Goal: Communication & Community: Answer question/provide support

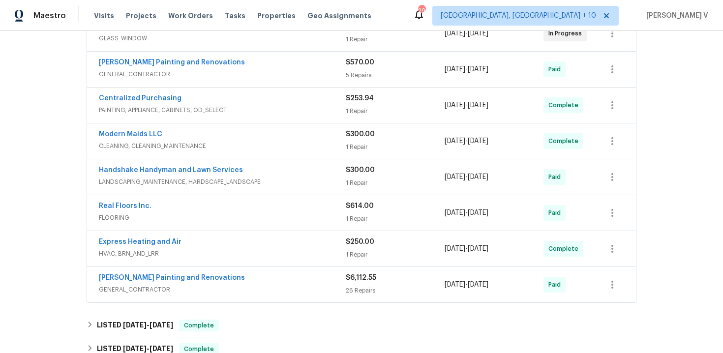
scroll to position [478, 0]
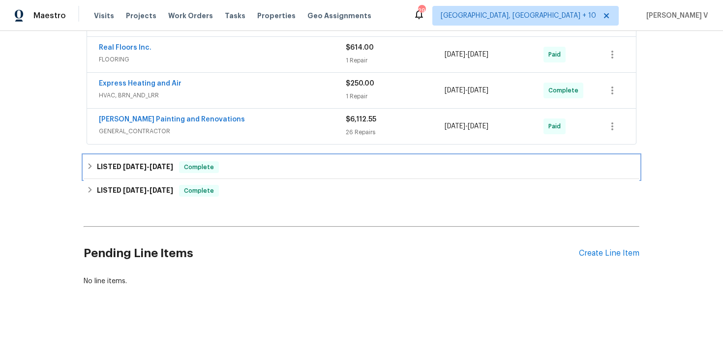
click at [278, 162] on div "LISTED [DATE] - [DATE] Complete" at bounding box center [362, 167] width 550 height 12
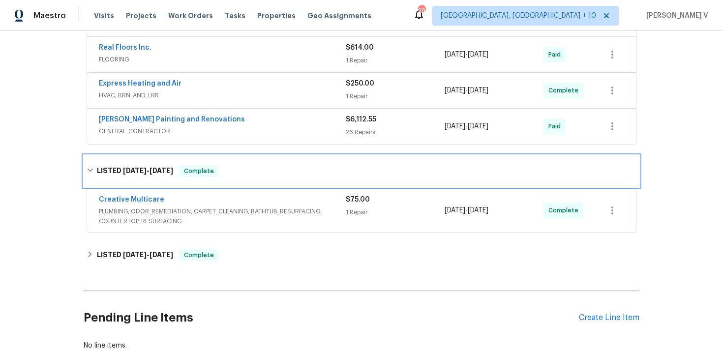
scroll to position [540, 0]
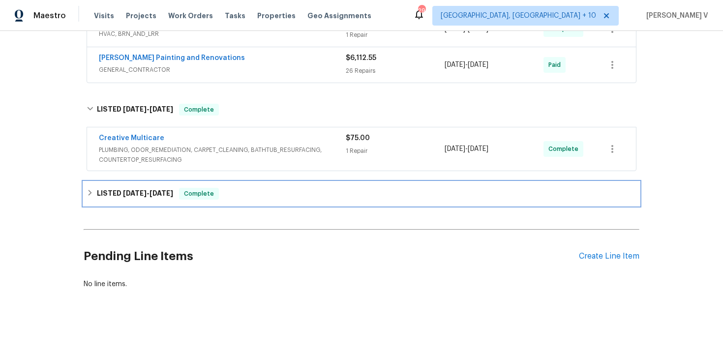
click at [282, 196] on div "LISTED [DATE] - [DATE] Complete" at bounding box center [362, 194] width 550 height 12
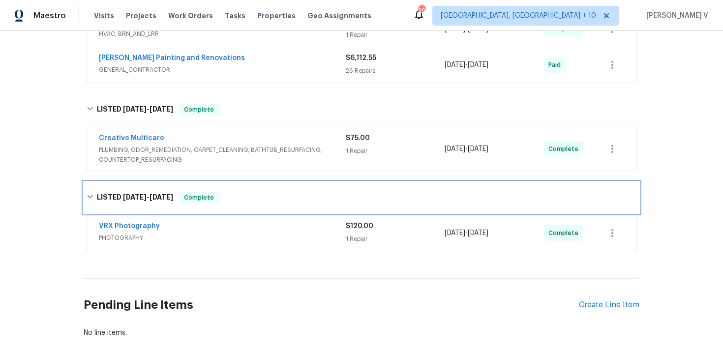
scroll to position [591, 0]
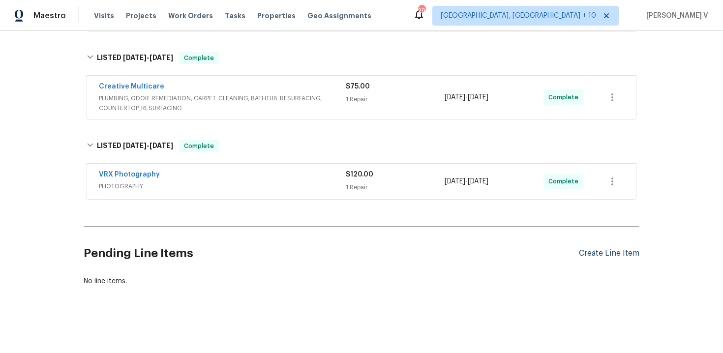
click at [613, 251] on div "Create Line Item" at bounding box center [609, 253] width 60 height 9
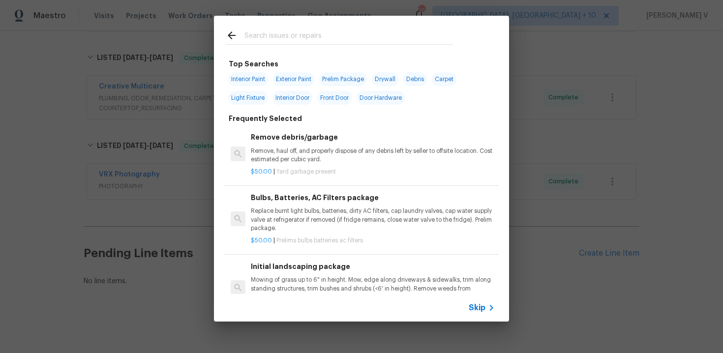
click at [483, 308] on span "Skip" at bounding box center [476, 308] width 17 height 10
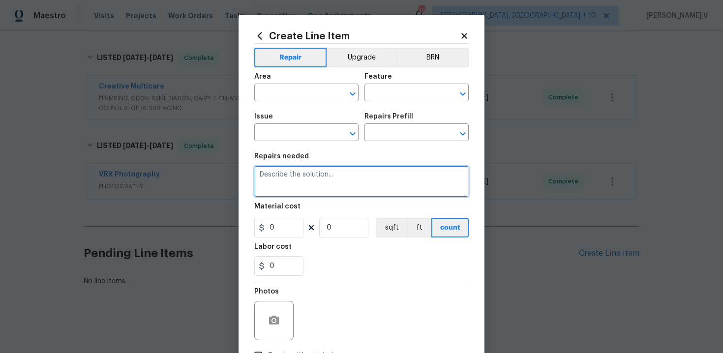
click at [291, 186] on textarea at bounding box center [361, 181] width 214 height 31
click at [279, 111] on span "Issue ​" at bounding box center [306, 127] width 104 height 40
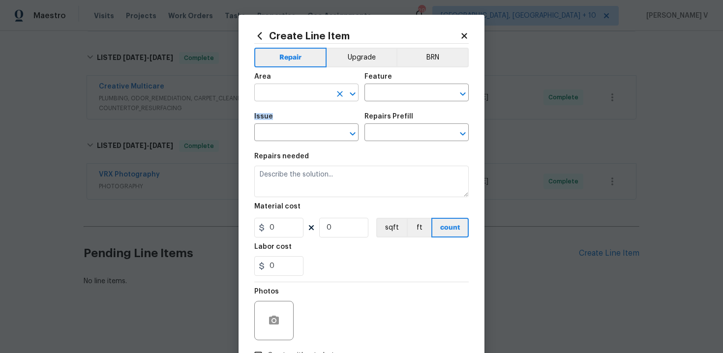
click at [278, 92] on input "text" at bounding box center [292, 93] width 77 height 15
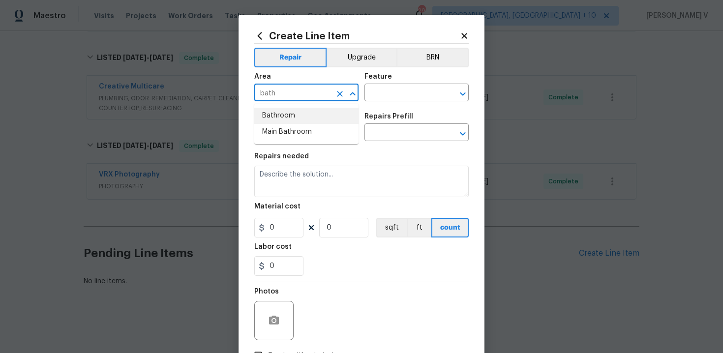
click at [292, 117] on li "Bathroom" at bounding box center [306, 116] width 104 height 16
type input "Bathroom"
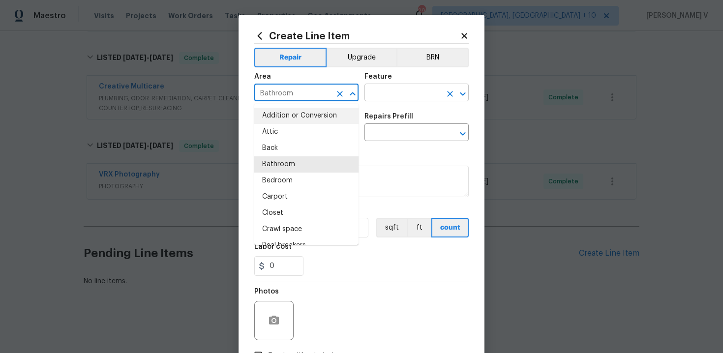
click at [376, 87] on input "text" at bounding box center [402, 93] width 77 height 15
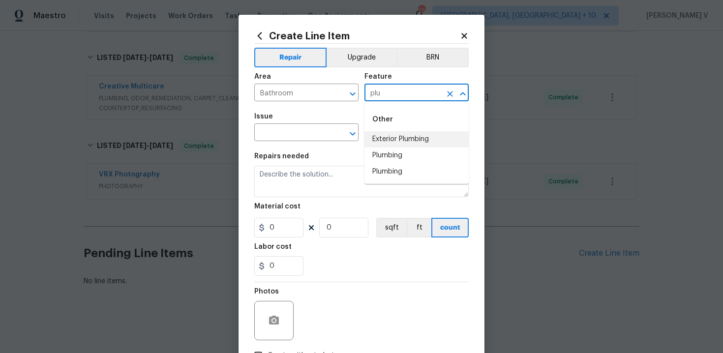
click at [385, 148] on li "Plumbing" at bounding box center [416, 155] width 104 height 16
type input "Plumbing"
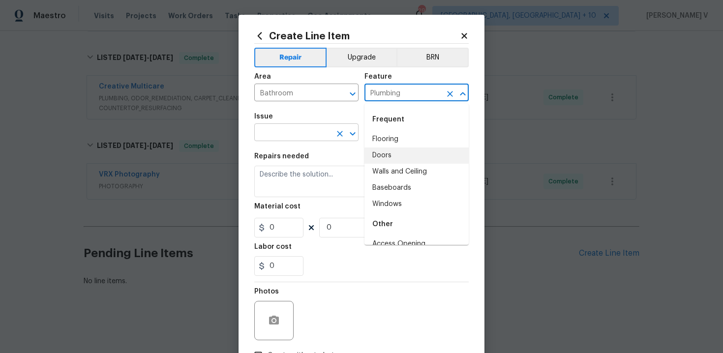
click at [276, 134] on input "text" at bounding box center [292, 133] width 77 height 15
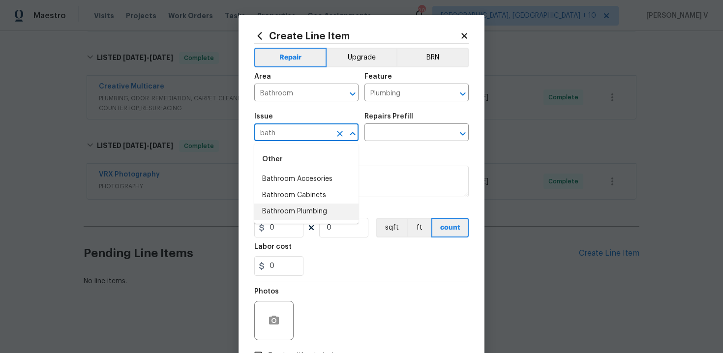
click at [292, 213] on li "Bathroom Plumbing" at bounding box center [306, 212] width 104 height 16
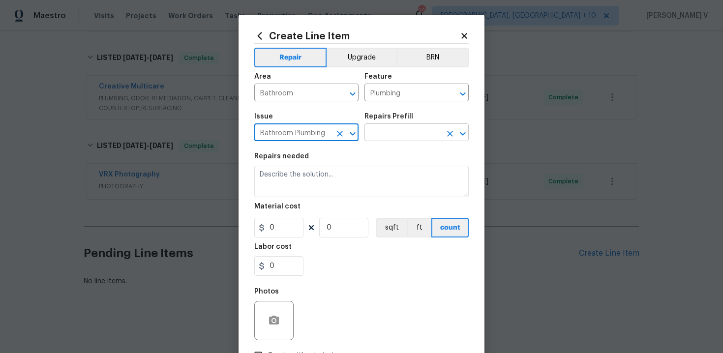
type input "Bathroom Plumbing"
click at [421, 131] on input "text" at bounding box center [402, 133] width 77 height 15
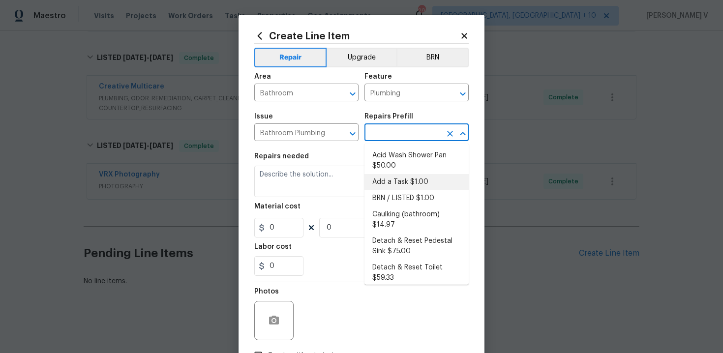
click at [403, 181] on li "Add a Task $1.00" at bounding box center [416, 182] width 104 height 16
type input "Add a Task $1.00"
type textarea "HPM to detail"
type input "1"
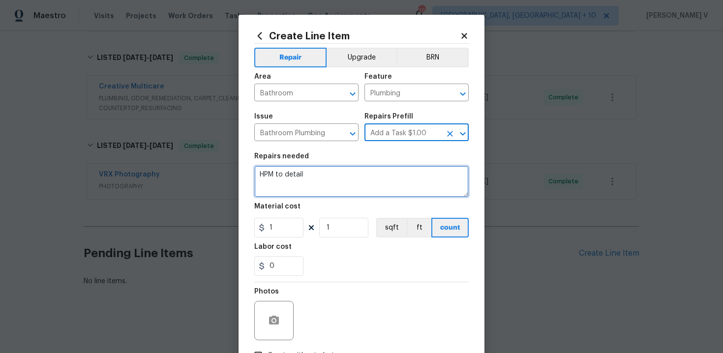
click at [403, 181] on textarea "HPM to detail" at bounding box center [361, 181] width 214 height 31
paste textarea "Rework: Received feedback the toilet in the first bathroom isn't working. Pleas…"
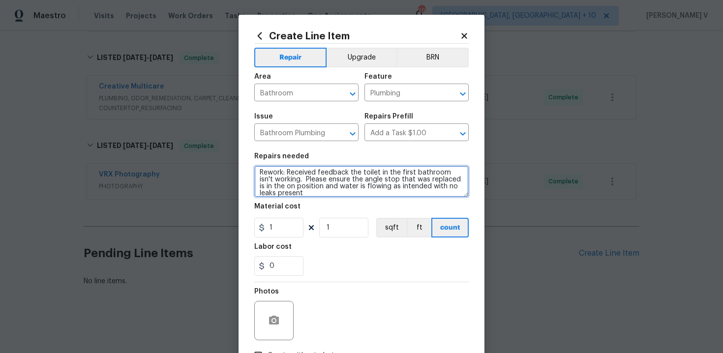
scroll to position [0, 0]
type textarea "Rework: Received feedback the toilet in the first bathroom isn't working. Pleas…"
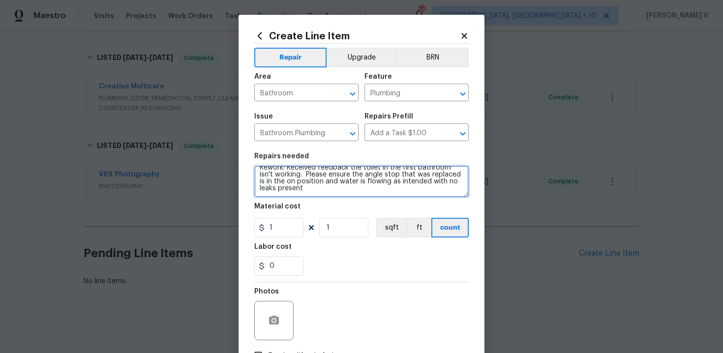
scroll to position [71, 0]
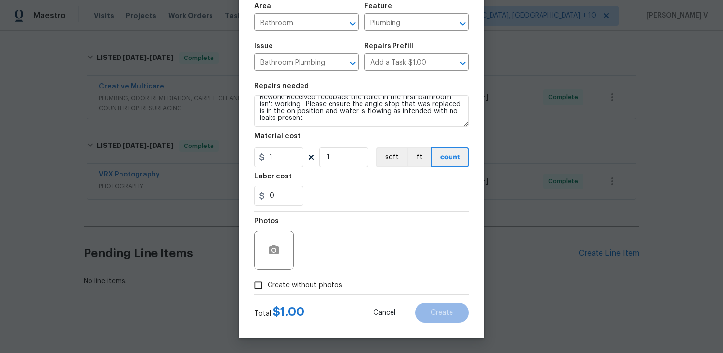
click at [275, 285] on span "Create without photos" at bounding box center [304, 285] width 75 height 10
click at [267, 285] on input "Create without photos" at bounding box center [258, 285] width 19 height 19
checkbox input "true"
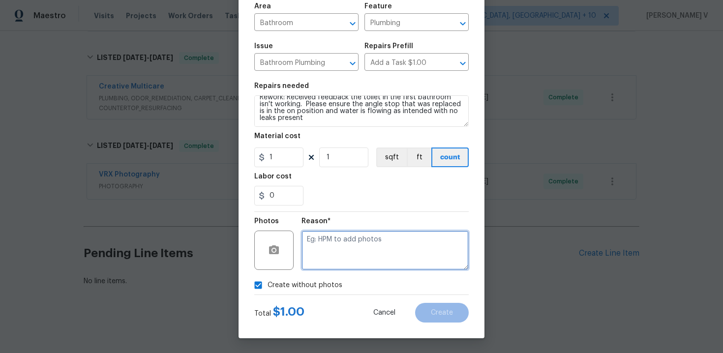
click at [372, 251] on textarea at bounding box center [384, 250] width 167 height 39
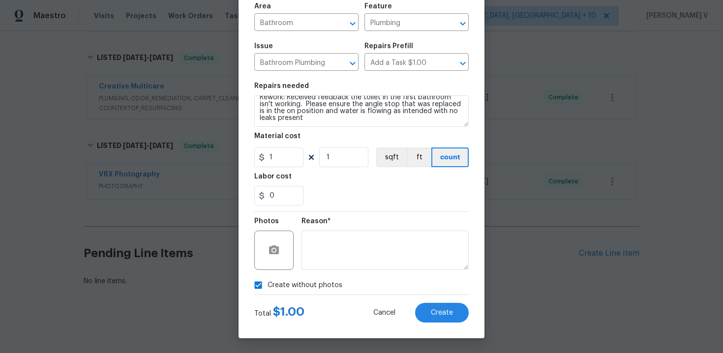
click at [422, 298] on div "Total $ 1.00 Cancel Create" at bounding box center [361, 309] width 214 height 28
click at [445, 323] on div "Create Line Item Repair Upgrade BRN Area Bathroom ​ Feature Plumbing ​ Issue Ba…" at bounding box center [361, 141] width 246 height 394
click at [440, 317] on button "Create" at bounding box center [442, 313] width 54 height 20
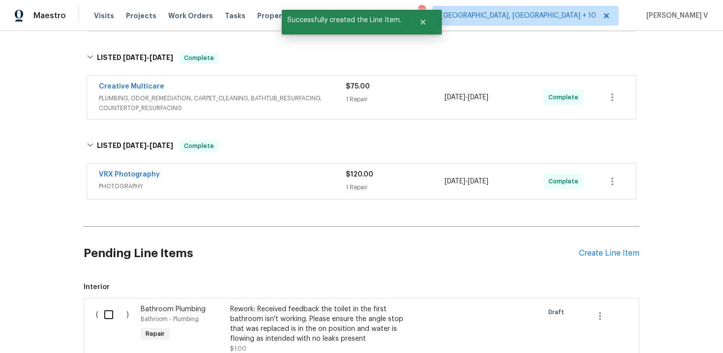
scroll to position [723, 0]
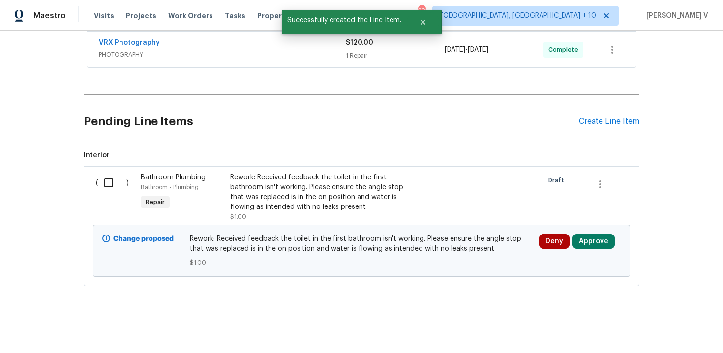
click at [118, 184] on input "checkbox" at bounding box center [112, 183] width 28 height 21
checkbox input "true"
click at [685, 328] on span "Create Work Order" at bounding box center [666, 328] width 65 height 12
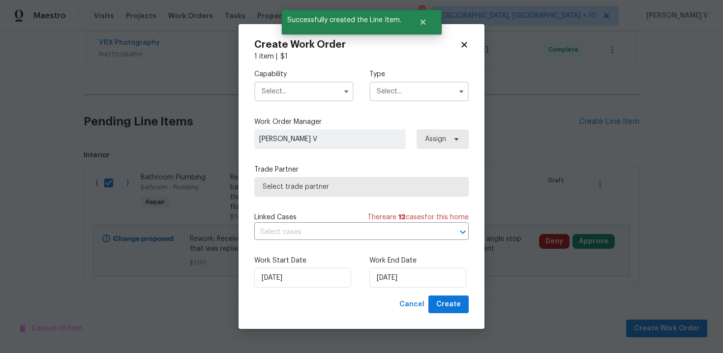
click at [292, 90] on input "text" at bounding box center [303, 92] width 99 height 20
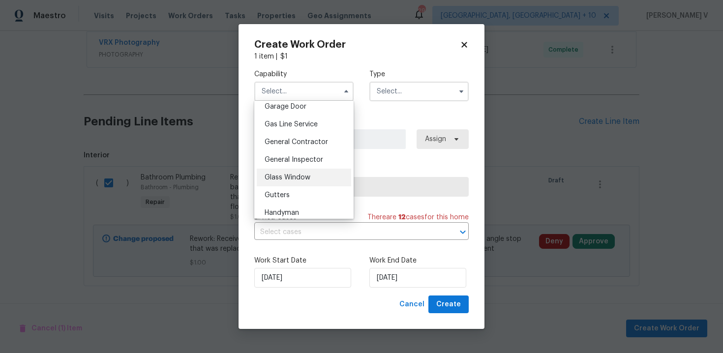
scroll to position [461, 0]
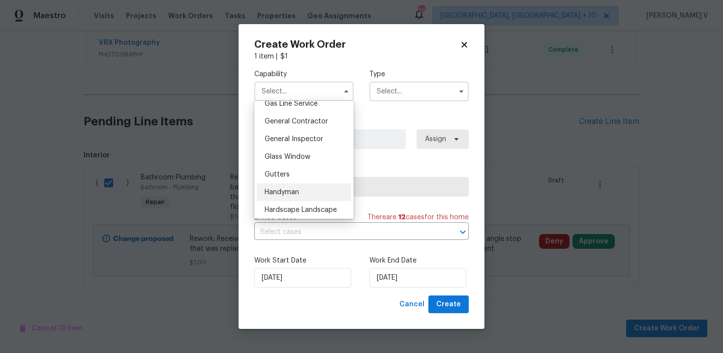
click at [292, 190] on span "Handyman" at bounding box center [281, 192] width 34 height 7
type input "Handyman"
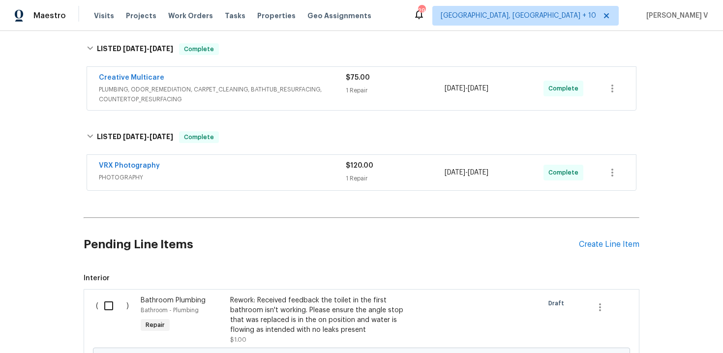
scroll to position [599, 0]
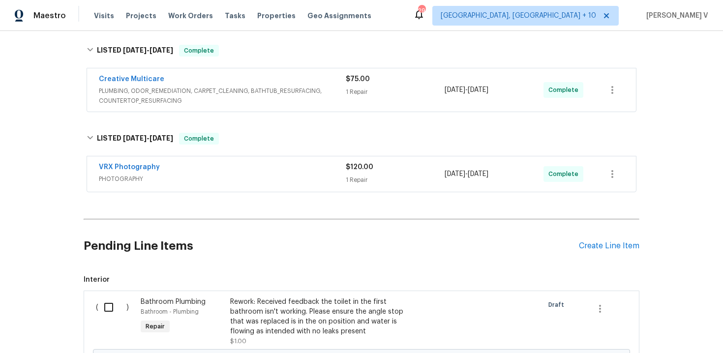
click at [119, 312] on input "checkbox" at bounding box center [112, 307] width 28 height 21
checkbox input "true"
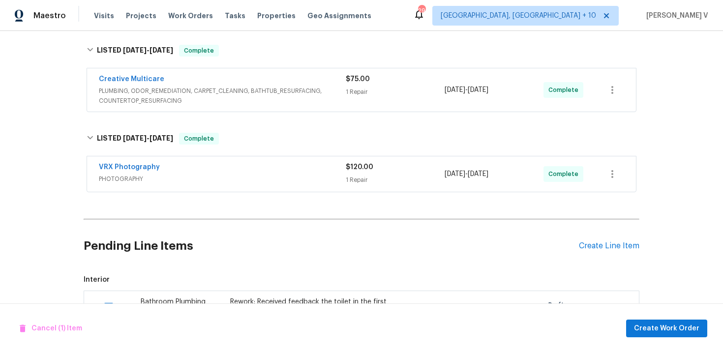
scroll to position [723, 0]
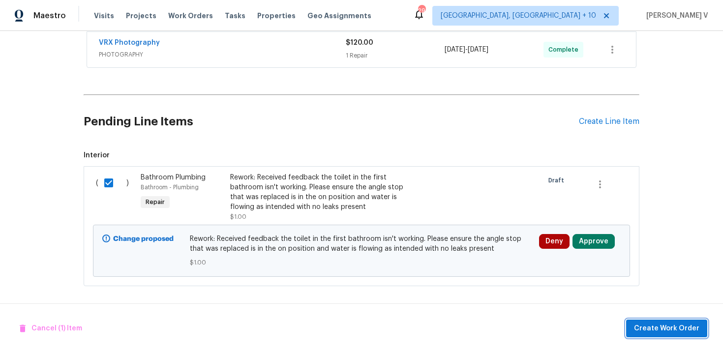
click at [672, 334] on span "Create Work Order" at bounding box center [666, 328] width 65 height 12
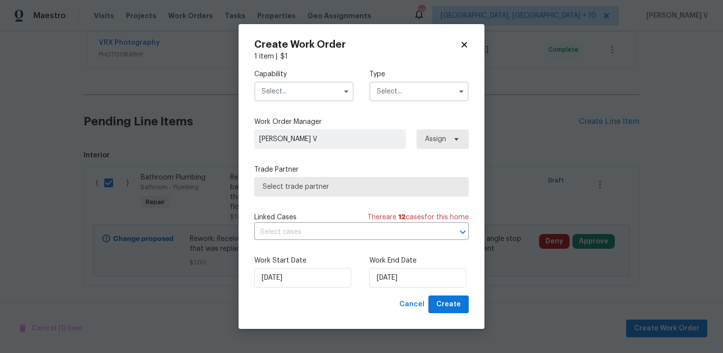
click at [310, 111] on div "Capability Type Work Order Manager Divya Dharshini V Assign Trade Partner Selec…" at bounding box center [361, 178] width 214 height 234
click at [310, 82] on input "text" at bounding box center [303, 92] width 99 height 20
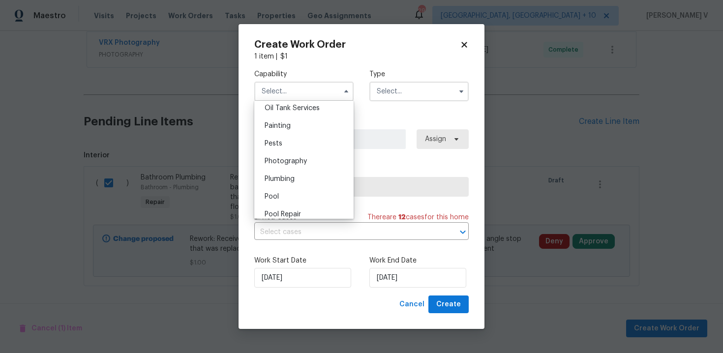
scroll to position [814, 0]
click at [306, 181] on div "Plumbing" at bounding box center [304, 177] width 94 height 18
type input "Plumbing"
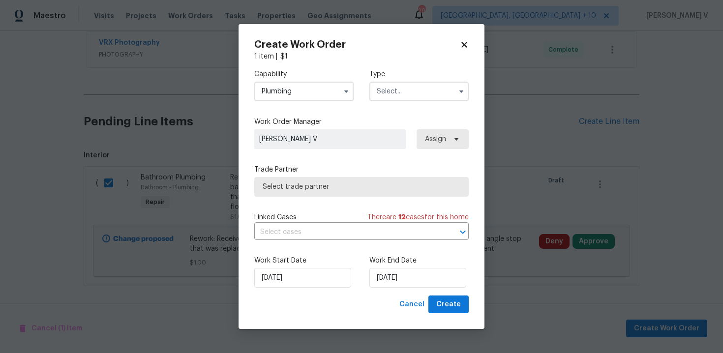
click at [428, 106] on div "Capability Plumbing Type" at bounding box center [361, 85] width 214 height 48
click at [430, 86] on input "text" at bounding box center [418, 92] width 99 height 20
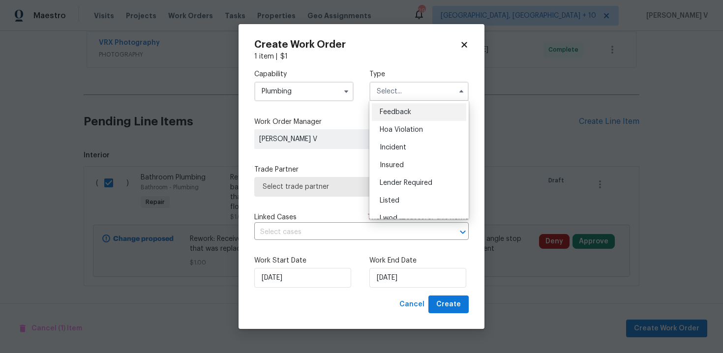
click at [385, 114] on span "Feedback" at bounding box center [395, 112] width 31 height 7
type input "Feedback"
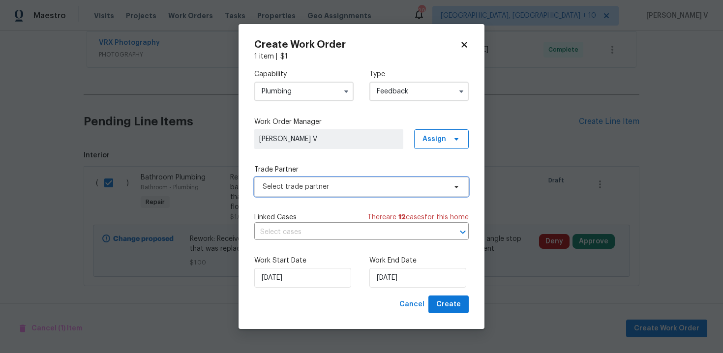
click at [304, 189] on span "Select trade partner" at bounding box center [354, 187] width 183 height 10
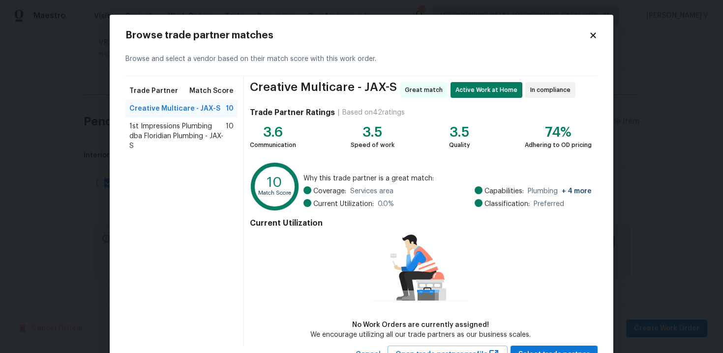
scroll to position [40, 0]
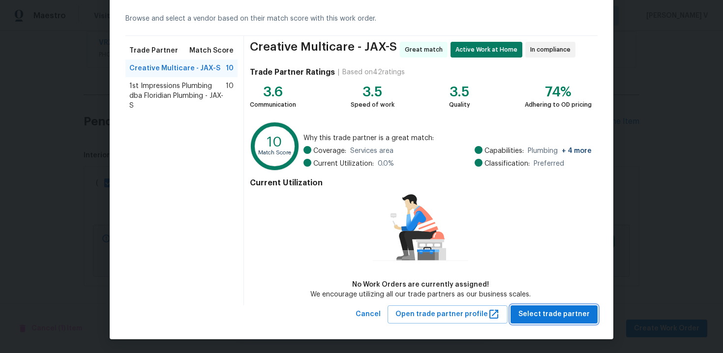
click at [562, 305] on button "Select trade partner" at bounding box center [553, 314] width 87 height 18
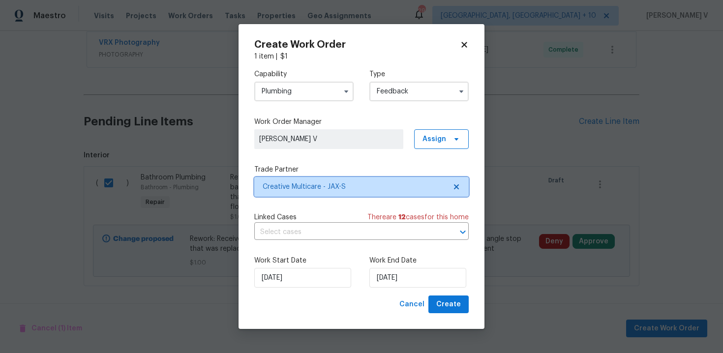
scroll to position [0, 0]
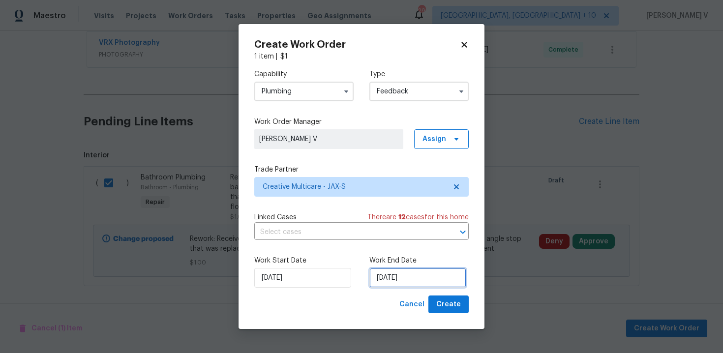
click at [415, 276] on input "24/09/2025" at bounding box center [417, 278] width 97 height 20
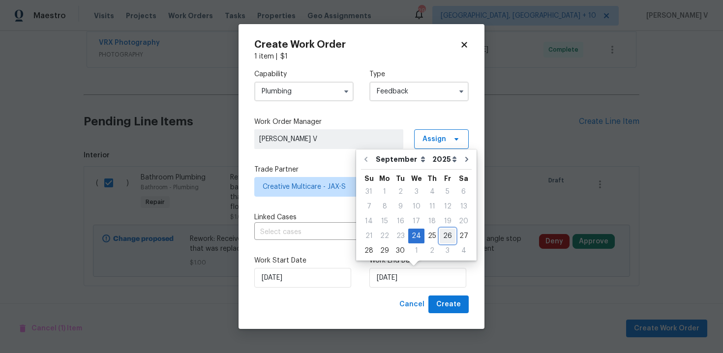
click at [448, 232] on div "26" at bounding box center [447, 236] width 16 height 14
type input "26/09/2025"
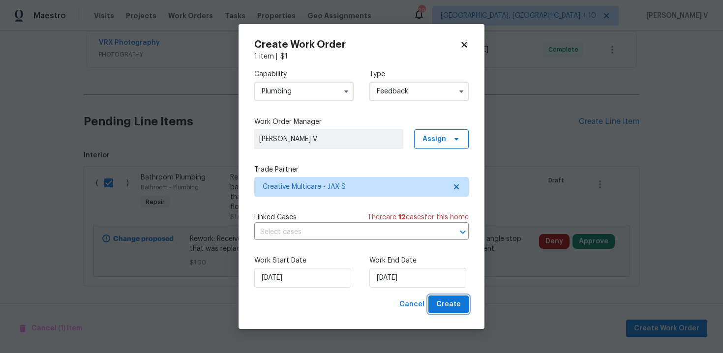
click at [454, 305] on span "Create" at bounding box center [448, 304] width 25 height 12
checkbox input "false"
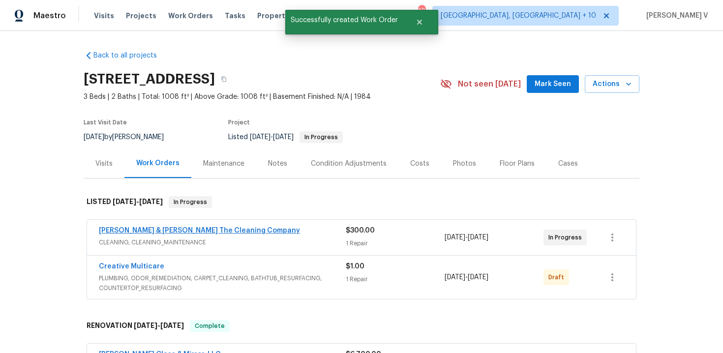
scroll to position [59, 0]
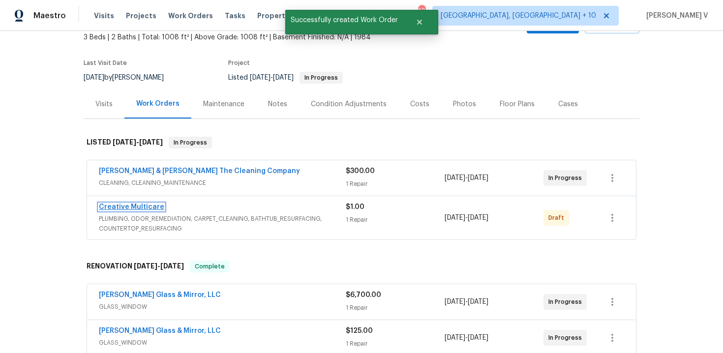
click at [135, 204] on link "Creative Multicare" at bounding box center [131, 207] width 65 height 7
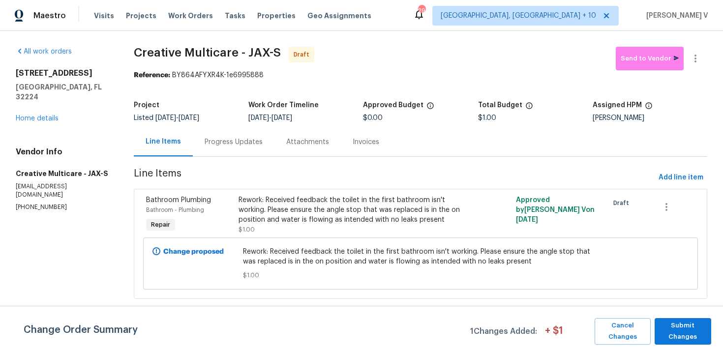
click at [254, 132] on div "Progress Updates" at bounding box center [234, 141] width 82 height 29
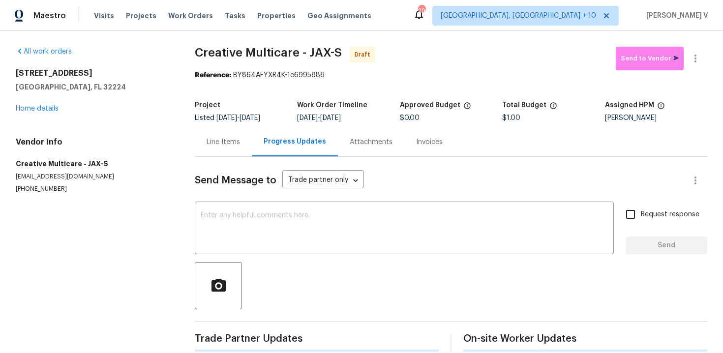
click at [254, 132] on div "Progress Updates" at bounding box center [295, 141] width 86 height 29
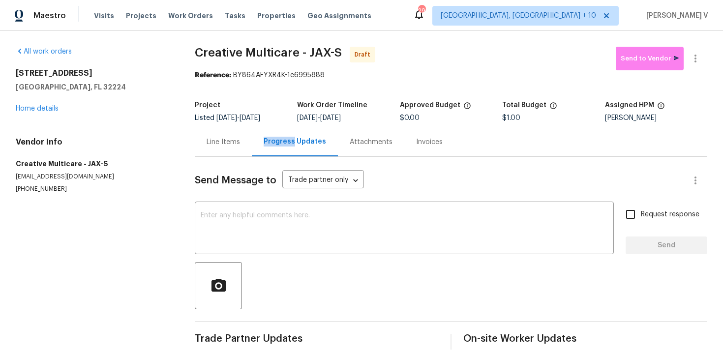
click at [257, 198] on div "Send Message to Trade partner only Trade partner only ​ x ​ Request response Se…" at bounding box center [451, 253] width 512 height 193
click at [238, 215] on textarea at bounding box center [404, 229] width 407 height 34
paste textarea "Hi this is Divya with Opendoor. I’m confirming you received the WO for the prop…"
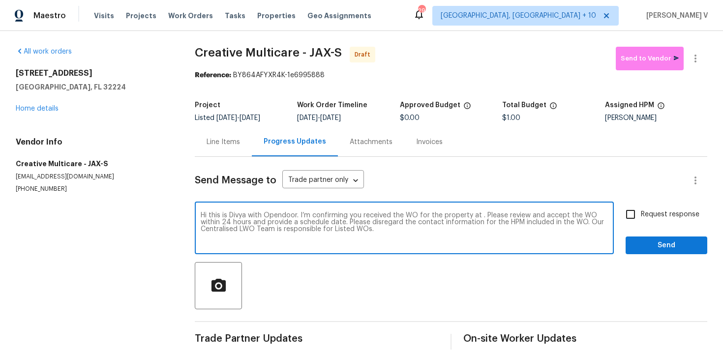
click at [479, 215] on textarea "Hi this is Divya with Opendoor. I’m confirming you received the WO for the prop…" at bounding box center [404, 229] width 407 height 34
paste textarea "12238 Bayonne St, Jacksonville, FL 32224"
type textarea "Hi this is Divya with Opendoor. I’m confirming you received the WO for the prop…"
click at [642, 213] on span "Request response" at bounding box center [670, 214] width 58 height 10
click at [641, 213] on input "Request response" at bounding box center [630, 214] width 21 height 21
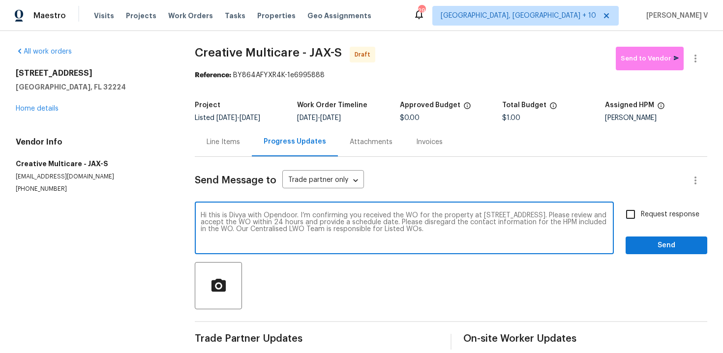
checkbox input "true"
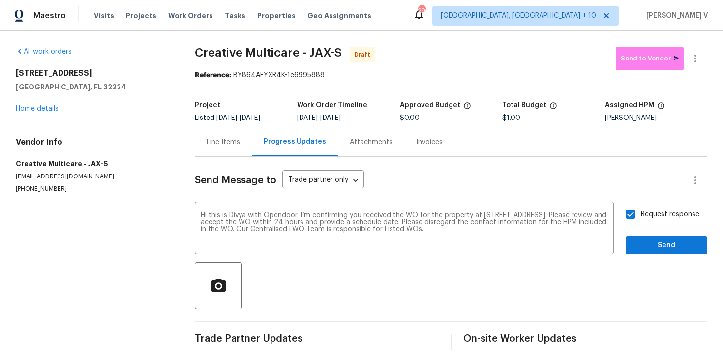
click at [659, 255] on div "Send Message to Trade partner only Trade partner only ​ Hi this is Divya with O…" at bounding box center [451, 253] width 512 height 193
click at [638, 240] on span "Send" at bounding box center [666, 245] width 66 height 12
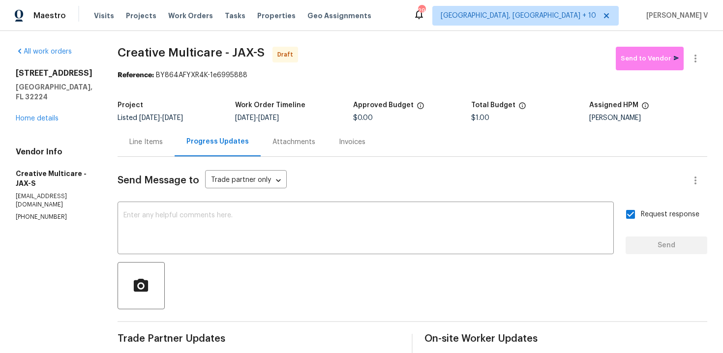
click at [285, 258] on div "Send Message to Trade partner only Trade partner only ​ x ​ Request response Se…" at bounding box center [411, 287] width 589 height 261
click at [285, 244] on textarea at bounding box center [365, 229] width 484 height 34
paste textarea "Attention All Work Orders must include before-photos (both close-up and wide-an…"
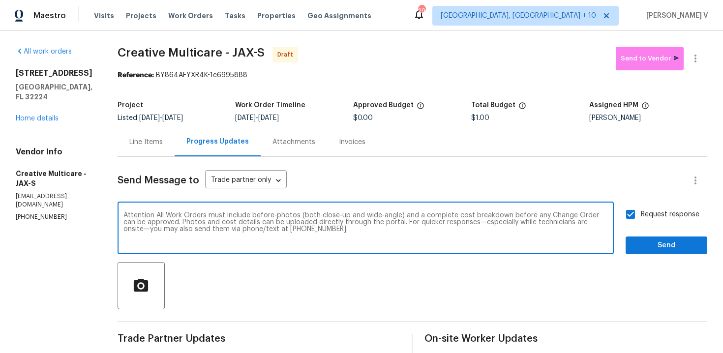
type textarea "Attention All Work Orders must include before-photos (both close-up and wide-an…"
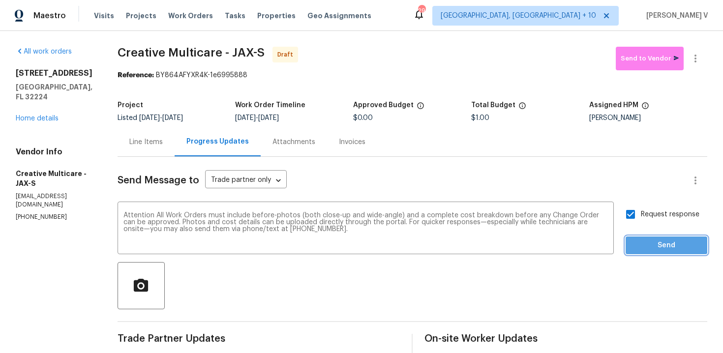
click at [662, 245] on span "Send" at bounding box center [666, 245] width 66 height 12
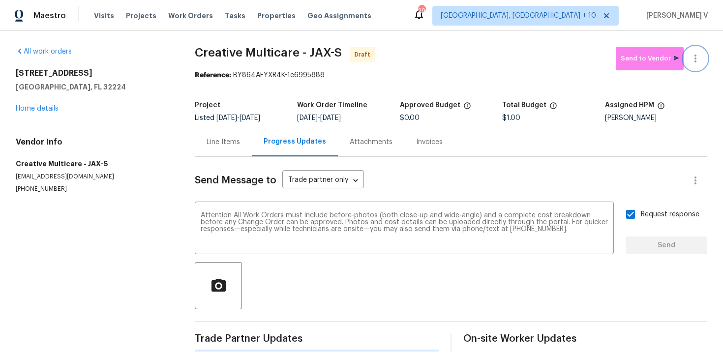
click at [693, 56] on icon "button" at bounding box center [695, 59] width 12 height 12
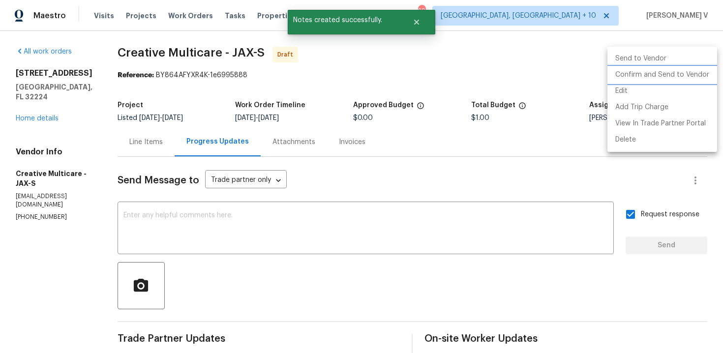
click at [651, 76] on li "Confirm and Send to Vendor" at bounding box center [662, 75] width 110 height 16
click at [243, 94] on div at bounding box center [361, 176] width 723 height 353
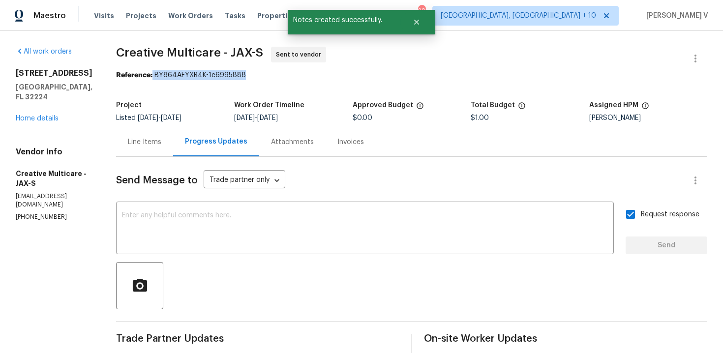
drag, startPoint x: 197, startPoint y: 77, endPoint x: 328, endPoint y: 76, distance: 131.3
click at [328, 76] on div "Reference: BY864AFYXR4K-1e6995888" at bounding box center [411, 75] width 591 height 10
copy div "BY864AFYXR4K-1e6995888"
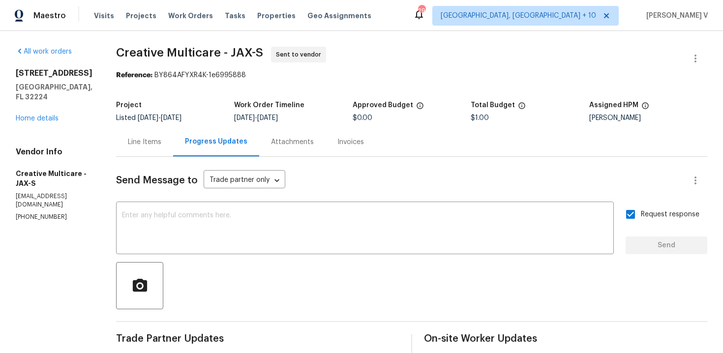
click at [32, 115] on div "All work orders 12238 Bayonne St Jacksonville, FL 32224 Home details Vendor Inf…" at bounding box center [54, 134] width 77 height 175
click at [32, 115] on link "Home details" at bounding box center [37, 118] width 43 height 7
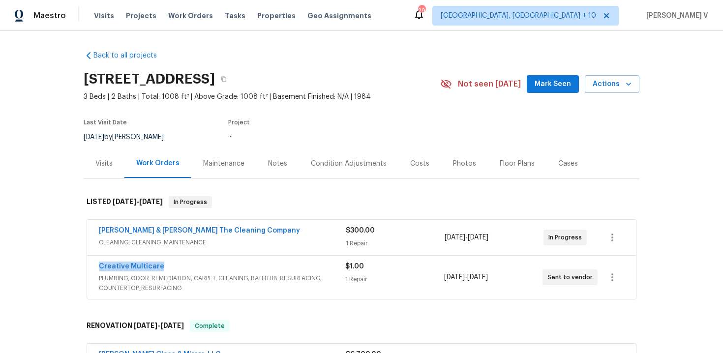
drag, startPoint x: 85, startPoint y: 258, endPoint x: 174, endPoint y: 259, distance: 89.5
click at [174, 259] on div "Montalvo & Sangalang The Cleaning Company CLEANING, CLEANING_MAINTENANCE $300.0…" at bounding box center [361, 260] width 555 height 85
drag, startPoint x: 171, startPoint y: 264, endPoint x: 74, endPoint y: 260, distance: 97.4
click at [74, 260] on div "Back to all projects 12238 Bayonne St, Jacksonville, FL 32224 3 Beds | 2 Baths …" at bounding box center [361, 192] width 723 height 322
copy link "Creative Multicare"
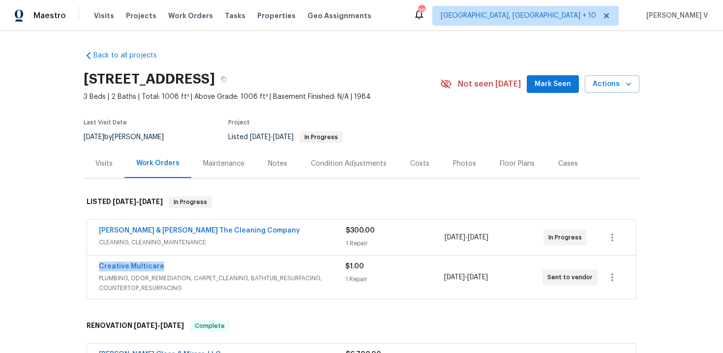
click at [132, 262] on span "Creative Multicare" at bounding box center [131, 267] width 65 height 10
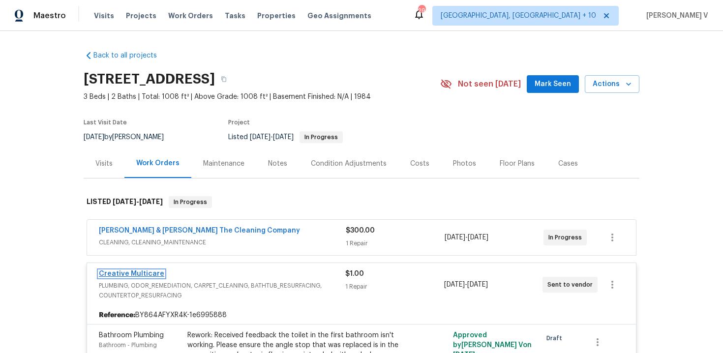
click at [133, 274] on link "Creative Multicare" at bounding box center [131, 273] width 65 height 7
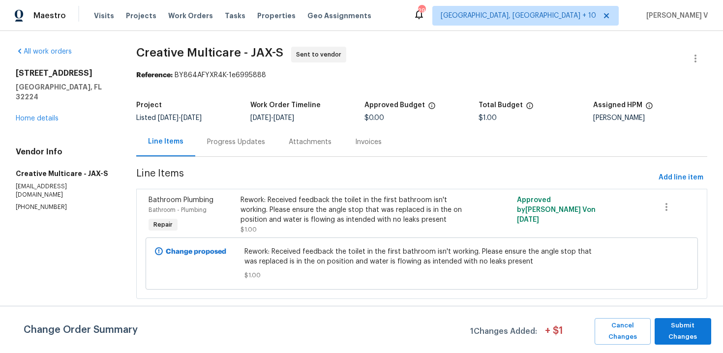
click at [252, 136] on div "Progress Updates" at bounding box center [236, 141] width 82 height 29
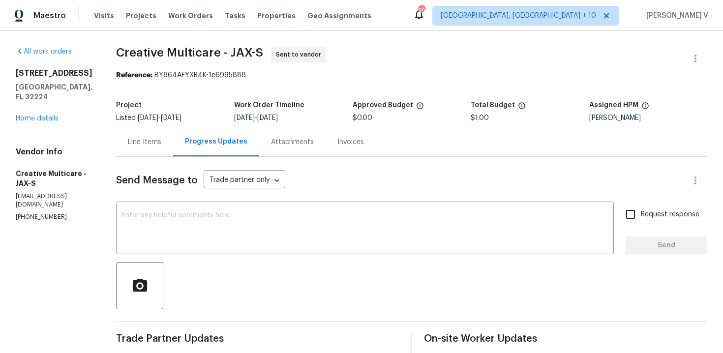
click at [161, 141] on div "Line Items" at bounding box center [144, 142] width 33 height 10
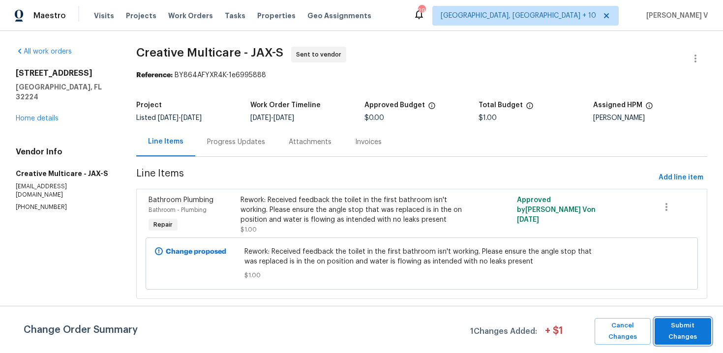
click at [705, 344] on button "Submit Changes" at bounding box center [682, 331] width 57 height 27
click at [704, 344] on button "Submit Changes" at bounding box center [682, 331] width 57 height 27
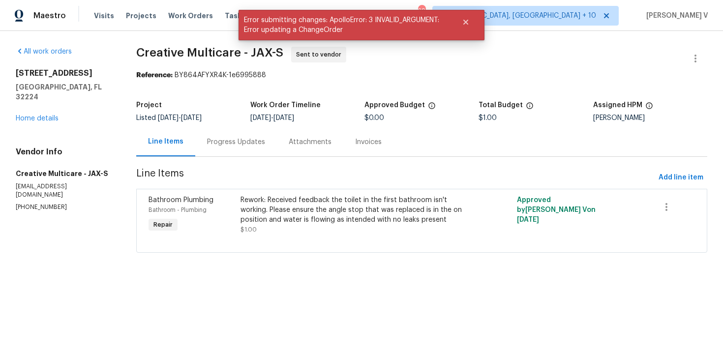
click at [250, 131] on div "Progress Updates" at bounding box center [236, 141] width 82 height 29
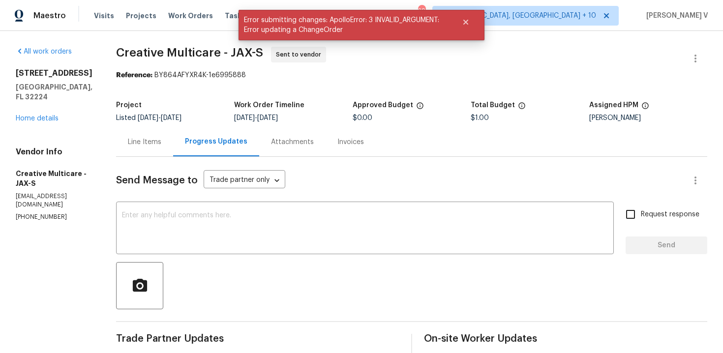
click at [173, 130] on div "Line Items" at bounding box center [144, 141] width 57 height 29
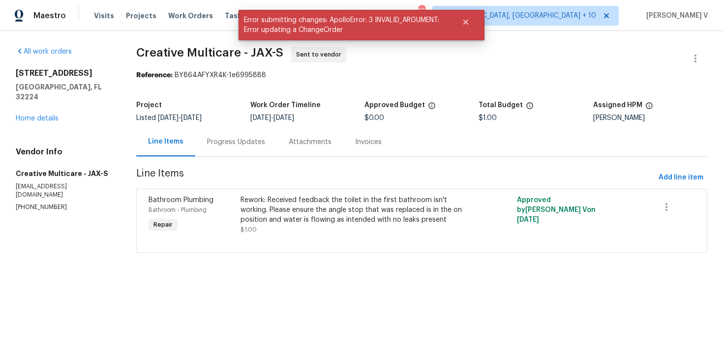
click at [321, 219] on div "Rework: Received feedback the toilet in the first bathroom isn't working. Pleas…" at bounding box center [352, 209] width 224 height 29
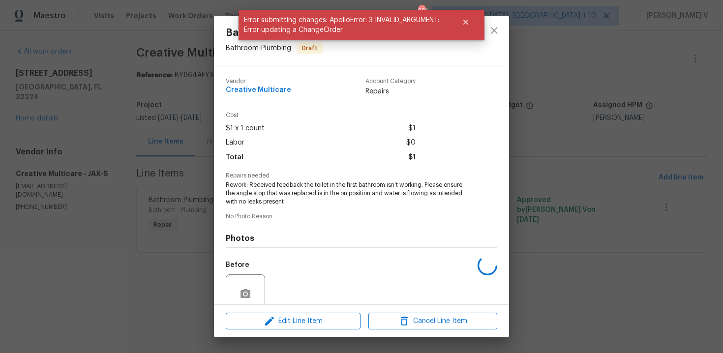
scroll to position [83, 0]
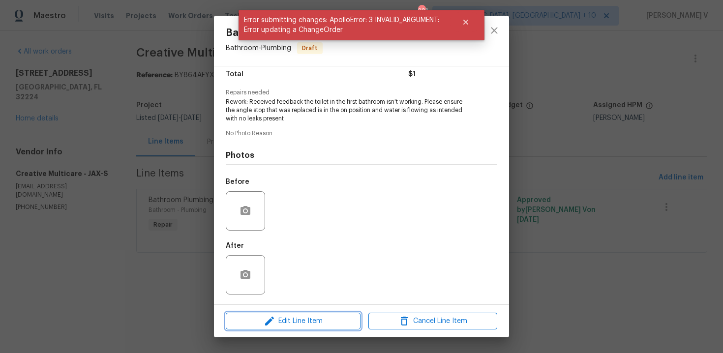
click at [261, 315] on span "Edit Line Item" at bounding box center [293, 321] width 129 height 12
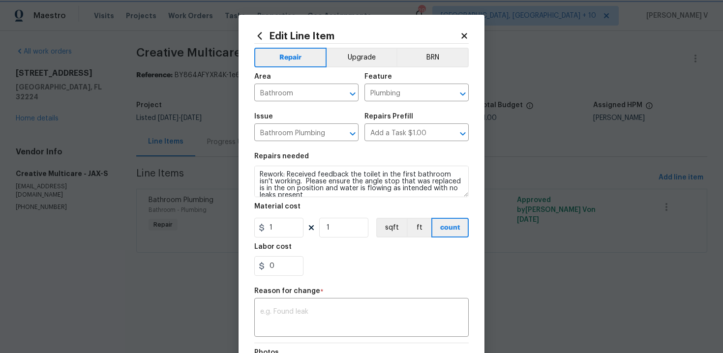
scroll to position [132, 0]
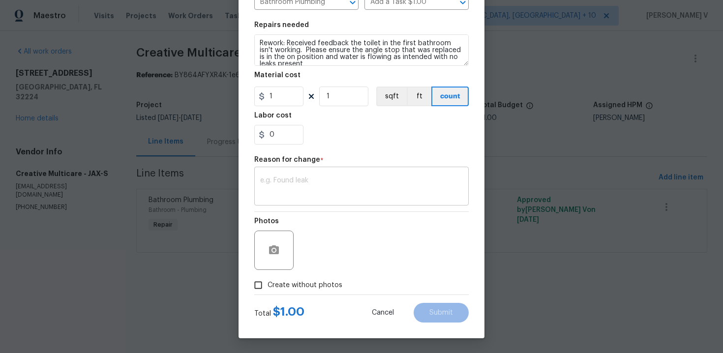
click at [273, 189] on textarea at bounding box center [361, 187] width 203 height 21
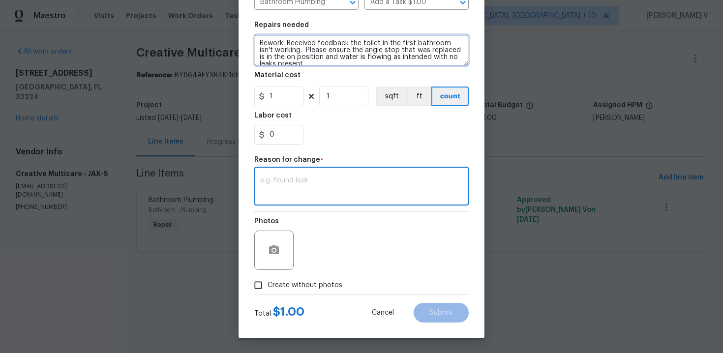
click at [258, 44] on textarea "Rework: Received feedback the toilet in the first bathroom isn't working. Pleas…" at bounding box center [361, 49] width 214 height 31
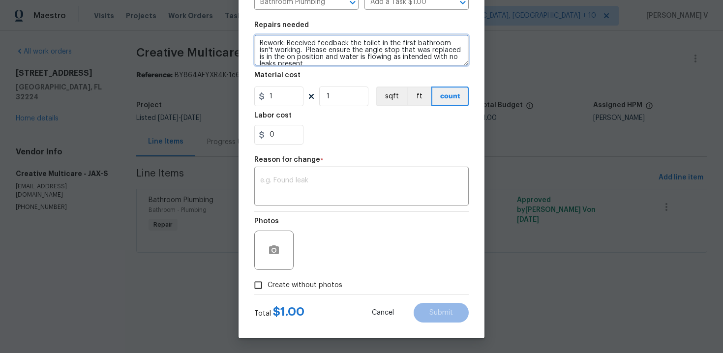
click at [287, 42] on textarea "Rework: Received feedback the toilet in the first bathroom isn't working. Pleas…" at bounding box center [361, 49] width 214 height 31
click at [258, 45] on textarea "Rework: Received feedback the toilet in the first bathroom isn't working. Pleas…" at bounding box center [361, 49] width 214 height 31
type textarea "#Resale Rework: Received feedback the toilet in the first bathroom isn't workin…"
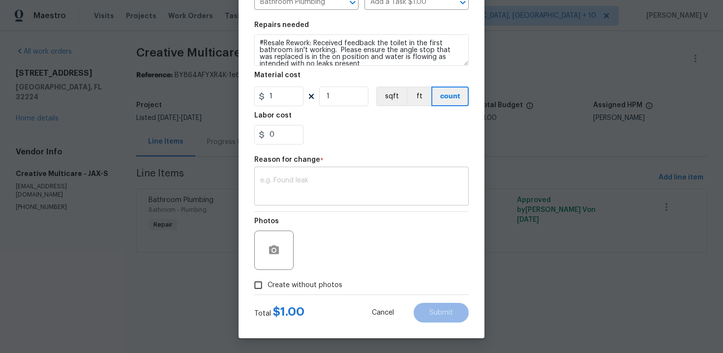
click at [325, 192] on textarea at bounding box center [361, 187] width 203 height 21
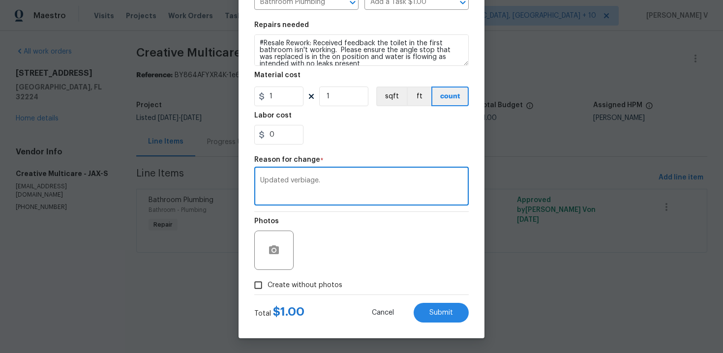
type textarea "Updated verbiage."
click at [274, 279] on label "Create without photos" at bounding box center [295, 285] width 93 height 19
click at [267, 279] on input "Create without photos" at bounding box center [258, 285] width 19 height 19
checkbox input "true"
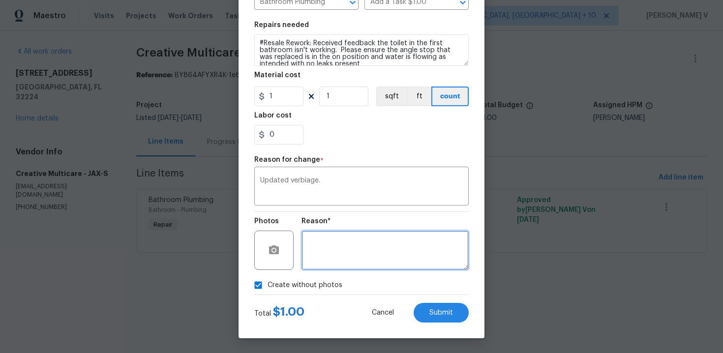
click at [357, 255] on textarea at bounding box center [384, 250] width 167 height 39
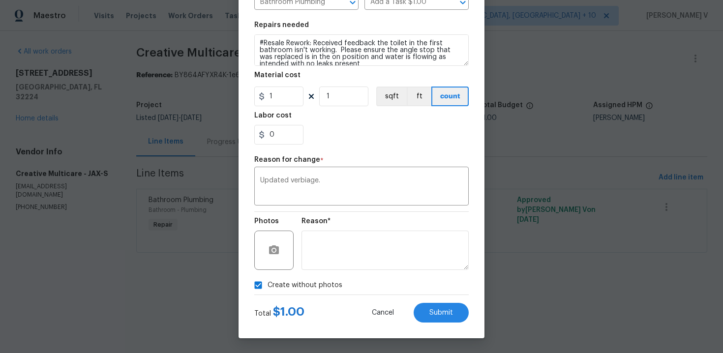
click at [449, 332] on div "Edit Line Item Repair Upgrade BRN Area Bathroom ​ Feature Plumbing ​ Issue Bath…" at bounding box center [361, 110] width 246 height 455
click at [443, 306] on button "Submit" at bounding box center [440, 313] width 55 height 20
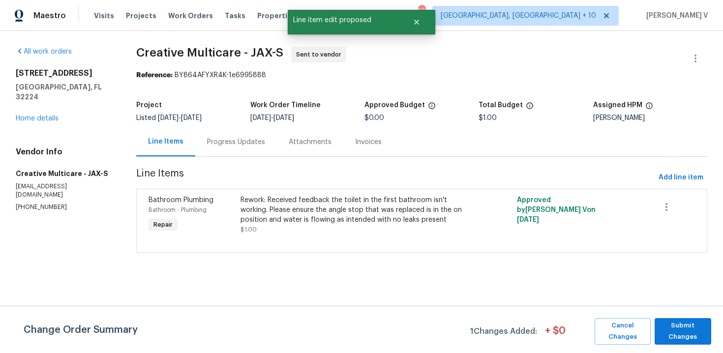
scroll to position [0, 0]
click at [677, 325] on span "Submit Changes" at bounding box center [682, 331] width 47 height 23
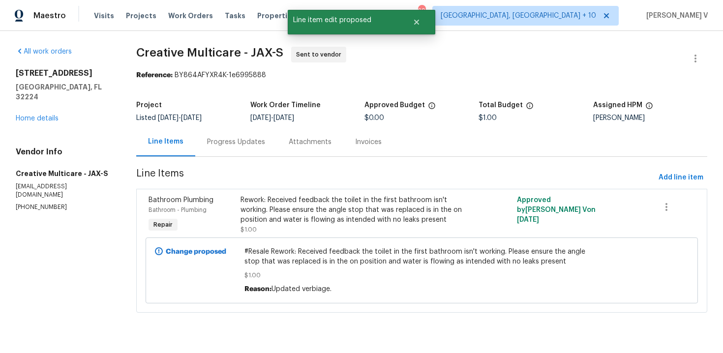
click at [262, 145] on div "Progress Updates" at bounding box center [236, 142] width 58 height 10
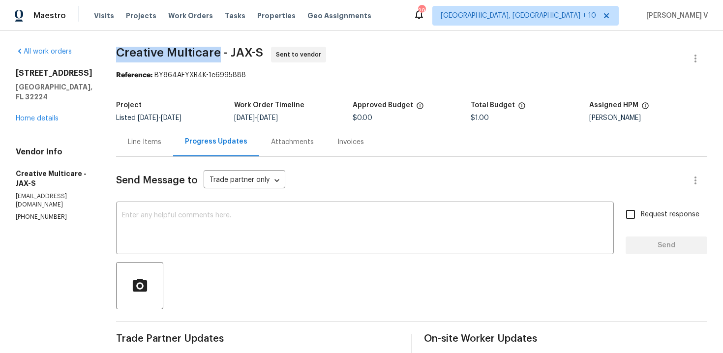
drag, startPoint x: 149, startPoint y: 58, endPoint x: 262, endPoint y: 55, distance: 112.1
click at [262, 55] on div "All work orders 12238 Bayonne St Jacksonville, FL 32224 Home details Vendor Inf…" at bounding box center [361, 271] width 723 height 480
copy span "Creative Multicare"
click at [40, 115] on link "Home details" at bounding box center [37, 118] width 43 height 7
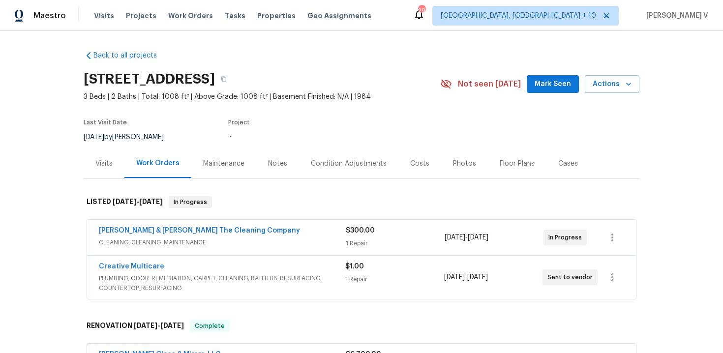
drag, startPoint x: 90, startPoint y: 258, endPoint x: 208, endPoint y: 257, distance: 118.0
click at [208, 257] on div "Creative Multicare PLUMBING, ODOR_REMEDIATION, CARPET_CLEANING, BATHTUB_RESURFA…" at bounding box center [361, 277] width 549 height 43
drag, startPoint x: 86, startPoint y: 270, endPoint x: 238, endPoint y: 269, distance: 152.4
click at [238, 269] on div "Montalvo & Sangalang The Cleaning Company CLEANING, CLEANING_MAINTENANCE $300.0…" at bounding box center [361, 260] width 555 height 85
copy link "Creative Multicare"
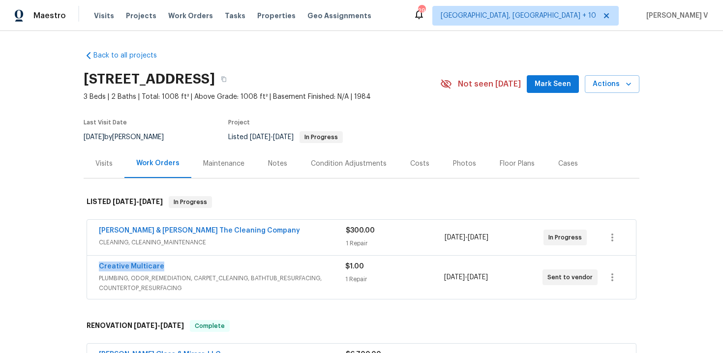
click at [268, 265] on div "Creative Multicare" at bounding box center [222, 268] width 246 height 12
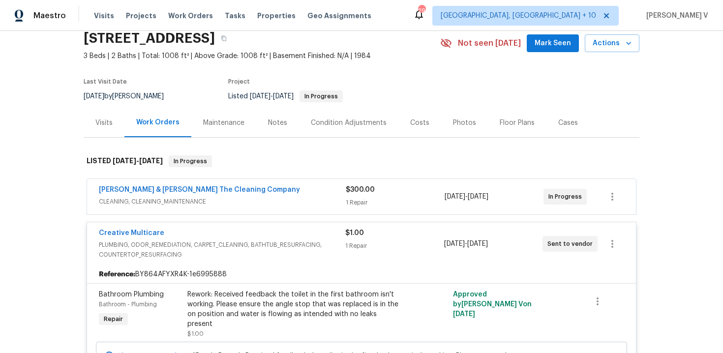
scroll to position [79, 0]
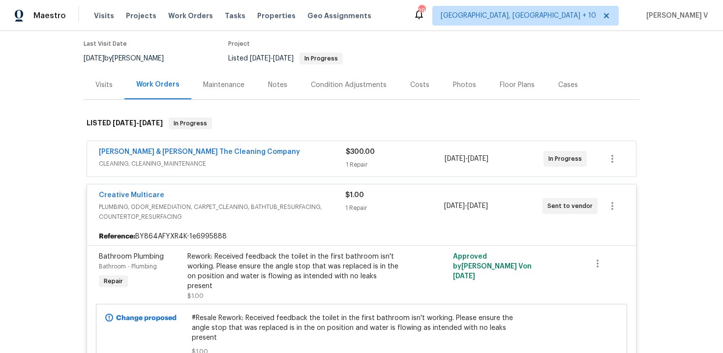
click at [293, 263] on div "Rework: Received feedback the toilet in the first bathroom isn't working. Pleas…" at bounding box center [294, 271] width 215 height 39
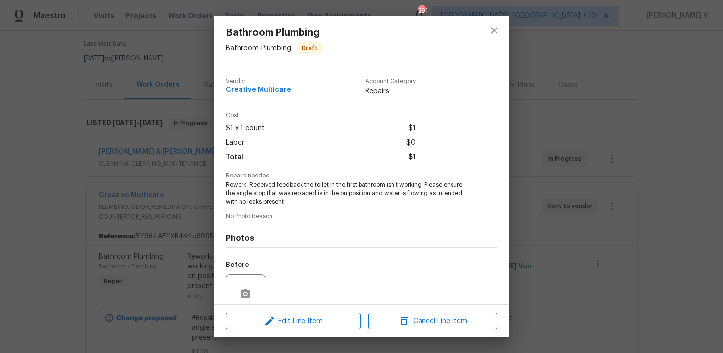
click at [293, 263] on div "Before" at bounding box center [361, 288] width 271 height 64
click at [292, 194] on span "Rework: Received feedback the toilet in the first bathroom isn't working. Pleas…" at bounding box center [348, 193] width 244 height 25
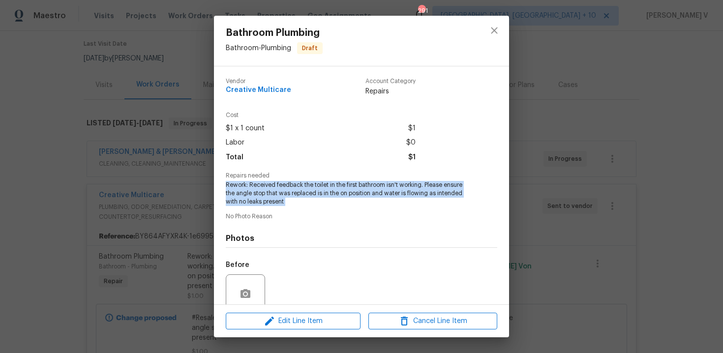
copy span "Rework: Received feedback the toilet in the first bathroom isn't working. Pleas…"
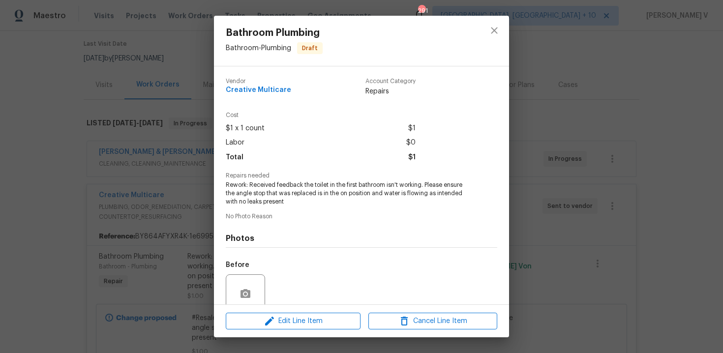
click at [158, 268] on div "Bathroom Plumbing Bathroom - Plumbing Draft Vendor Creative Multicare Account C…" at bounding box center [361, 176] width 723 height 353
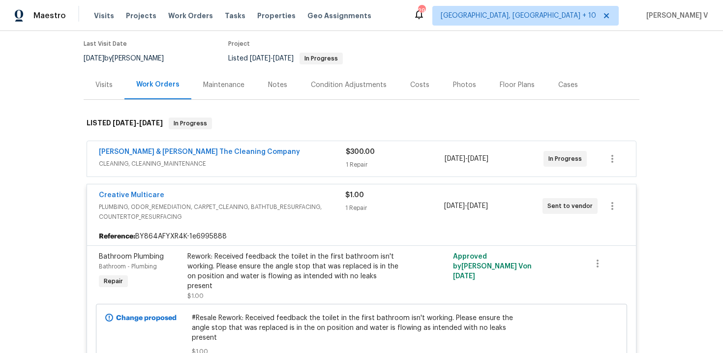
scroll to position [116, 0]
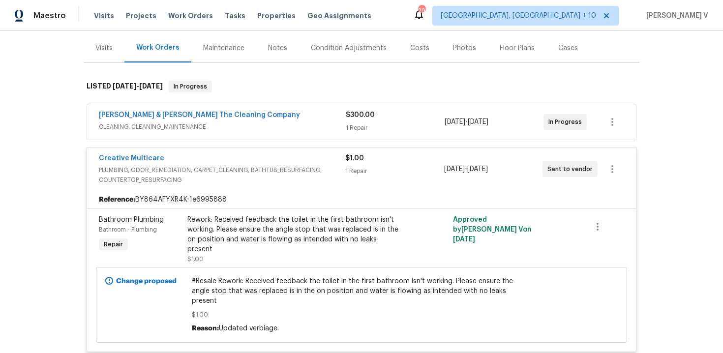
click at [293, 288] on div "#Resale Rework: Received feedback the toilet in the first bathroom isn't workin…" at bounding box center [362, 304] width 340 height 57
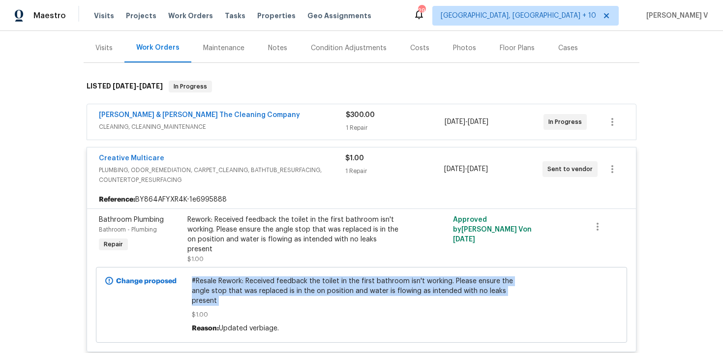
click at [293, 288] on div "#Resale Rework: Received feedback the toilet in the first bathroom isn't workin…" at bounding box center [362, 304] width 340 height 57
copy span "#Resale Rework: Received feedback the toilet in the first bathroom isn't workin…"
click at [132, 157] on link "Creative Multicare" at bounding box center [131, 158] width 65 height 7
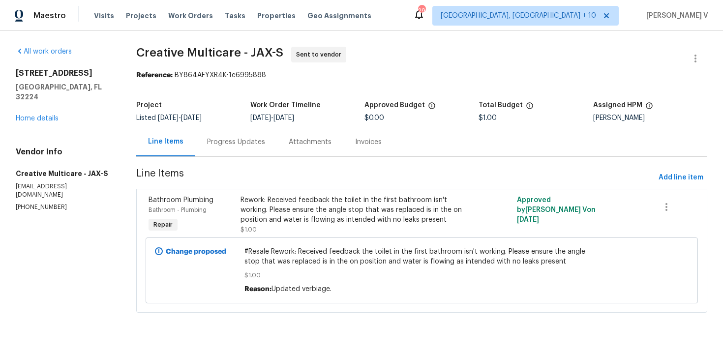
click at [259, 147] on div "Progress Updates" at bounding box center [236, 141] width 82 height 29
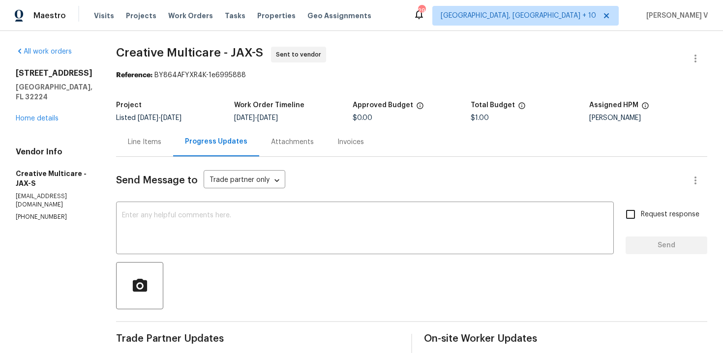
click at [39, 122] on div "All work orders 12238 Bayonne St Jacksonville, FL 32224 Home details Vendor Inf…" at bounding box center [54, 134] width 77 height 175
click at [48, 104] on div "12238 Bayonne St Jacksonville, FL 32224 Home details" at bounding box center [54, 95] width 77 height 55
click at [49, 115] on link "Home details" at bounding box center [37, 118] width 43 height 7
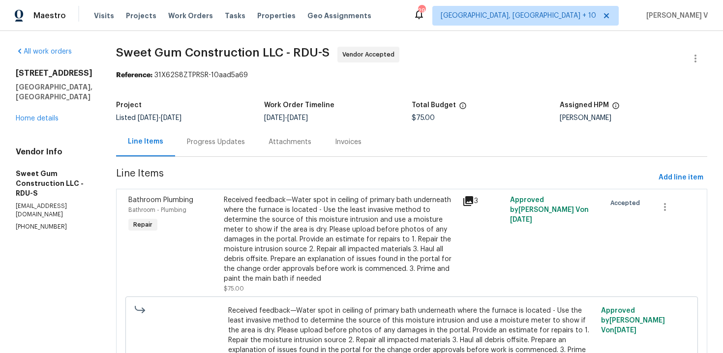
click at [245, 142] on div "Progress Updates" at bounding box center [216, 142] width 58 height 10
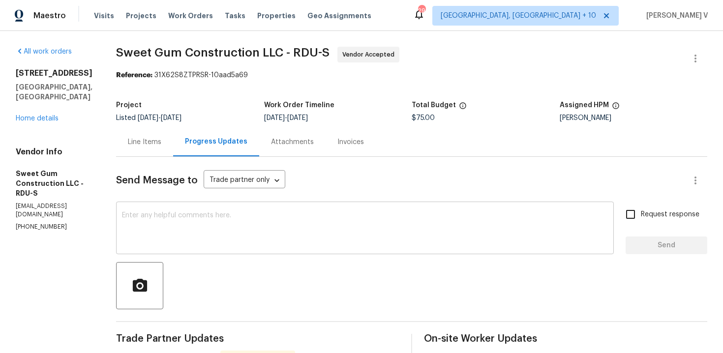
click at [169, 240] on textarea at bounding box center [365, 229] width 486 height 34
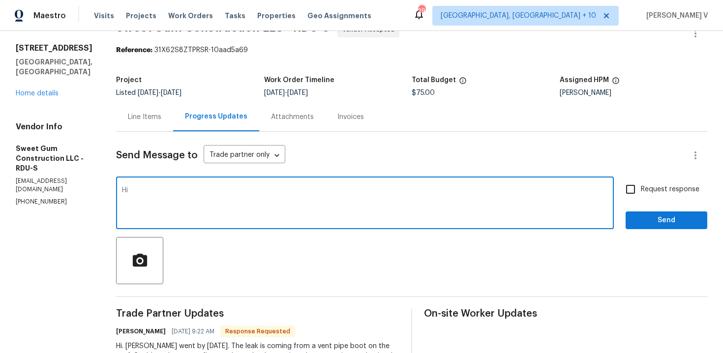
scroll to position [76, 0]
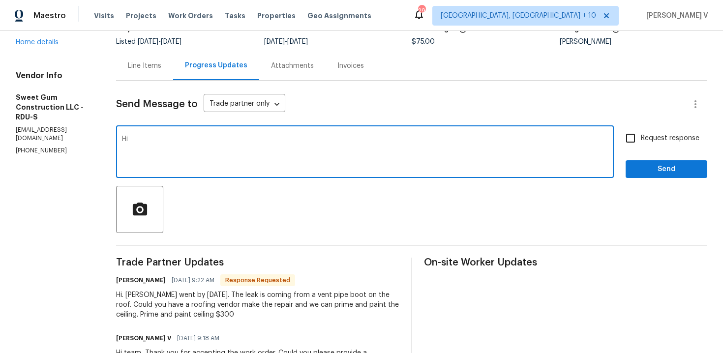
click at [184, 141] on textarea "Hi" at bounding box center [365, 153] width 486 height 34
paste textarea "ey thanks! We will review and get back to you."
click at [178, 140] on textarea "Hey thanks! We will review and get back to you." at bounding box center [365, 153] width 486 height 34
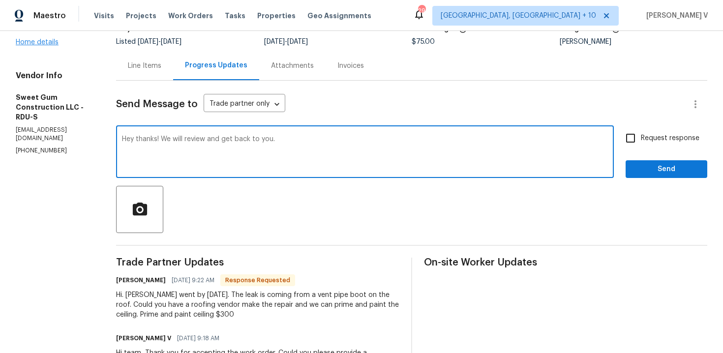
type textarea "Hey thanks! We will review and get back to you."
click at [47, 39] on link "Home details" at bounding box center [37, 42] width 43 height 7
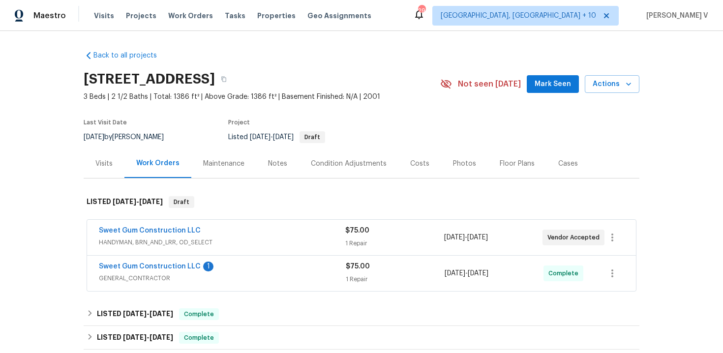
click at [260, 235] on div "Sweet Gum Construction LLC" at bounding box center [222, 232] width 246 height 12
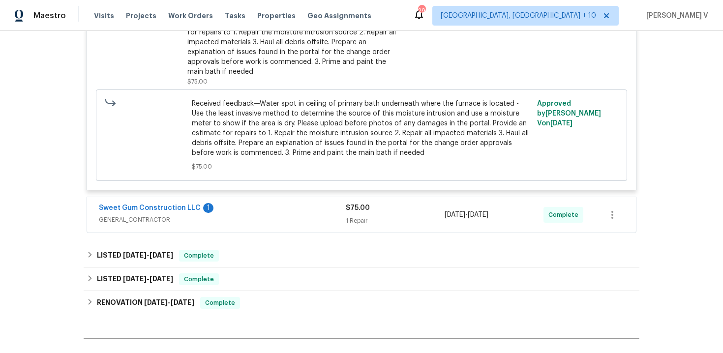
scroll to position [322, 0]
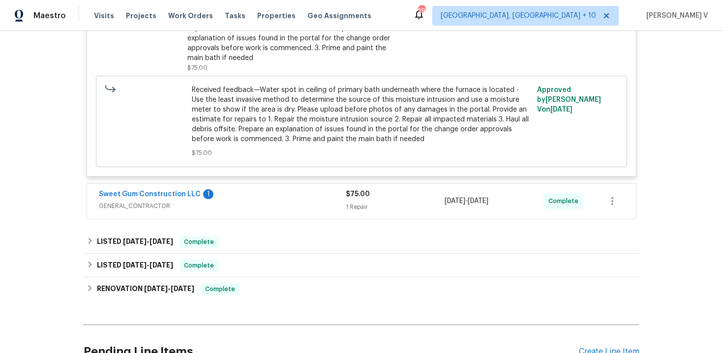
click at [244, 214] on div "Sweet Gum Construction LLC 1 GENERAL_CONTRACTOR $75.00 1 Repair 9/23/2025 - 9/2…" at bounding box center [361, 200] width 549 height 35
click at [162, 198] on span "Sweet Gum Construction LLC" at bounding box center [150, 194] width 102 height 10
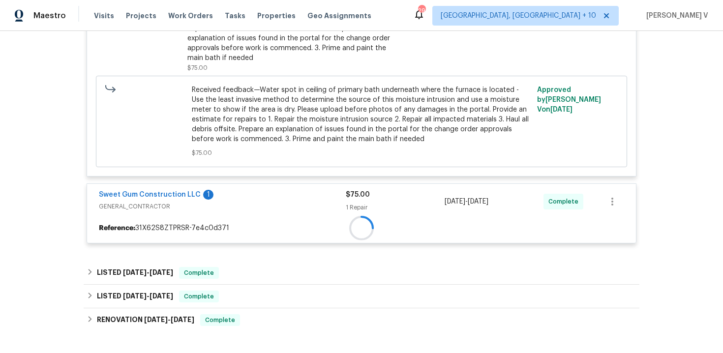
click at [162, 198] on span "Sweet Gum Construction LLC" at bounding box center [150, 195] width 102 height 10
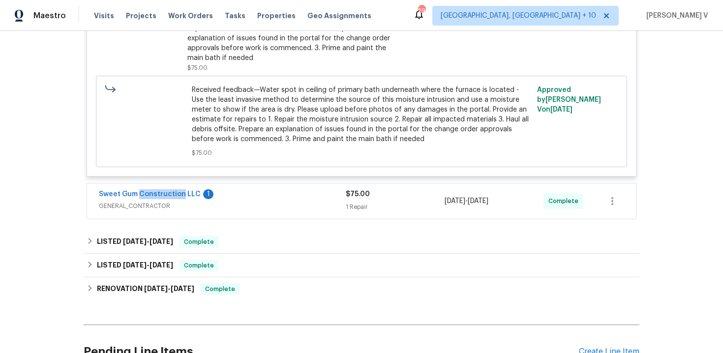
click at [180, 189] on span "Sweet Gum Construction LLC" at bounding box center [150, 194] width 102 height 10
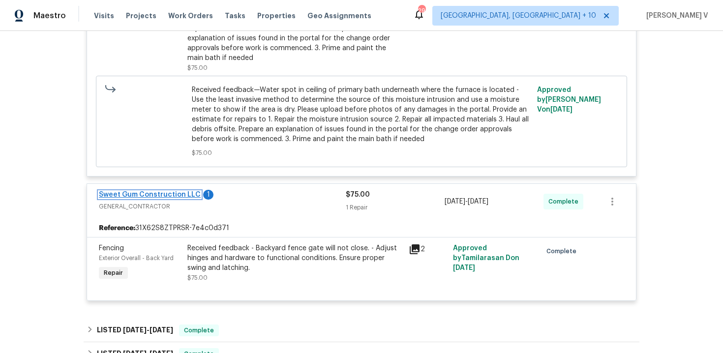
click at [177, 198] on link "Sweet Gum Construction LLC" at bounding box center [150, 194] width 102 height 7
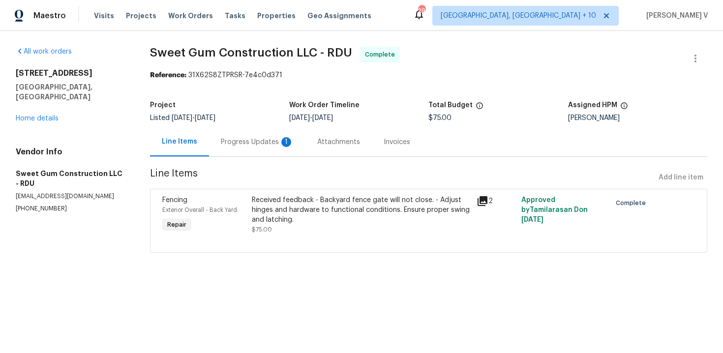
click at [244, 134] on div "Progress Updates 1" at bounding box center [257, 141] width 96 height 29
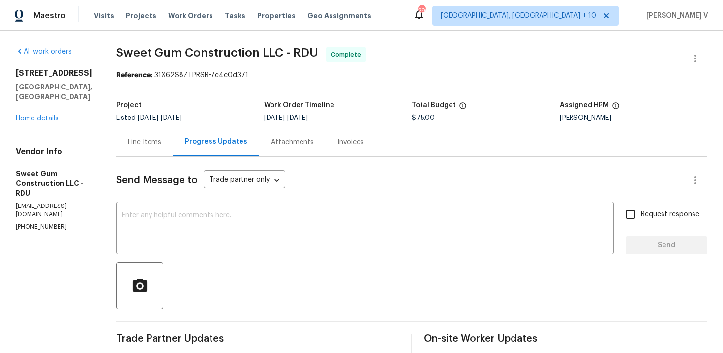
click at [160, 149] on div "Line Items" at bounding box center [144, 141] width 57 height 29
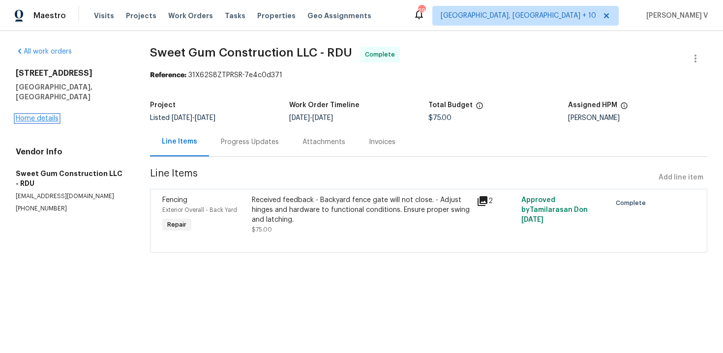
click at [45, 115] on link "Home details" at bounding box center [37, 118] width 43 height 7
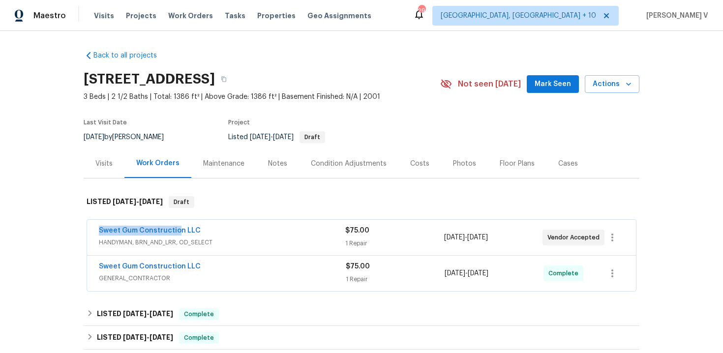
drag, startPoint x: 88, startPoint y: 232, endPoint x: 260, endPoint y: 232, distance: 171.6
click at [260, 232] on div "Sweet Gum Construction LLC HANDYMAN, BRN_AND_LRR, OD_SELECT $75.00 1 Repair 9/2…" at bounding box center [361, 237] width 549 height 35
copy link "Sweet Gum Construction LLC"
click at [153, 229] on link "Sweet Gum Construction LLC" at bounding box center [150, 230] width 102 height 7
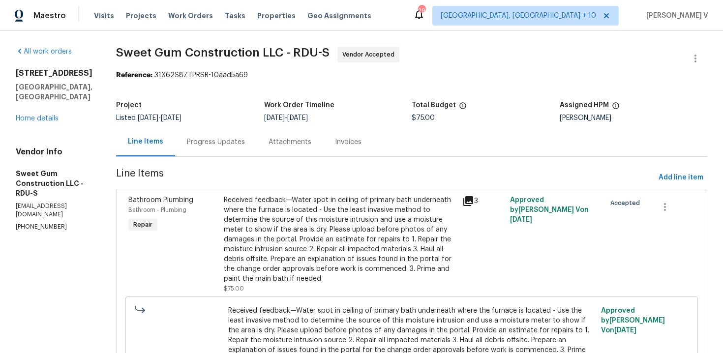
click at [288, 241] on div "Received feedback—Water spot in ceiling of primary bath underneath where the fu…" at bounding box center [340, 239] width 233 height 88
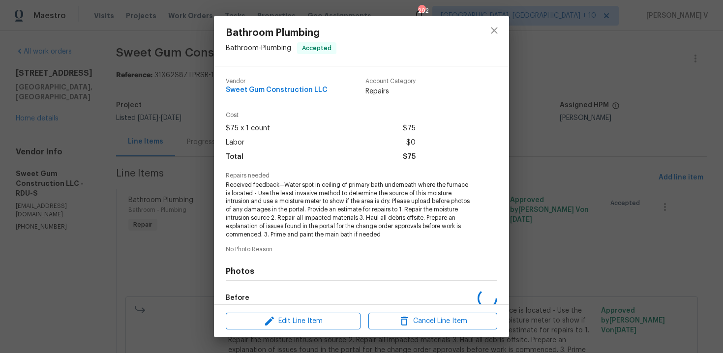
scroll to position [116, 0]
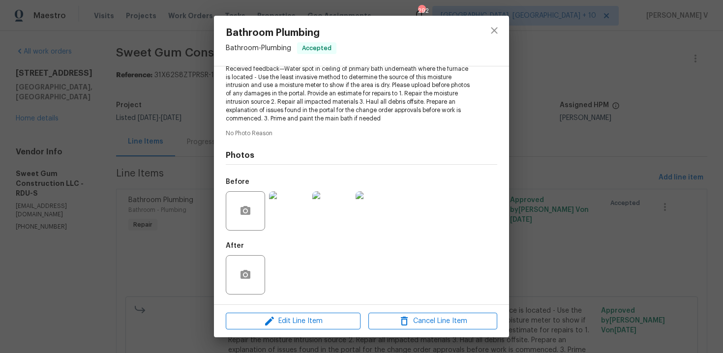
click at [287, 206] on img at bounding box center [288, 210] width 39 height 39
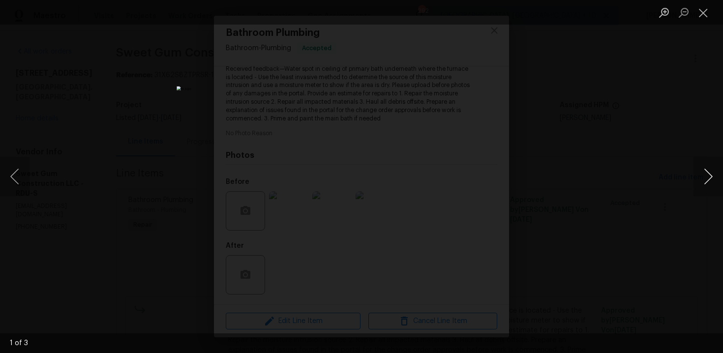
click at [700, 169] on button "Next image" at bounding box center [707, 176] width 29 height 39
click at [705, 172] on button "Next image" at bounding box center [707, 176] width 29 height 39
click at [162, 155] on div "Lightbox" at bounding box center [361, 176] width 723 height 353
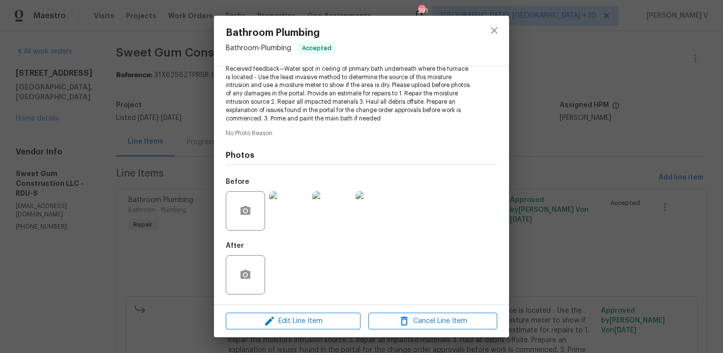
click at [346, 92] on span "Received feedback—Water spot in ceiling of primary bath underneath where the fu…" at bounding box center [348, 94] width 244 height 58
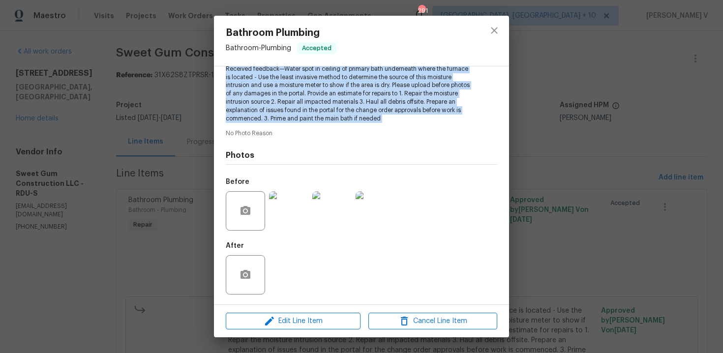
copy span "Received feedback—Water spot in ceiling of primary bath underneath where the fu…"
click at [122, 118] on div "Bathroom Plumbing Bathroom - Plumbing Accepted Vendor Sweet Gum Construction LL…" at bounding box center [361, 176] width 723 height 353
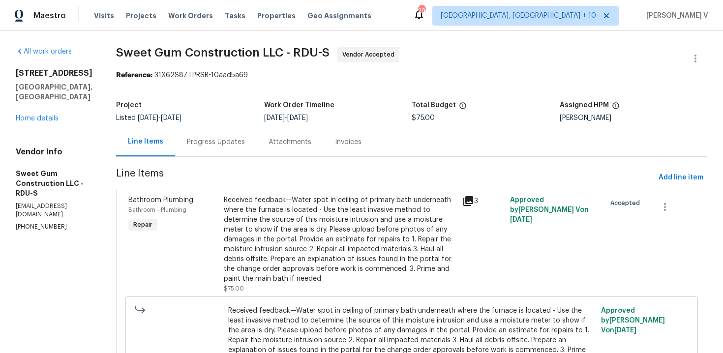
click at [215, 139] on div "Progress Updates" at bounding box center [216, 142] width 58 height 10
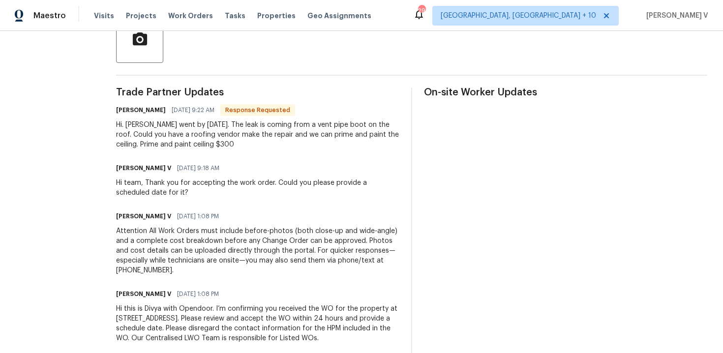
scroll to position [274, 0]
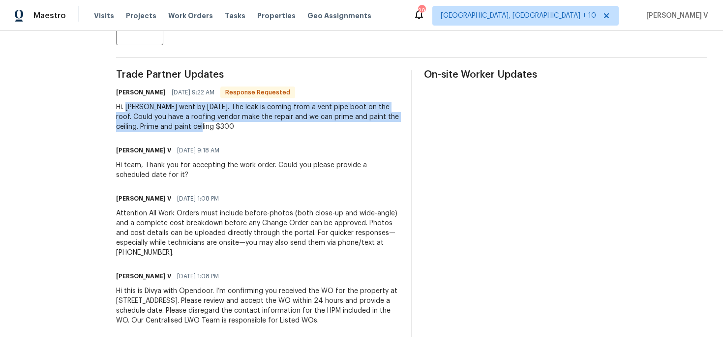
drag, startPoint x: 148, startPoint y: 96, endPoint x: 287, endPoint y: 119, distance: 141.1
click at [287, 121] on div "Hi. James went by today. The leak is coming from a vent pipe boot on the roof. …" at bounding box center [257, 116] width 283 height 29
copy div "James went by today. The leak is coming from a vent pipe boot on the roof. Coul…"
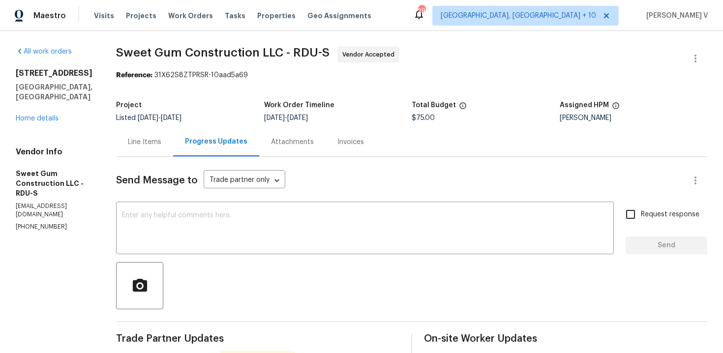
click at [412, 121] on div "9/23/2025 - 9/25/2025" at bounding box center [338, 118] width 148 height 7
copy span "9/23/2025 - 9/25/2025"
click at [435, 116] on span "$75.00" at bounding box center [422, 118] width 23 height 7
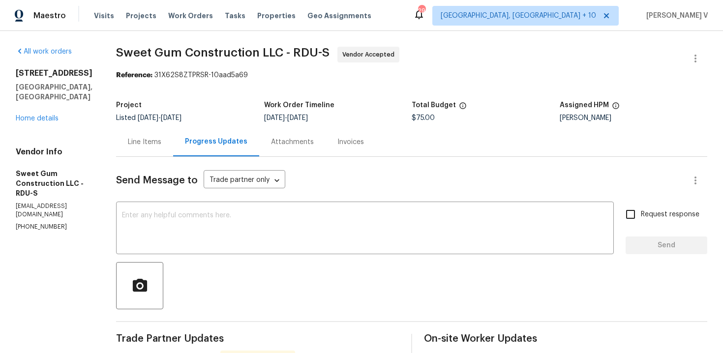
click at [435, 116] on span "$75.00" at bounding box center [422, 118] width 23 height 7
copy span "$75.00"
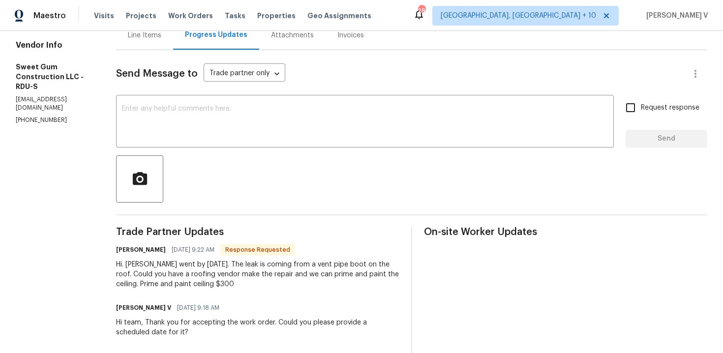
scroll to position [86, 0]
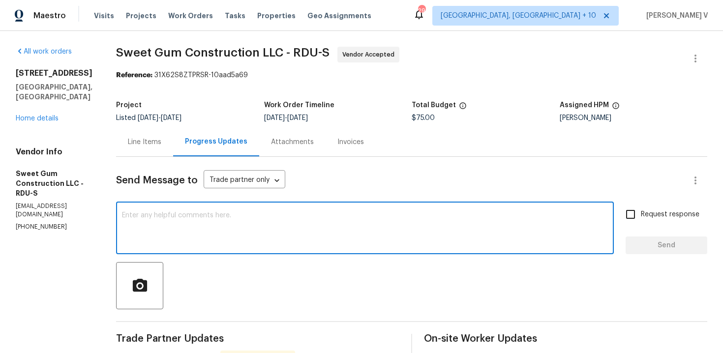
click at [210, 234] on textarea at bounding box center [365, 229] width 486 height 34
paste textarea "Hey thanks! We will review and get back to you."
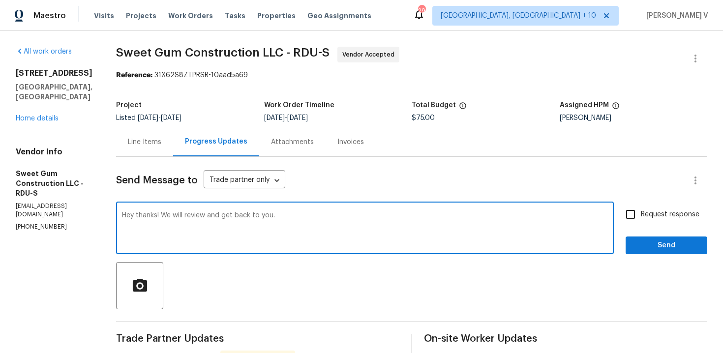
scroll to position [76, 0]
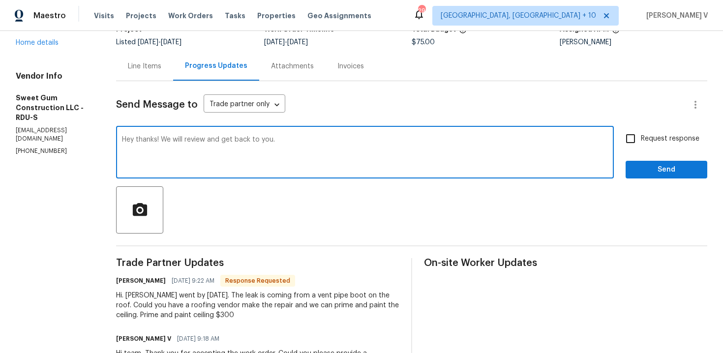
type textarea "Hey thanks! We will review and get back to you."
click at [665, 142] on span "Request response" at bounding box center [670, 139] width 58 height 10
click at [641, 142] on input "Request response" at bounding box center [630, 138] width 21 height 21
checkbox input "true"
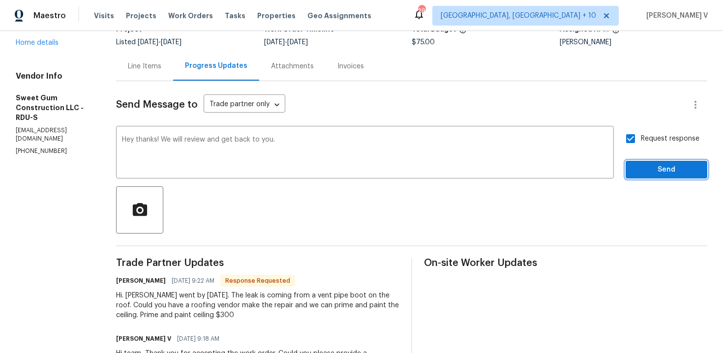
click at [662, 171] on span "Send" at bounding box center [666, 170] width 66 height 12
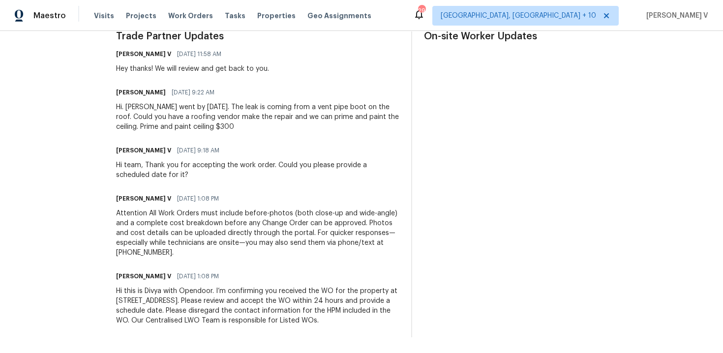
scroll to position [0, 0]
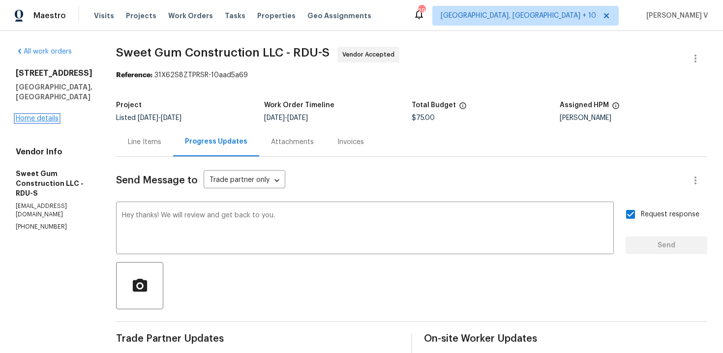
click at [29, 115] on link "Home details" at bounding box center [37, 118] width 43 height 7
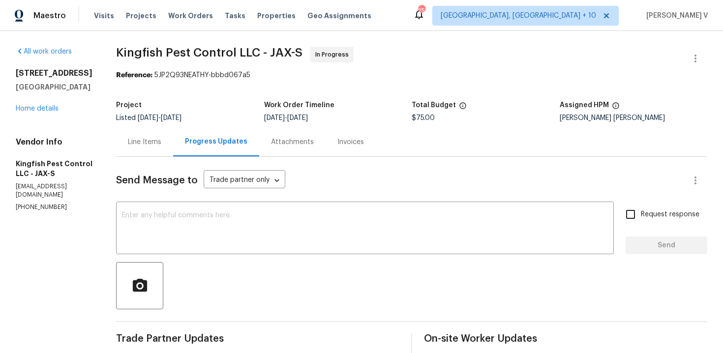
scroll to position [283, 0]
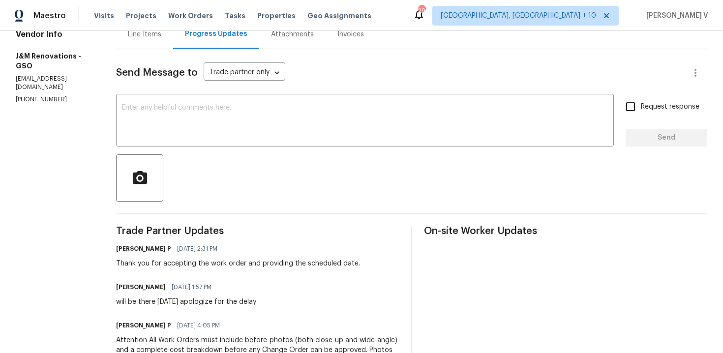
scroll to position [78, 0]
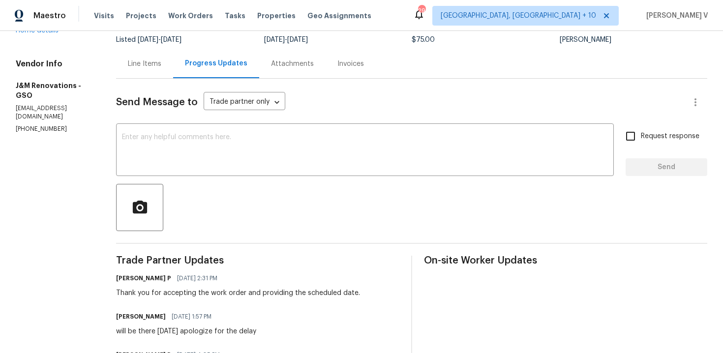
click at [201, 117] on div "Send Message to Trade partner only Trade partner only ​ x ​ Request response Se…" at bounding box center [411, 286] width 591 height 415
click at [201, 140] on textarea at bounding box center [365, 151] width 486 height 34
paste textarea "Hi, hope everything is on track with the WO scheduled for today. Please let us …"
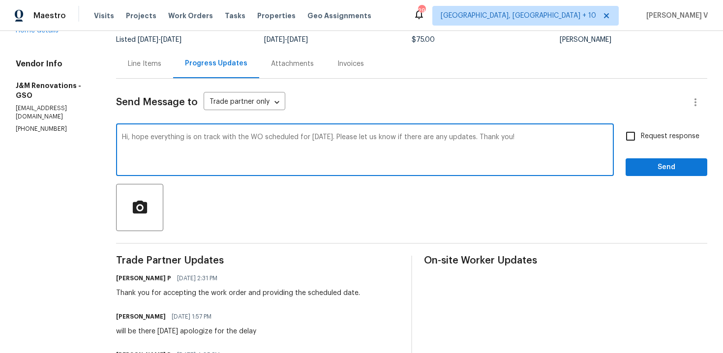
type textarea "Hi, hope everything is on track with the WO scheduled for today. Please let us …"
click at [655, 127] on label "Request response" at bounding box center [659, 136] width 79 height 21
click at [641, 127] on input "Request response" at bounding box center [630, 136] width 21 height 21
checkbox input "true"
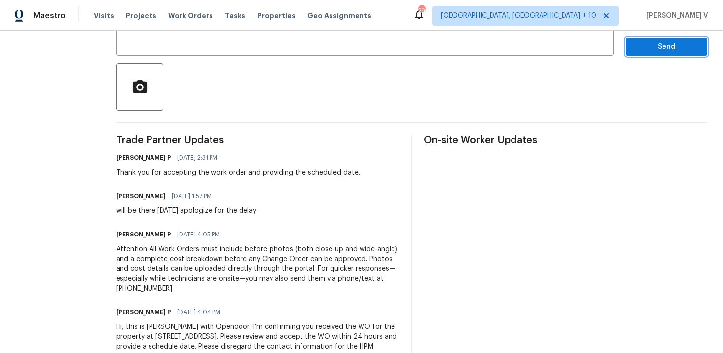
click at [650, 54] on button "Send" at bounding box center [666, 47] width 82 height 18
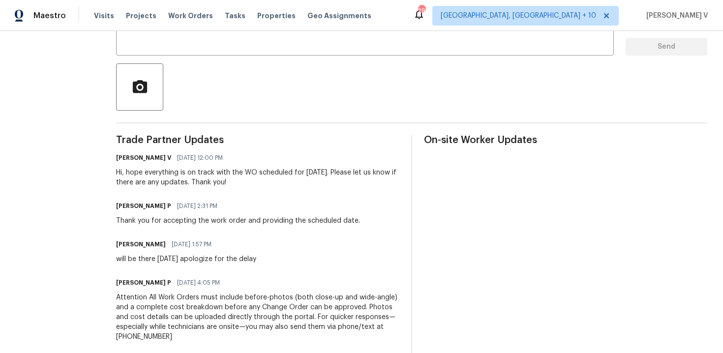
scroll to position [0, 0]
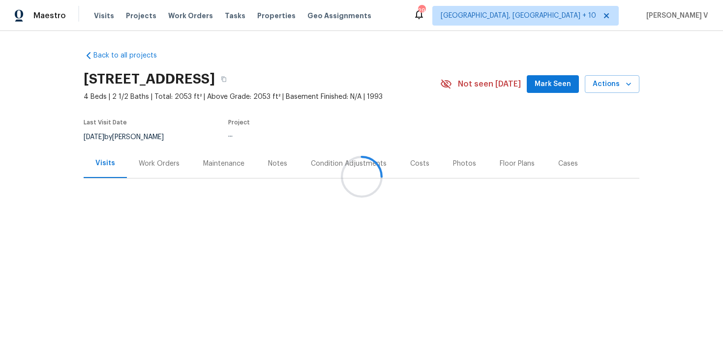
click at [133, 159] on div "Work Orders" at bounding box center [159, 163] width 64 height 29
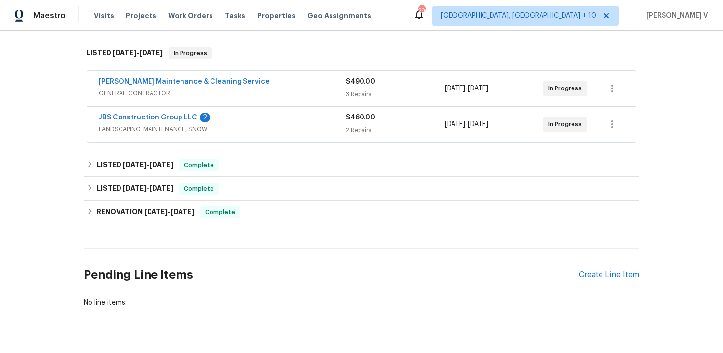
scroll to position [137, 0]
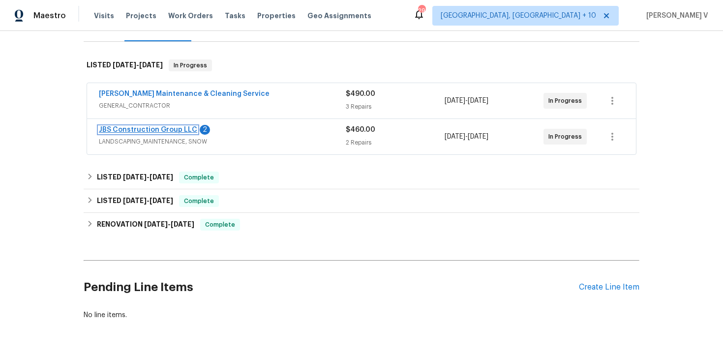
click at [157, 131] on link "JBS Construction Group LLC" at bounding box center [148, 129] width 98 height 7
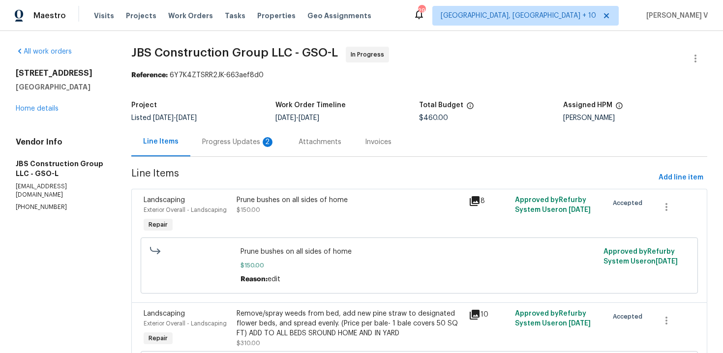
click at [263, 144] on div "Progress Updates 2" at bounding box center [238, 142] width 73 height 10
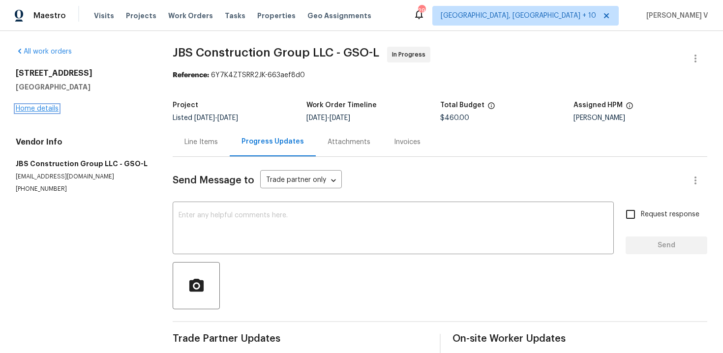
click at [42, 109] on link "Home details" at bounding box center [37, 108] width 43 height 7
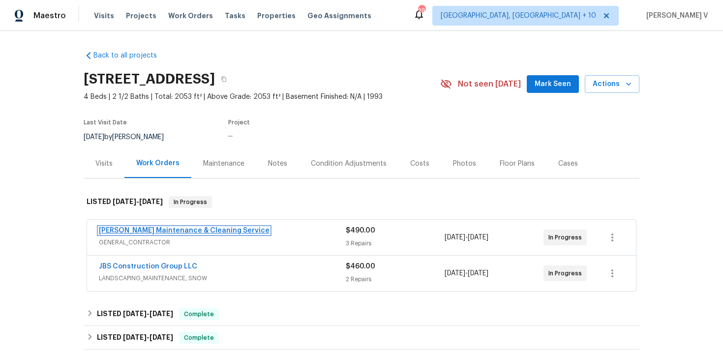
click at [197, 228] on link "Baker's Maintenance & Cleaning Service" at bounding box center [184, 230] width 171 height 7
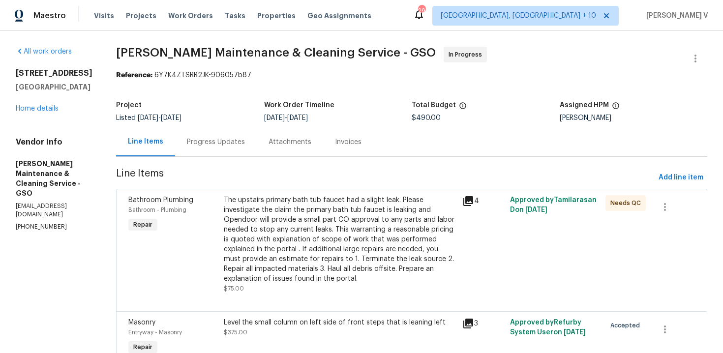
click at [202, 143] on div "Progress Updates" at bounding box center [216, 142] width 58 height 10
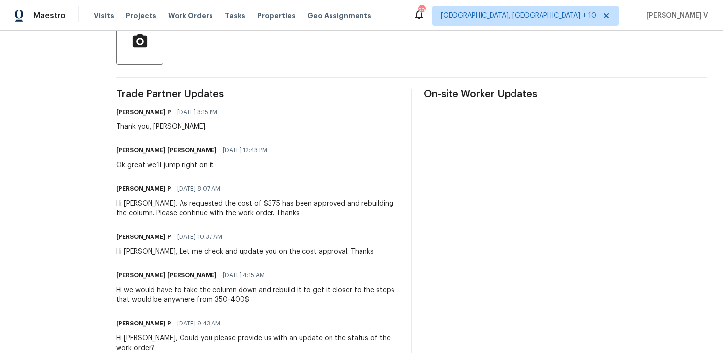
scroll to position [153, 0]
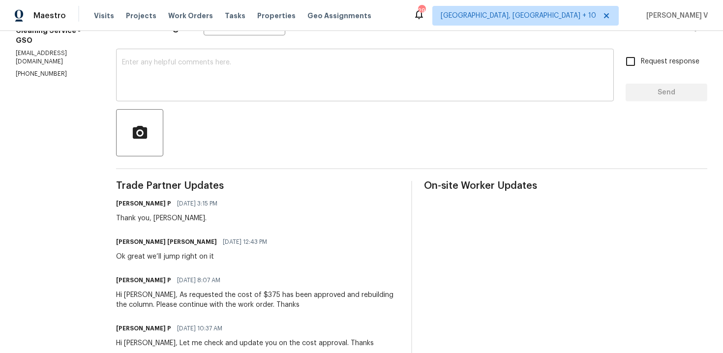
click at [173, 77] on textarea at bounding box center [365, 76] width 486 height 34
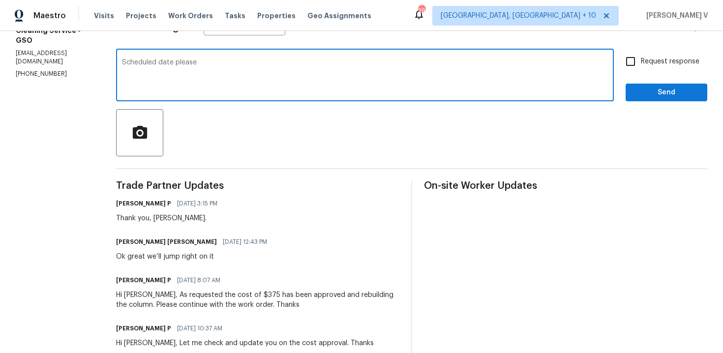
type textarea "Scheduled date please"
click at [639, 94] on span "Send" at bounding box center [666, 93] width 66 height 12
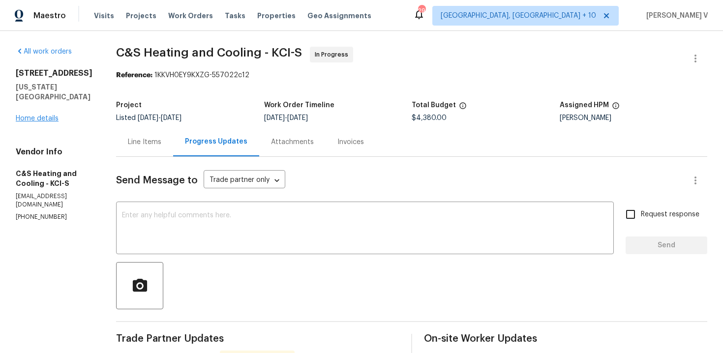
click at [24, 105] on div "8226 NW 82nd Ct Kansas City, MO 64152 Home details" at bounding box center [54, 95] width 77 height 55
click at [26, 115] on link "Home details" at bounding box center [37, 118] width 43 height 7
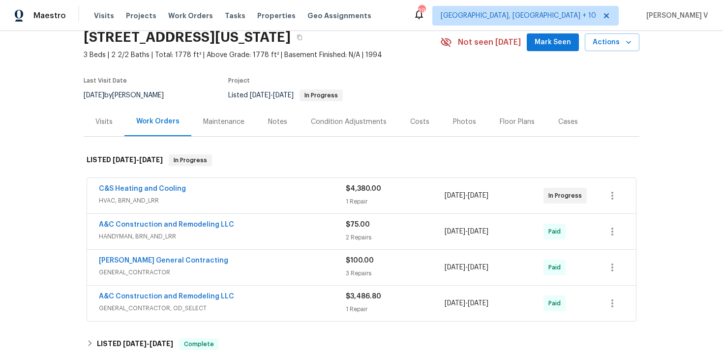
scroll to position [84, 0]
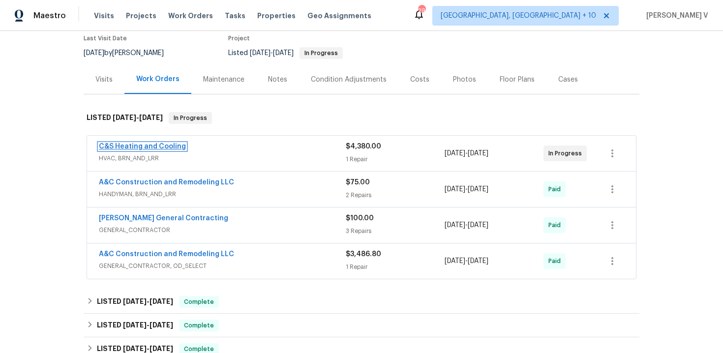
click at [158, 147] on link "C&S Heating and Cooling" at bounding box center [142, 146] width 87 height 7
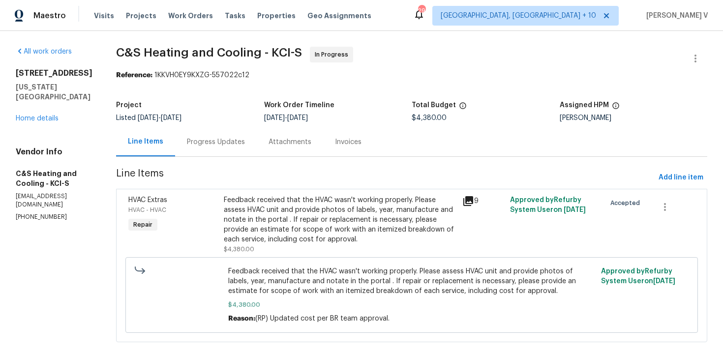
click at [204, 132] on div "Progress Updates" at bounding box center [216, 141] width 82 height 29
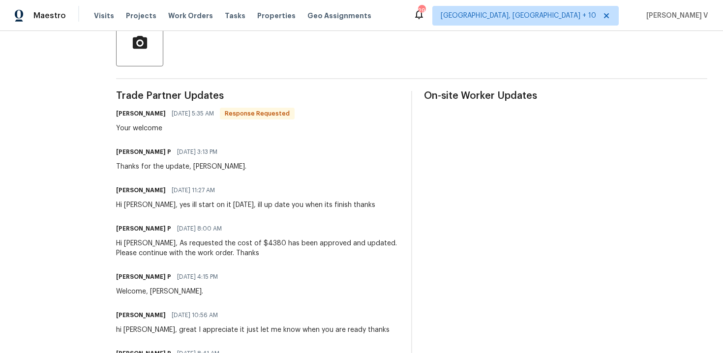
scroll to position [181, 0]
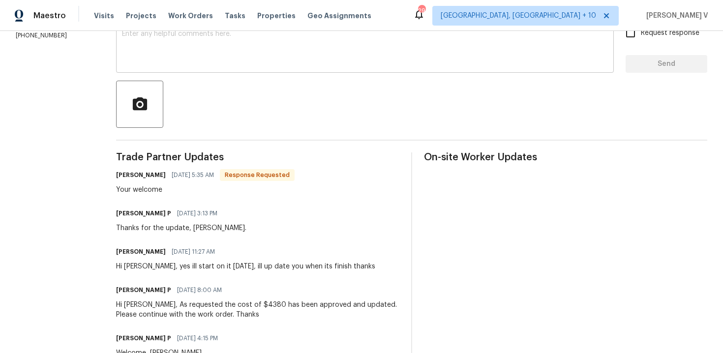
click at [224, 50] on textarea at bounding box center [365, 47] width 486 height 34
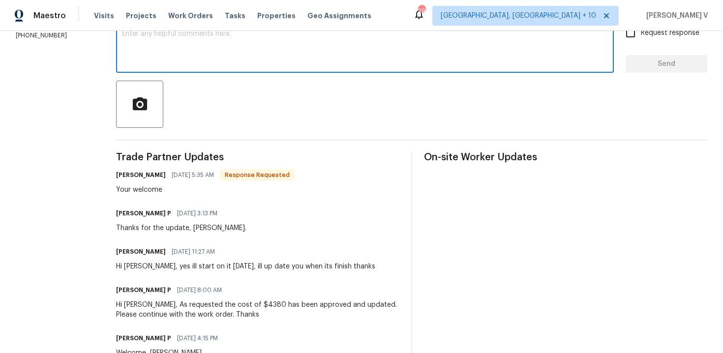
paste textarea "Hi, hope everything is on track with the WO scheduled for [DATE]. Please let us…"
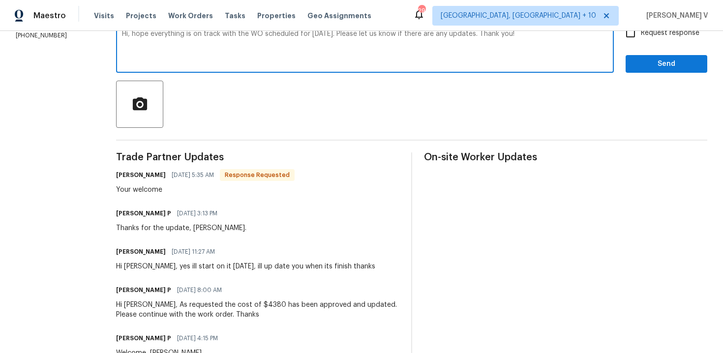
type textarea "Hi, hope everything is on track with the WO scheduled for [DATE]. Please let us…"
click at [665, 29] on div "Maestro Visits Projects Work Orders Tasks Properties Geo Assignments 293 Cincin…" at bounding box center [361, 15] width 723 height 31
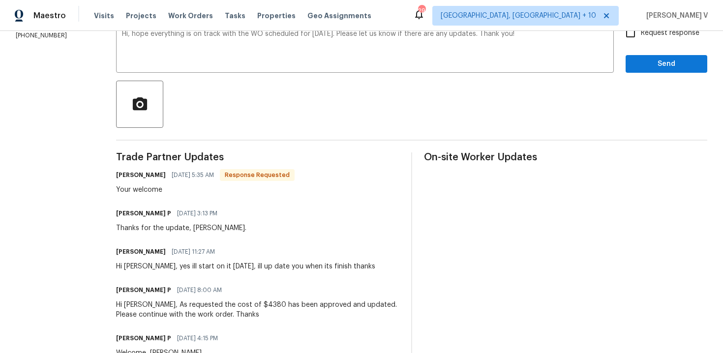
click at [632, 43] on input "Request response" at bounding box center [630, 33] width 21 height 21
checkbox input "true"
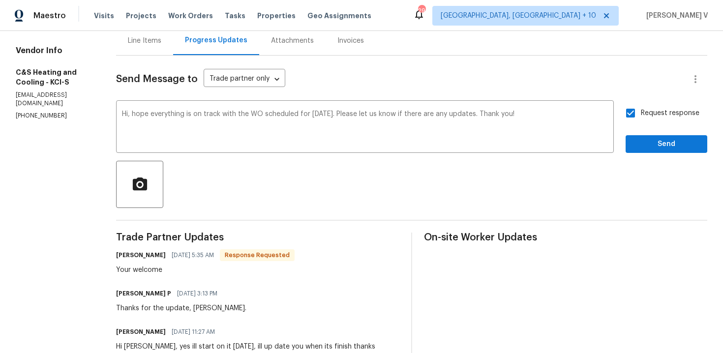
scroll to position [159, 0]
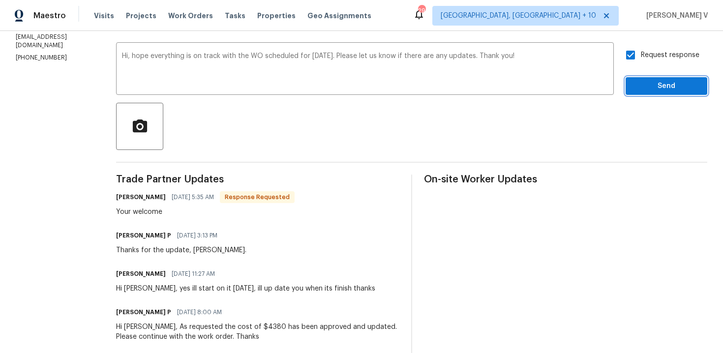
click at [650, 84] on span "Send" at bounding box center [666, 86] width 66 height 12
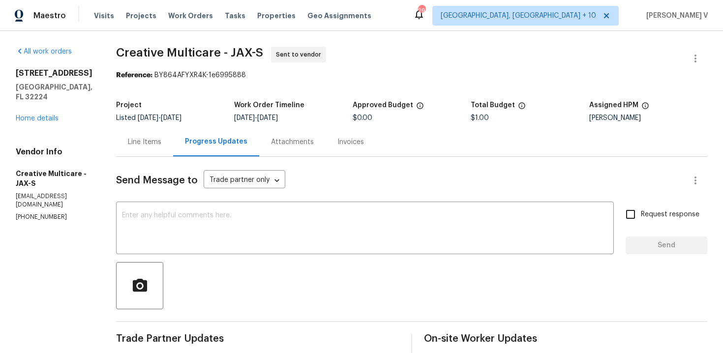
click at [154, 139] on div "All work orders [STREET_ADDRESS] Home details Vendor Info Creative Multicare - …" at bounding box center [361, 271] width 723 height 480
click at [161, 145] on div "Line Items" at bounding box center [144, 142] width 33 height 10
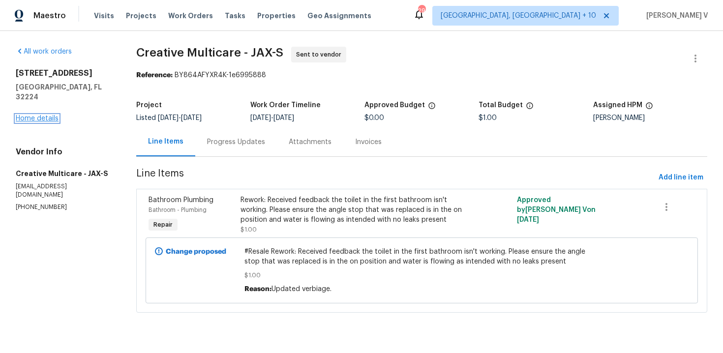
click at [41, 115] on link "Home details" at bounding box center [37, 118] width 43 height 7
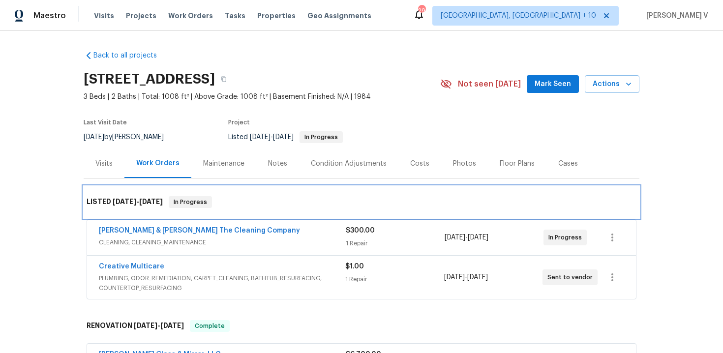
click at [322, 215] on div "LISTED [DATE] - [DATE] In Progress" at bounding box center [361, 201] width 555 height 31
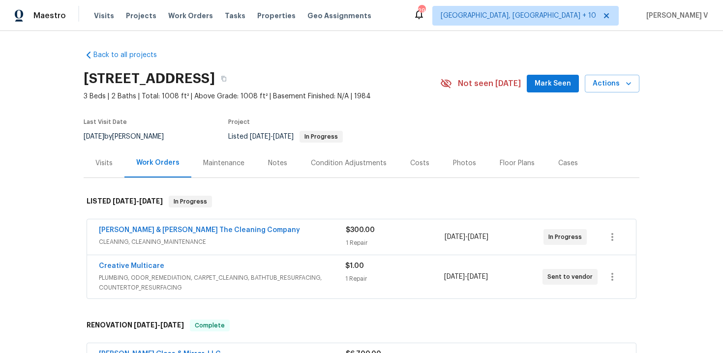
click at [300, 232] on div "[PERSON_NAME] & [PERSON_NAME] The Cleaning Company" at bounding box center [222, 231] width 247 height 12
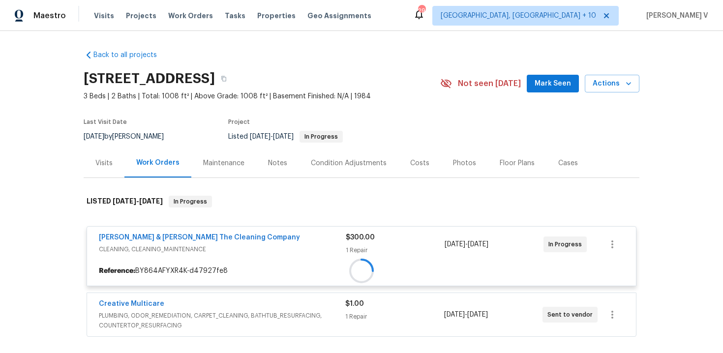
scroll to position [110, 0]
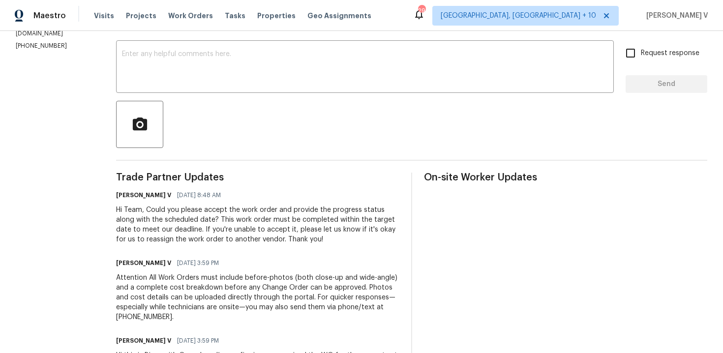
scroll to position [226, 0]
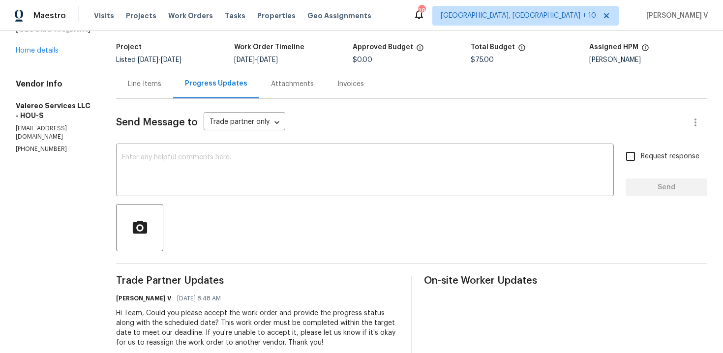
scroll to position [146, 0]
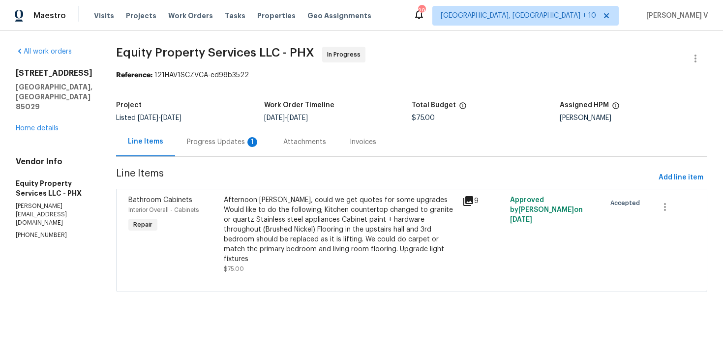
click at [283, 141] on div "Attachments" at bounding box center [304, 142] width 43 height 10
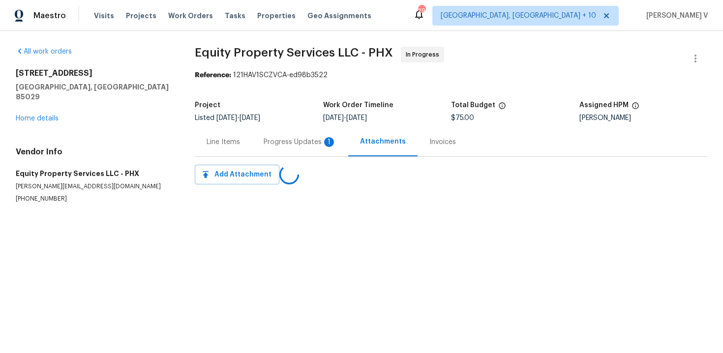
click at [255, 141] on div "Progress Updates 1" at bounding box center [300, 141] width 96 height 29
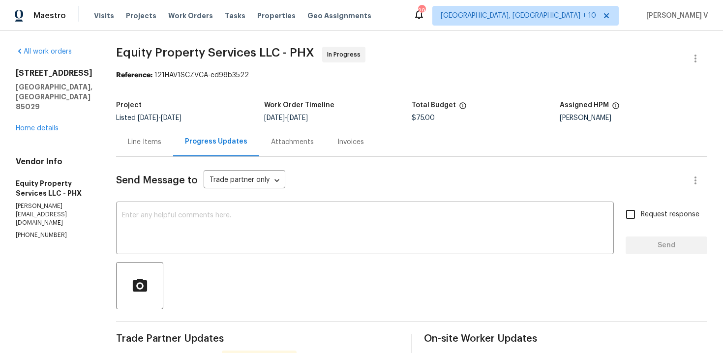
click at [136, 149] on div "Line Items" at bounding box center [144, 141] width 57 height 29
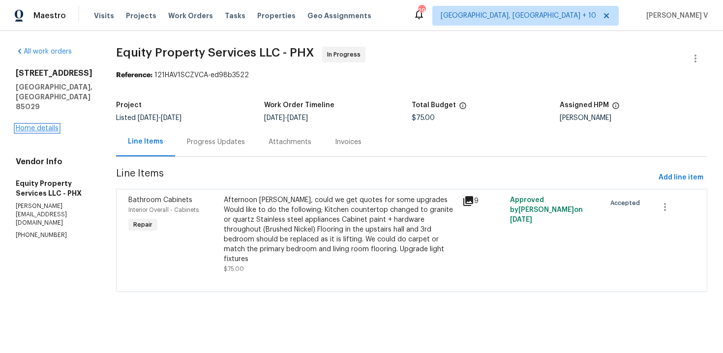
click at [47, 127] on link "Home details" at bounding box center [37, 128] width 43 height 7
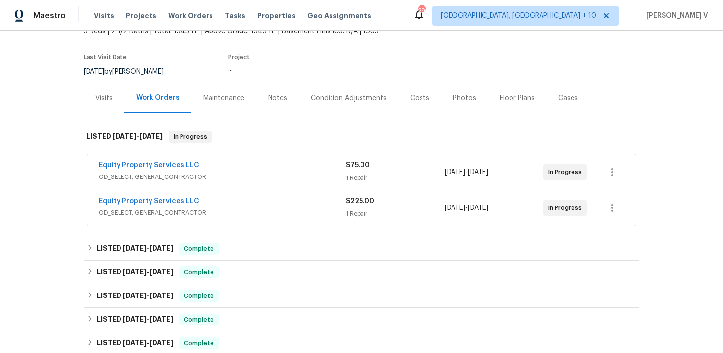
scroll to position [78, 0]
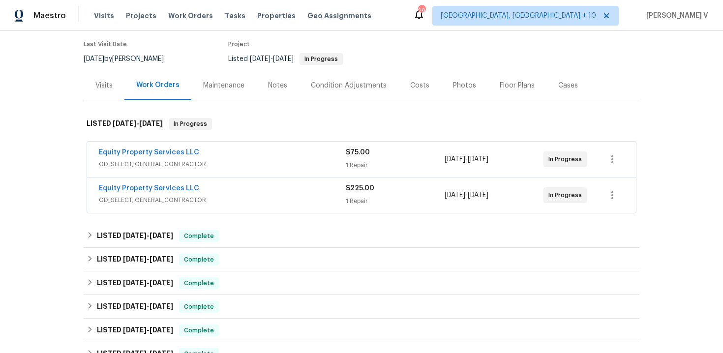
click at [290, 158] on div "Equity Property Services LLC" at bounding box center [222, 153] width 247 height 12
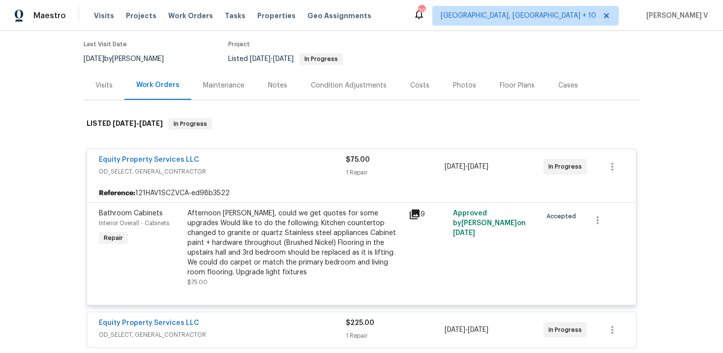
scroll to position [143, 0]
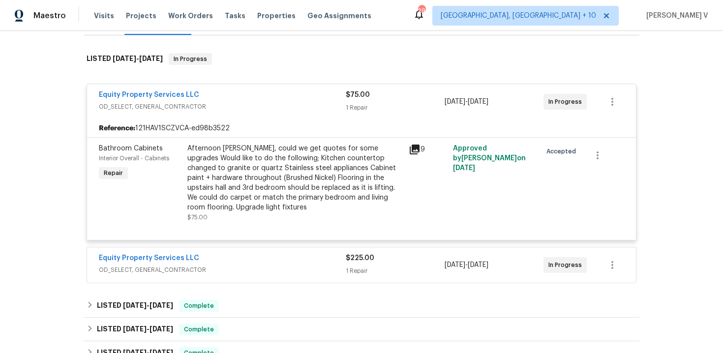
click at [269, 261] on div "Equity Property Services LLC" at bounding box center [222, 259] width 247 height 12
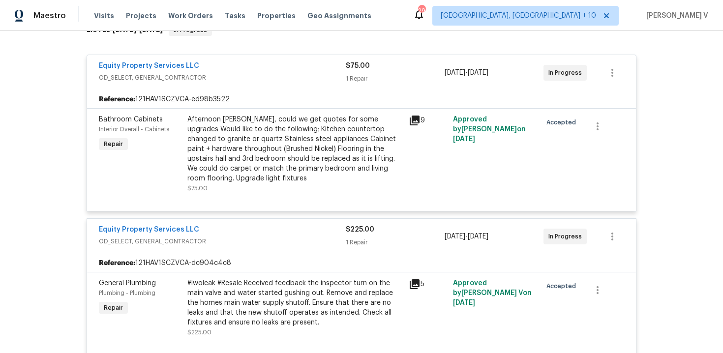
scroll to position [211, 0]
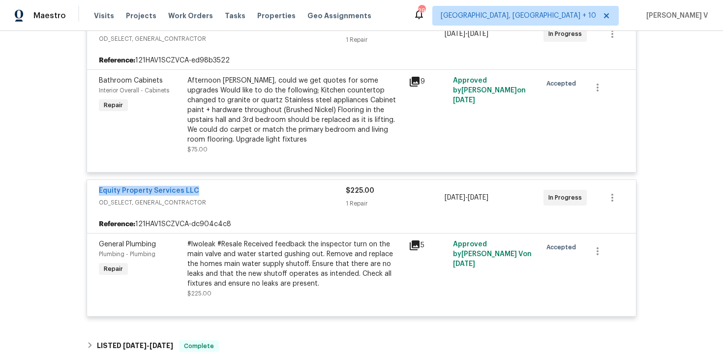
drag, startPoint x: 215, startPoint y: 191, endPoint x: 46, endPoint y: 191, distance: 169.6
click at [46, 191] on div "Back to all projects [STREET_ADDRESS] 3 Beds | 2 1/2 Baths | Total: 1343 ft² | …" at bounding box center [361, 192] width 723 height 322
copy link "Equity Property Services LLC"
click at [158, 189] on link "Equity Property Services LLC" at bounding box center [149, 190] width 100 height 7
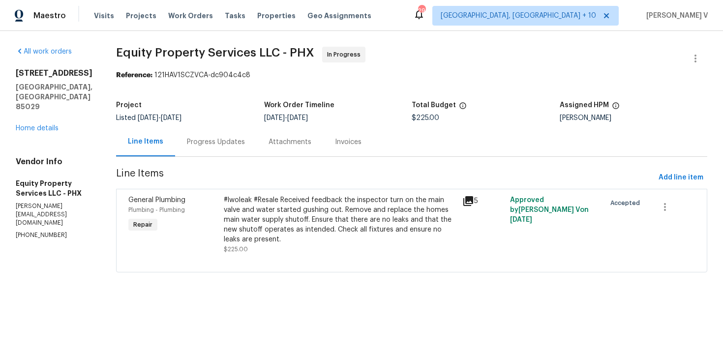
click at [211, 138] on div "Progress Updates" at bounding box center [216, 142] width 58 height 10
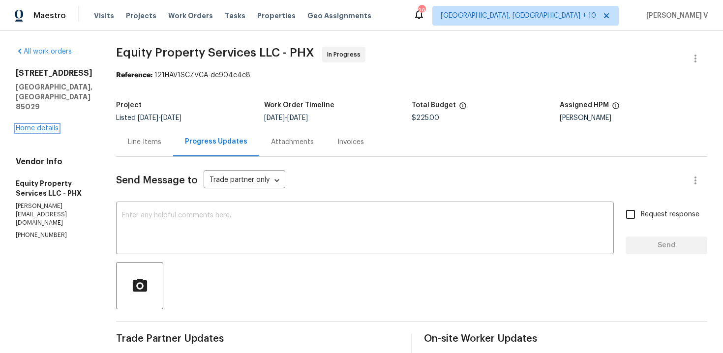
click at [54, 125] on link "Home details" at bounding box center [37, 128] width 43 height 7
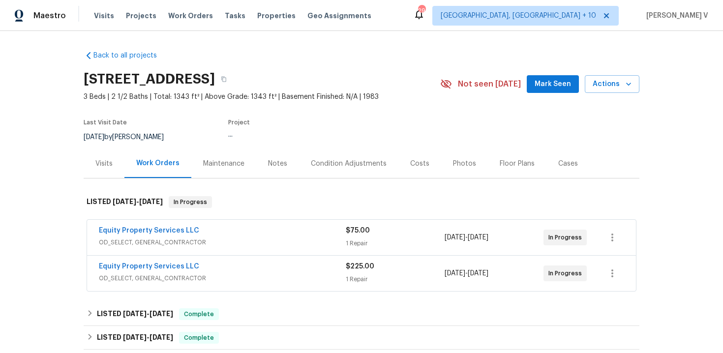
click at [128, 226] on span "Equity Property Services LLC" at bounding box center [149, 231] width 100 height 10
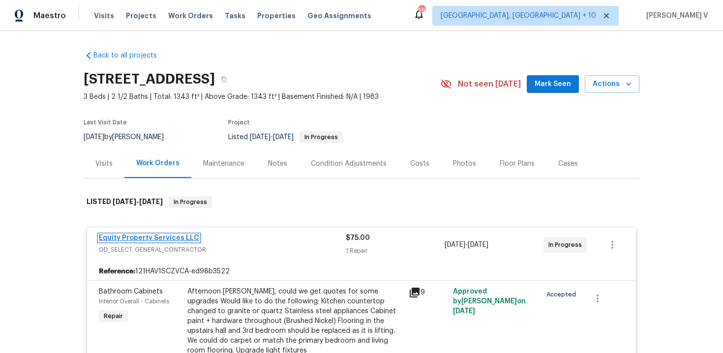
click at [134, 236] on link "Equity Property Services LLC" at bounding box center [149, 237] width 100 height 7
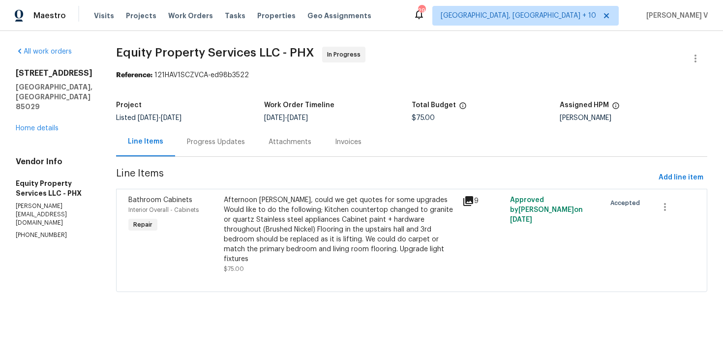
click at [213, 155] on div "Progress Updates" at bounding box center [216, 141] width 82 height 29
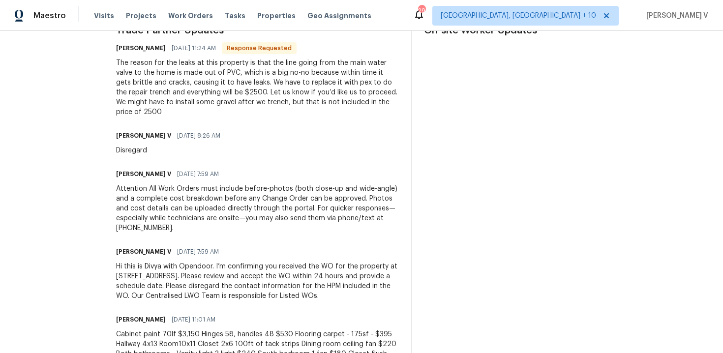
scroll to position [54, 0]
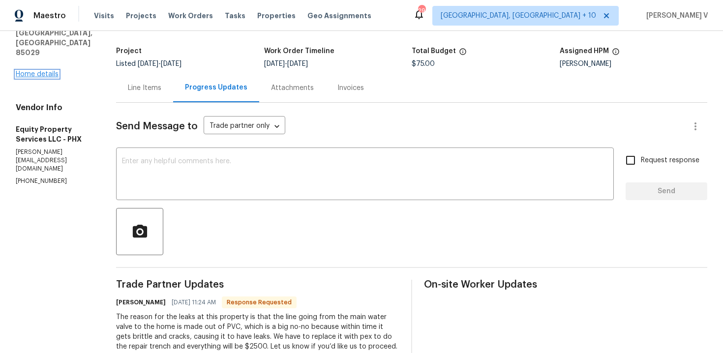
click at [47, 75] on link "Home details" at bounding box center [37, 74] width 43 height 7
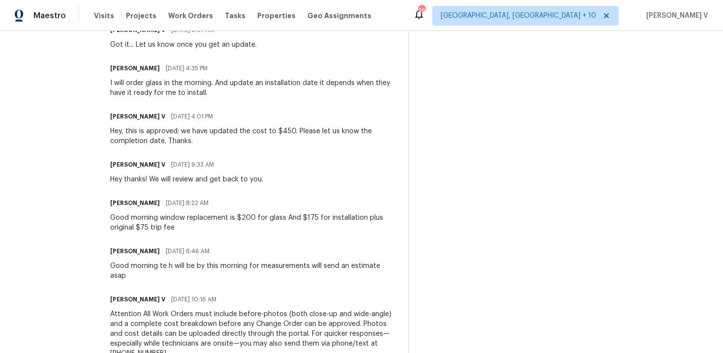
scroll to position [224, 0]
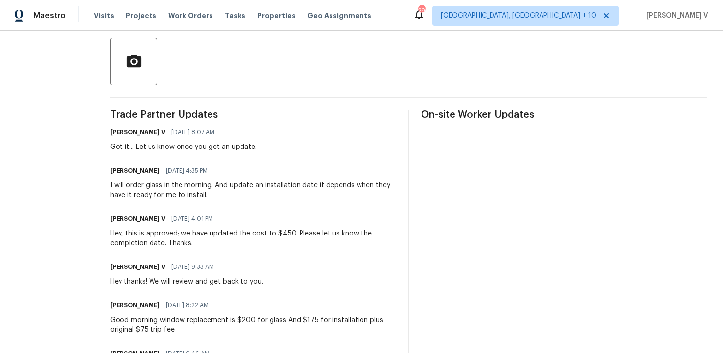
click at [301, 342] on div "Trade Partner Updates [PERSON_NAME] V [DATE] 8:07 AM Got it... Let us know once…" at bounding box center [253, 325] width 286 height 431
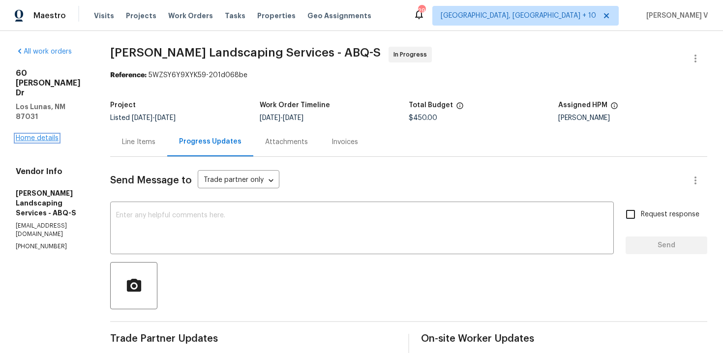
click at [41, 135] on link "Home details" at bounding box center [37, 138] width 43 height 7
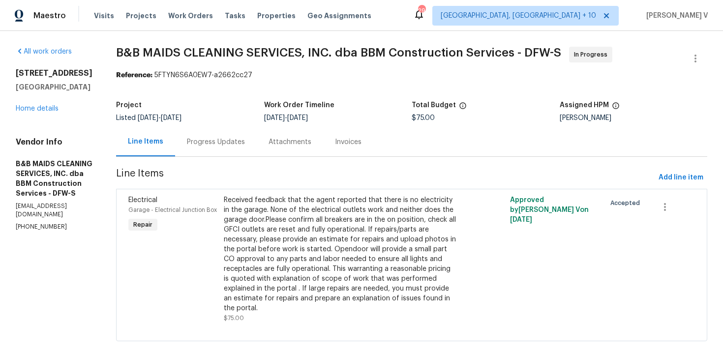
click at [251, 149] on div "Progress Updates" at bounding box center [216, 141] width 82 height 29
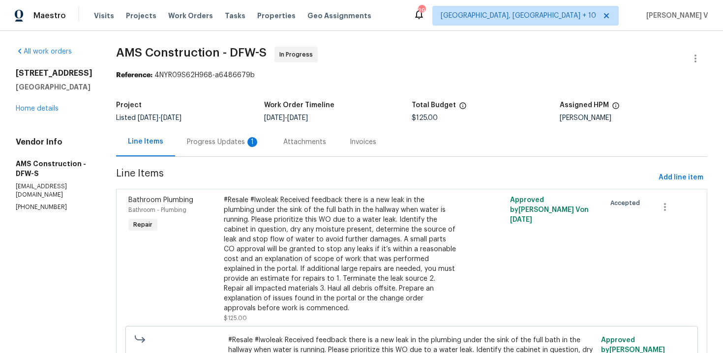
click at [247, 139] on div "1" at bounding box center [252, 142] width 10 height 10
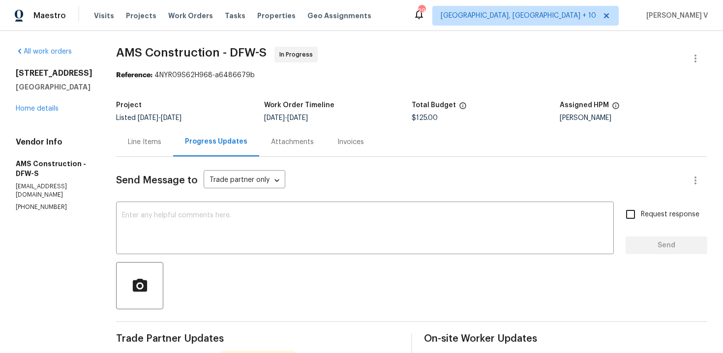
click at [128, 142] on div "Line Items" at bounding box center [144, 142] width 33 height 10
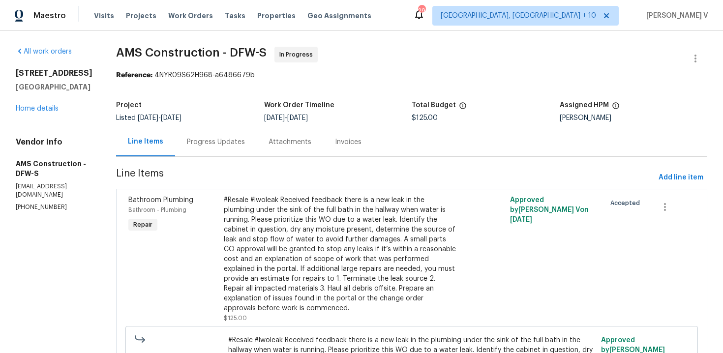
click at [207, 139] on div "Progress Updates" at bounding box center [216, 142] width 58 height 10
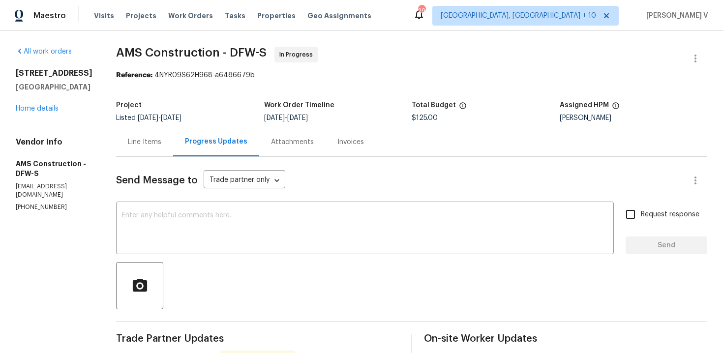
click at [117, 144] on div "Line Items" at bounding box center [144, 141] width 57 height 29
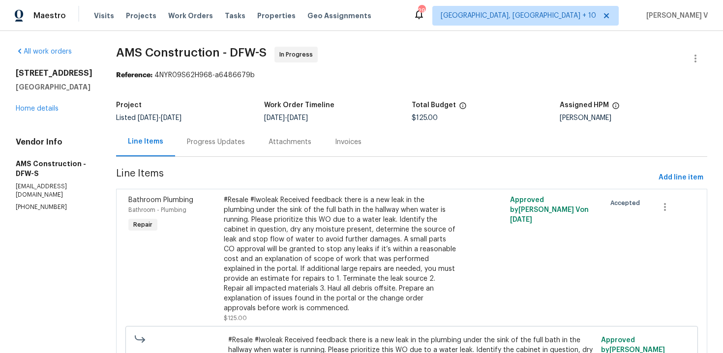
scroll to position [6, 0]
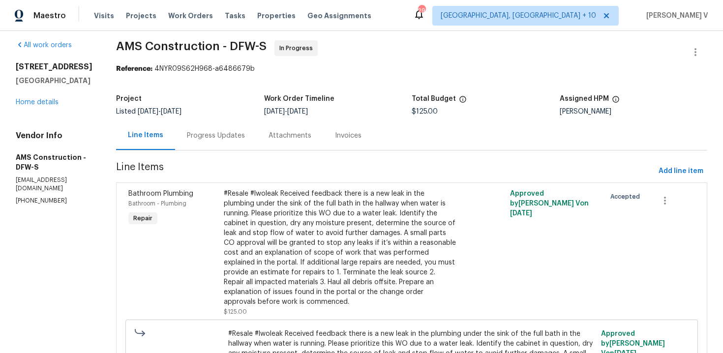
click at [200, 130] on div "Progress Updates" at bounding box center [216, 135] width 82 height 29
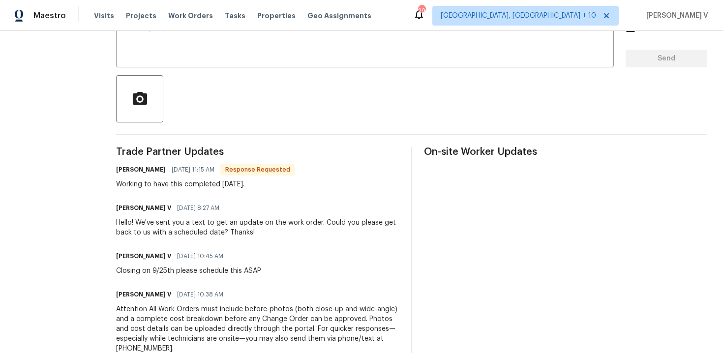
scroll to position [134, 0]
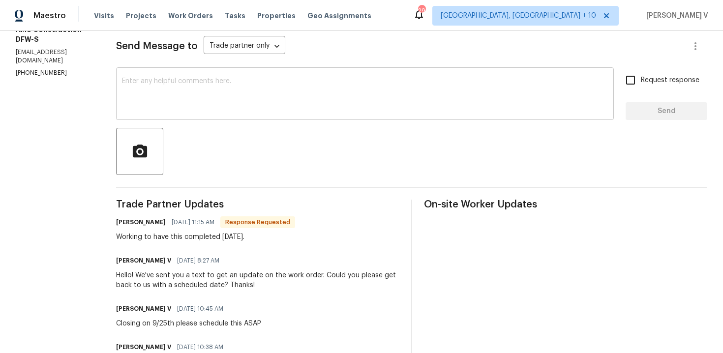
click at [157, 119] on div "x ​" at bounding box center [364, 95] width 497 height 50
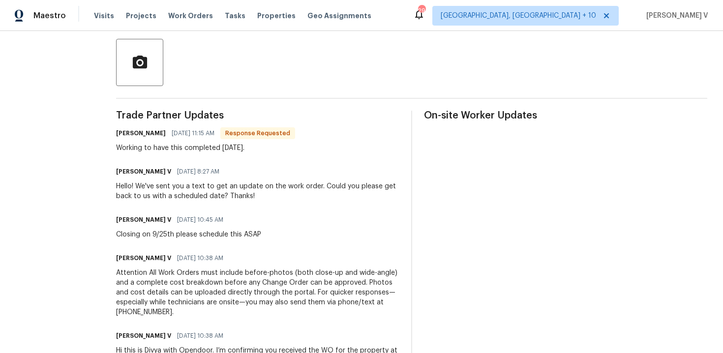
scroll to position [225, 0]
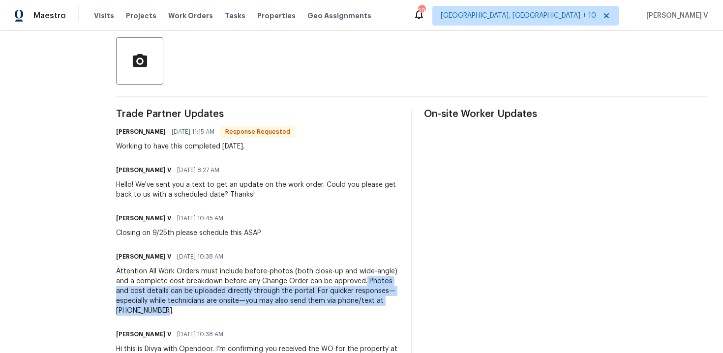
drag, startPoint x: 358, startPoint y: 281, endPoint x: 389, endPoint y: 306, distance: 39.9
click at [389, 306] on div "Attention All Work Orders must include before-photos (both close-up and wide-an…" at bounding box center [257, 290] width 283 height 49
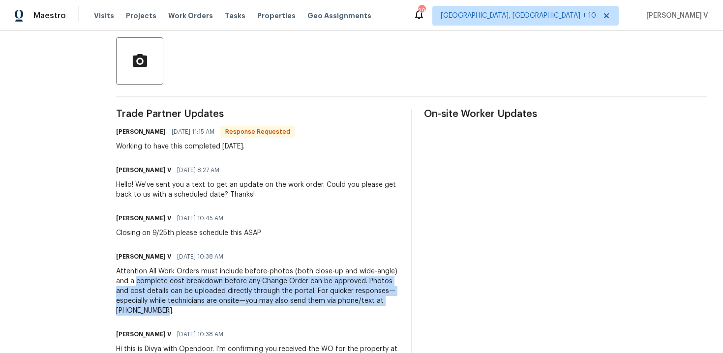
drag, startPoint x: 131, startPoint y: 282, endPoint x: 356, endPoint y: 312, distance: 227.2
click at [356, 313] on div "Attention All Work Orders must include before-photos (both close-up and wide-an…" at bounding box center [257, 290] width 283 height 49
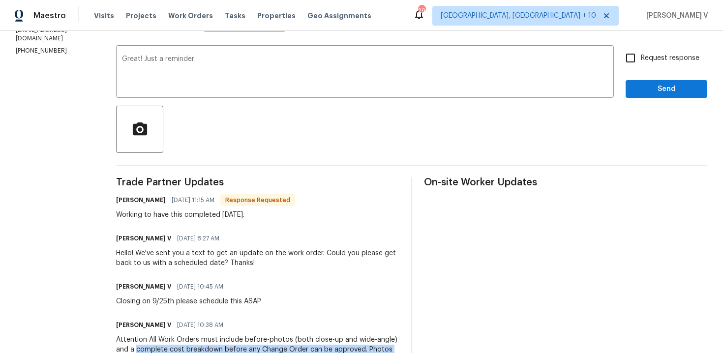
scroll to position [20, 0]
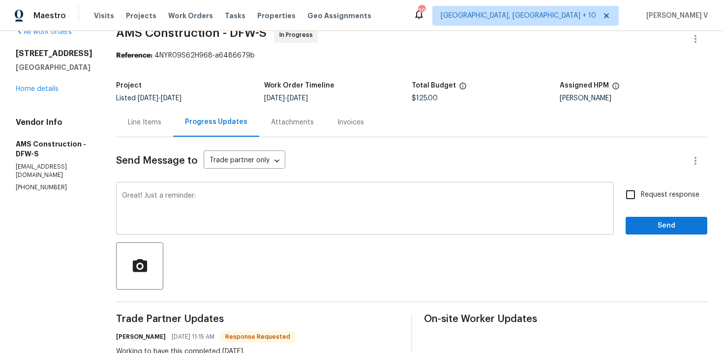
click at [250, 189] on div "Great! Just a reminder: x ​" at bounding box center [364, 209] width 497 height 50
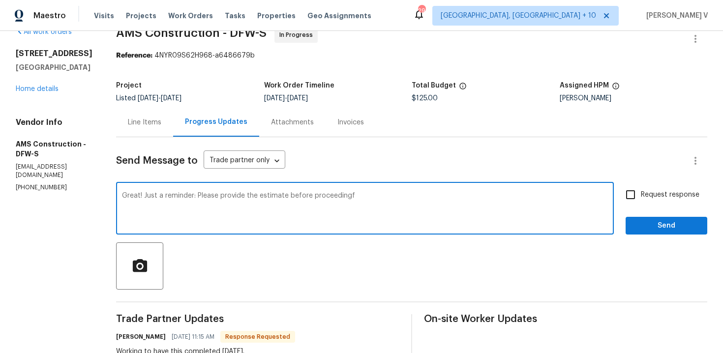
scroll to position [283, 0]
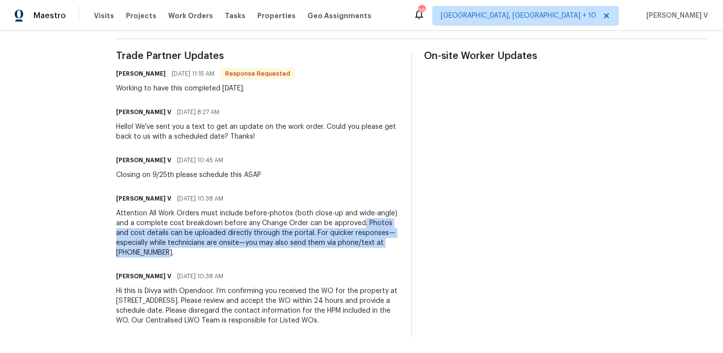
drag, startPoint x: 355, startPoint y: 223, endPoint x: 362, endPoint y: 254, distance: 31.7
click at [362, 254] on div "Attention All Work Orders must include before-photos (both close-up and wide-an…" at bounding box center [257, 232] width 283 height 49
copy div ". Photos and cost details can be uploaded directly through the portal. For quic…"
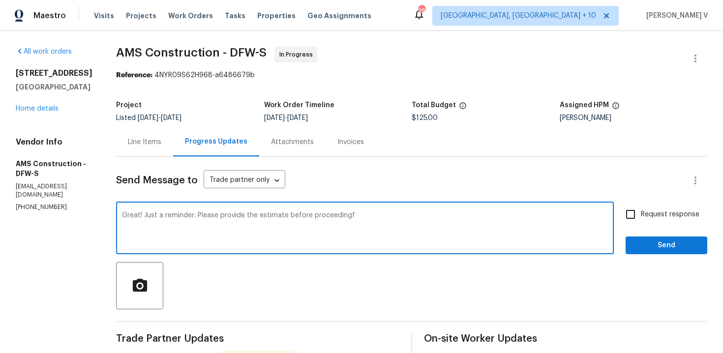
drag, startPoint x: 194, startPoint y: 215, endPoint x: 196, endPoint y: 223, distance: 8.1
click at [196, 223] on textarea "Great! Just a reminder: Please provide the estimate before proceedingf" at bounding box center [365, 229] width 486 height 34
paste textarea ". Photos and cost details can be uploaded directly through the portal. For quic…"
click at [196, 213] on textarea "Great! Just a reminder: . Photos and cost details can be uploaded directly thro…" at bounding box center [365, 229] width 486 height 34
click at [333, 222] on textarea "Great! Just a reminder: Photos and cost details can be uploaded directly throug…" at bounding box center [365, 229] width 486 height 34
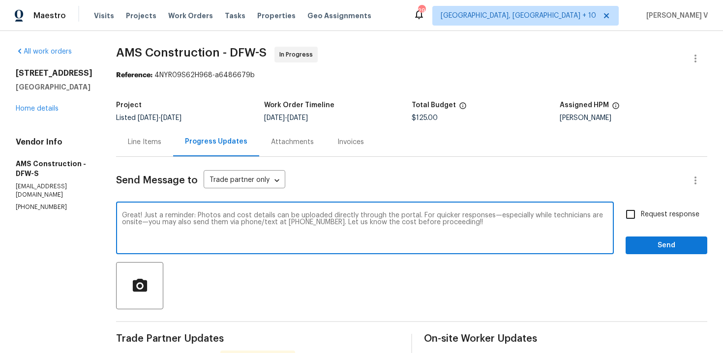
type textarea "Great! Just a reminder: Photos and cost details can be uploaded directly throug…"
click at [640, 225] on input "Request response" at bounding box center [630, 214] width 21 height 21
checkbox input "true"
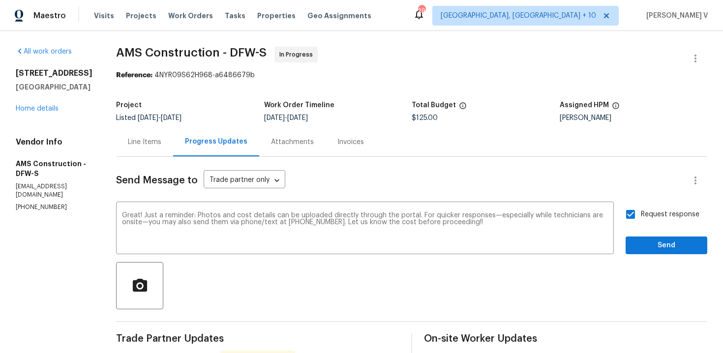
scroll to position [13, 0]
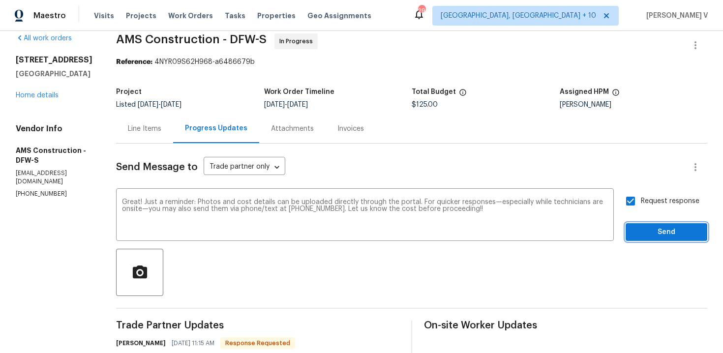
click at [665, 229] on span "Send" at bounding box center [666, 232] width 66 height 12
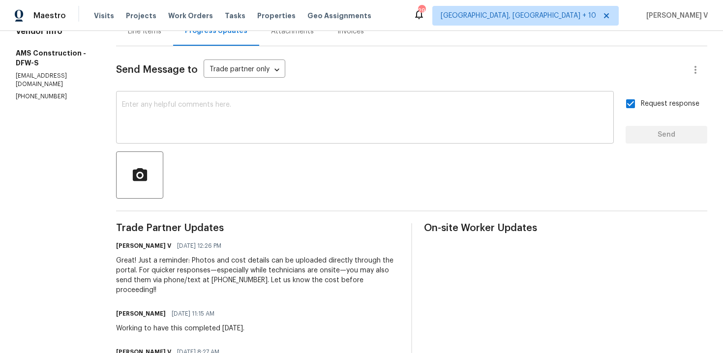
scroll to position [117, 0]
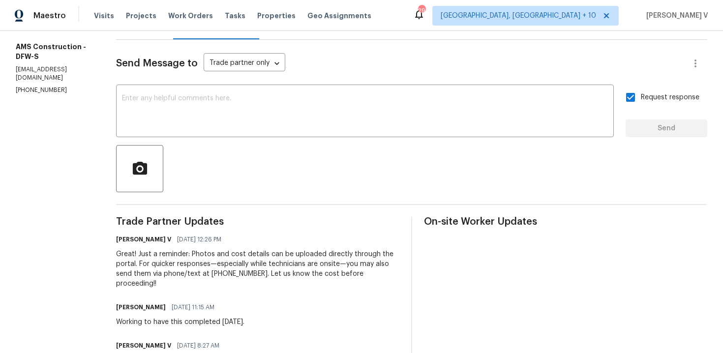
copy div "Working to have this completed [DATE]."
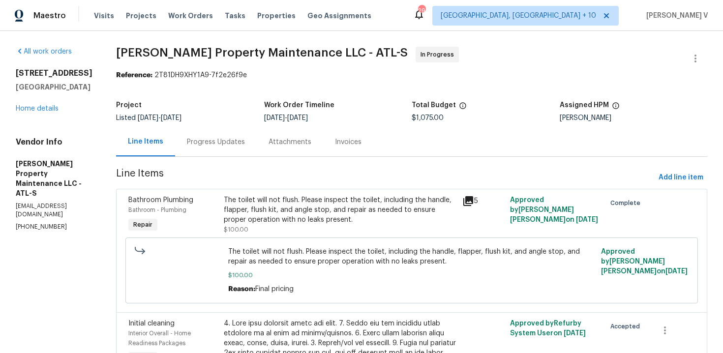
click at [265, 142] on div "Attachments" at bounding box center [290, 141] width 66 height 29
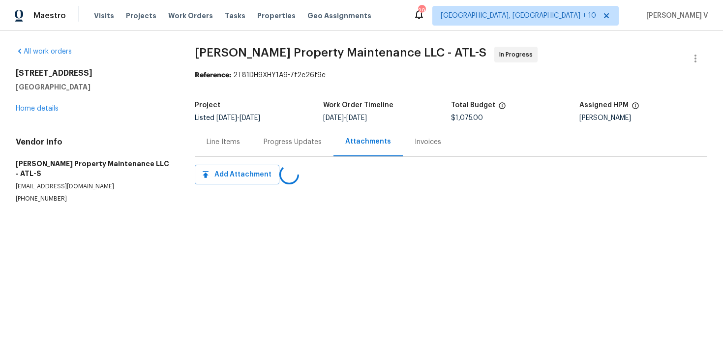
click at [265, 142] on div "Progress Updates" at bounding box center [292, 142] width 58 height 10
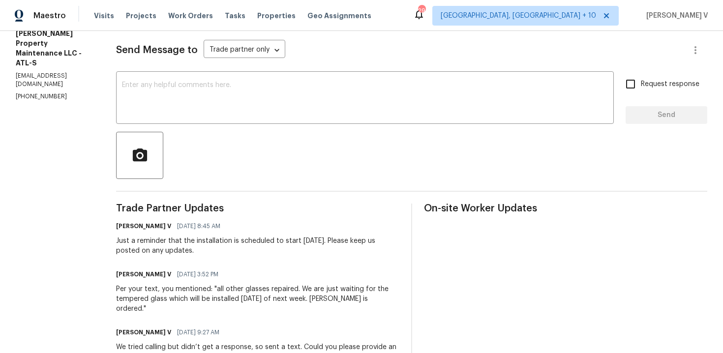
scroll to position [132, 0]
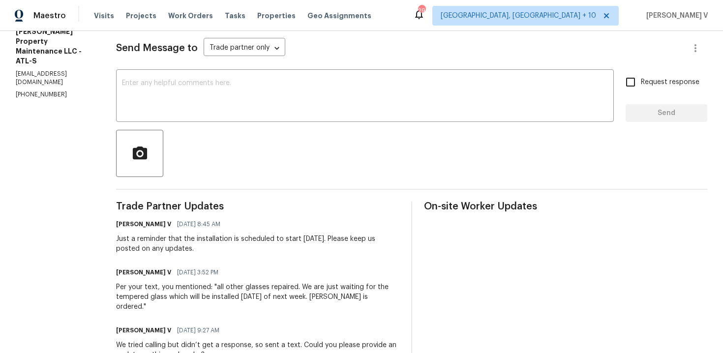
click at [265, 142] on div at bounding box center [411, 153] width 591 height 47
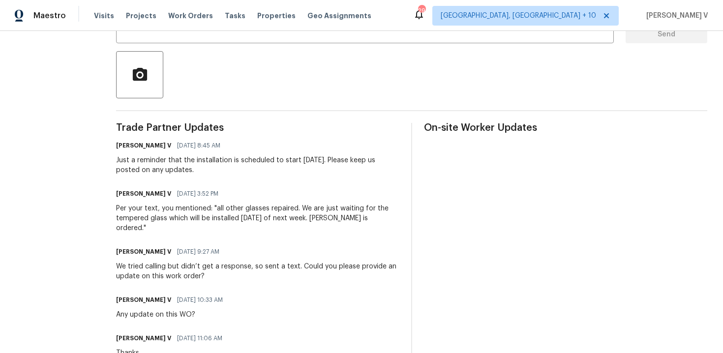
scroll to position [280, 0]
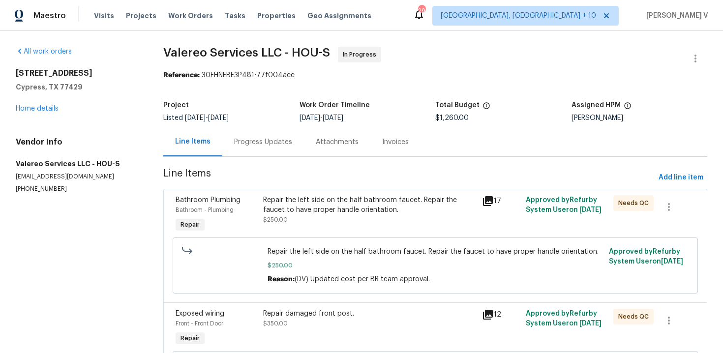
click at [256, 145] on div "Progress Updates" at bounding box center [263, 142] width 58 height 10
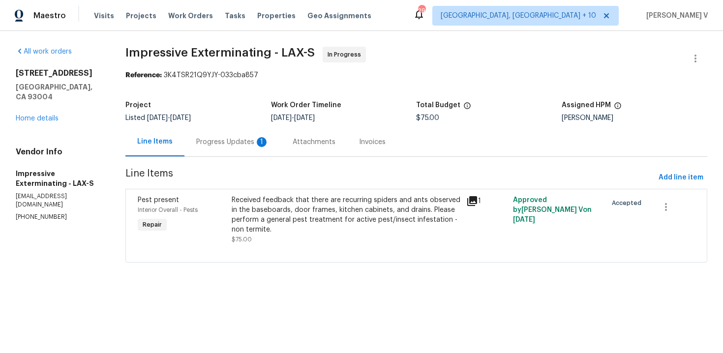
click at [246, 98] on div "Project Listed [DATE] - [DATE] Work Order Timeline [DATE] - [DATE] Total Budget…" at bounding box center [416, 111] width 582 height 31
click at [235, 133] on div "Progress Updates 1" at bounding box center [232, 141] width 96 height 29
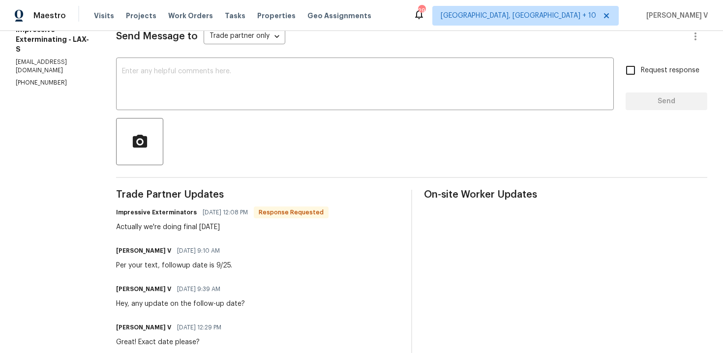
scroll to position [142, 0]
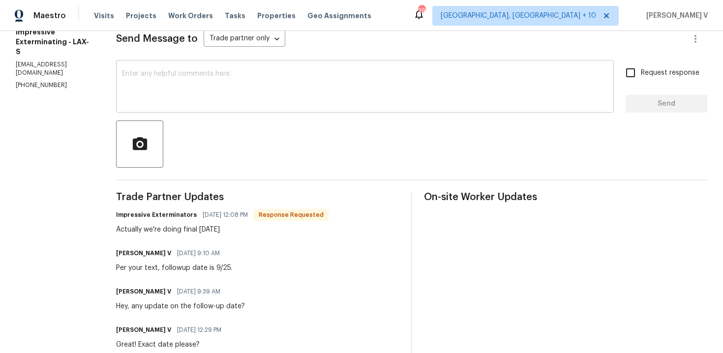
click at [184, 69] on div "x ​" at bounding box center [364, 87] width 497 height 50
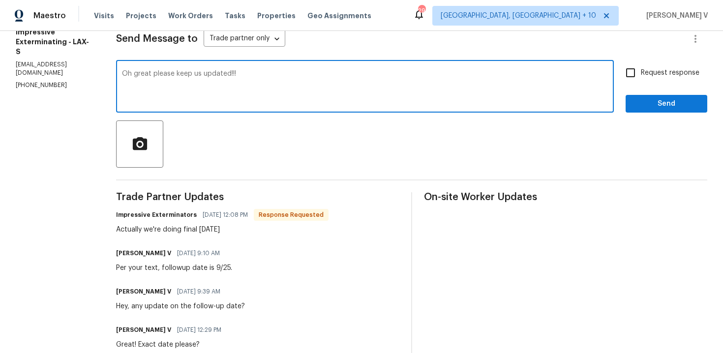
type textarea "Oh great please keep us updated!!!"
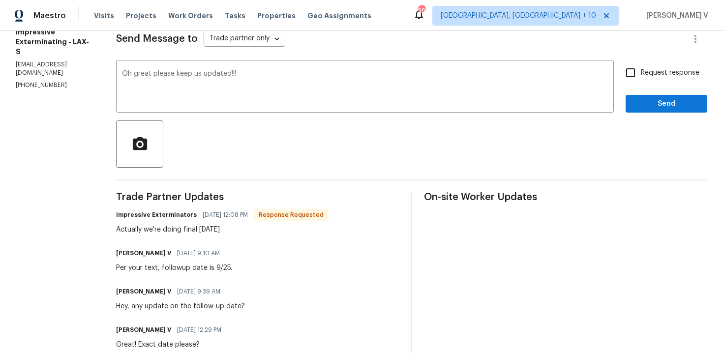
click at [646, 71] on span "Request response" at bounding box center [670, 73] width 58 height 10
click at [641, 71] on input "Request response" at bounding box center [630, 72] width 21 height 21
checkbox input "true"
click at [646, 100] on span "Send" at bounding box center [666, 104] width 66 height 12
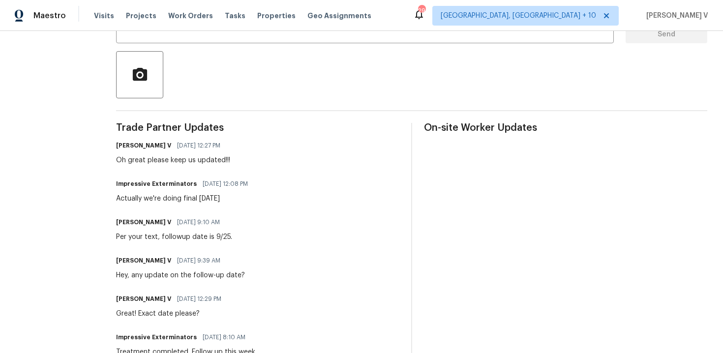
scroll to position [232, 0]
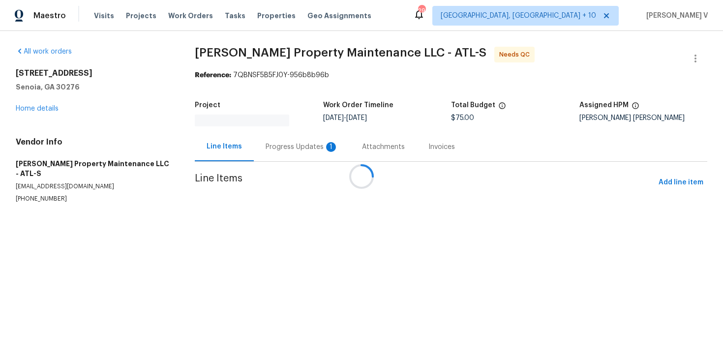
click at [265, 142] on div "Progress Updates 1" at bounding box center [301, 147] width 73 height 10
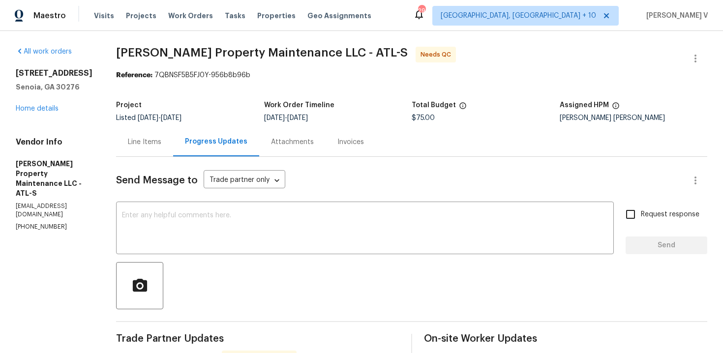
click at [146, 136] on div "Line Items" at bounding box center [144, 141] width 57 height 29
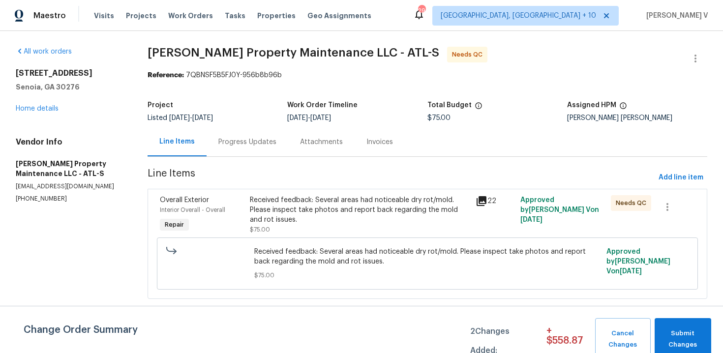
click at [260, 146] on div "Progress Updates" at bounding box center [247, 142] width 58 height 10
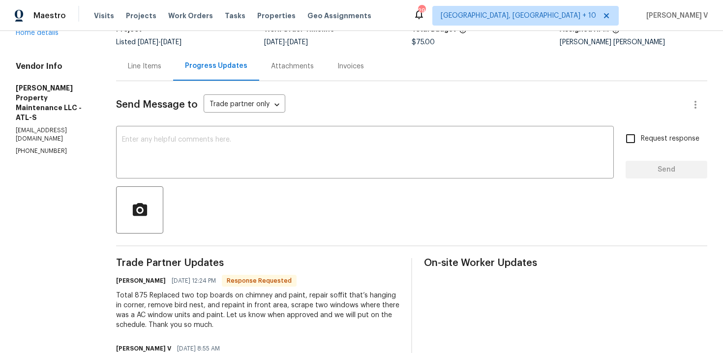
scroll to position [133, 0]
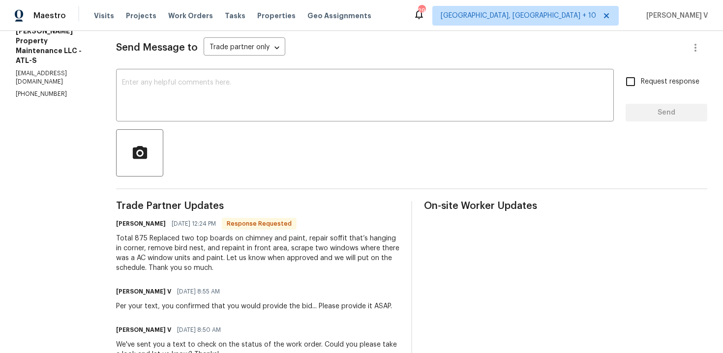
click at [188, 257] on div "Total 875 Replaced two top boards on chimney and paint, repair soffit that’s ha…" at bounding box center [257, 253] width 283 height 39
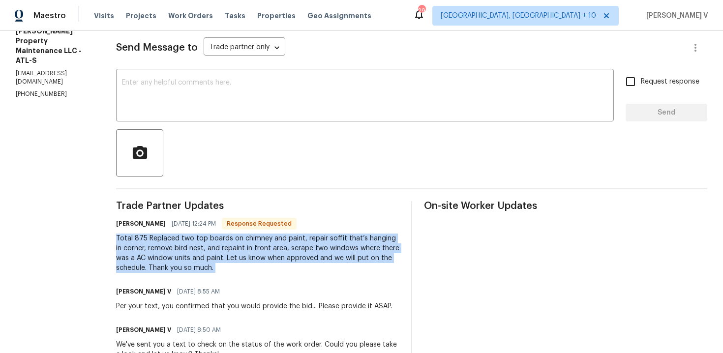
copy div "Total 875 Replaced two top boards on chimney and paint, repair soffit that’s ha…"
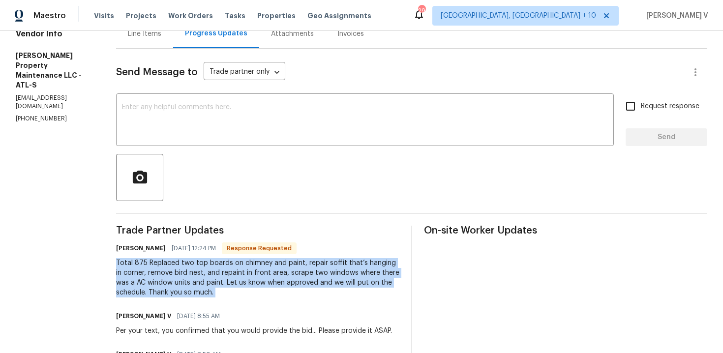
scroll to position [0, 0]
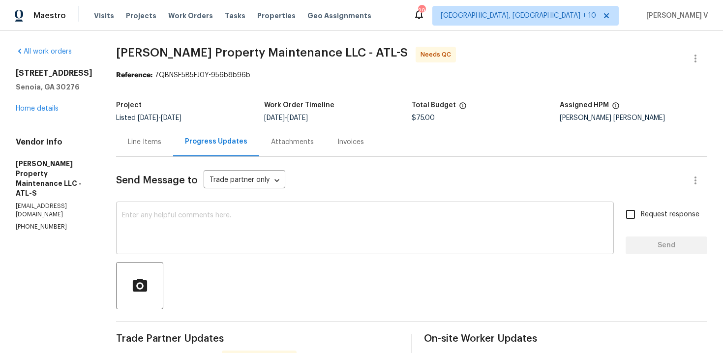
click at [222, 208] on div "x ​" at bounding box center [364, 229] width 497 height 50
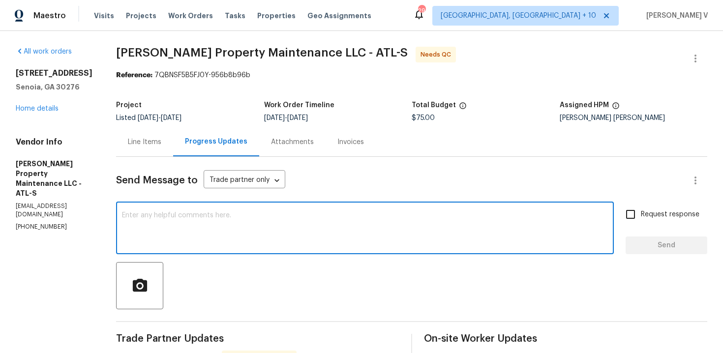
scroll to position [131, 0]
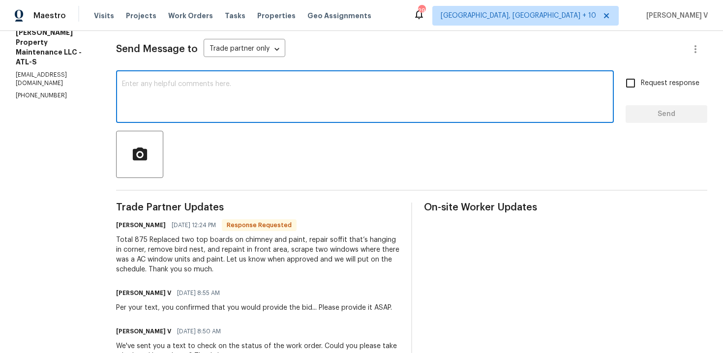
click at [357, 272] on div "Total 875 Replaced two top boards on chimney and paint, repair soffit that’s ha…" at bounding box center [257, 254] width 283 height 39
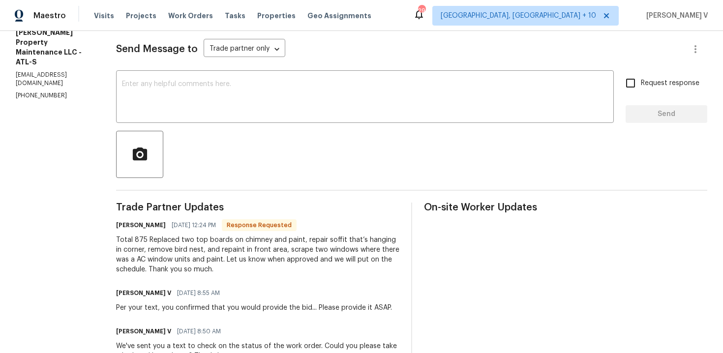
click at [357, 272] on div "Total 875 Replaced two top boards on chimney and paint, repair soffit that’s ha…" at bounding box center [257, 254] width 283 height 39
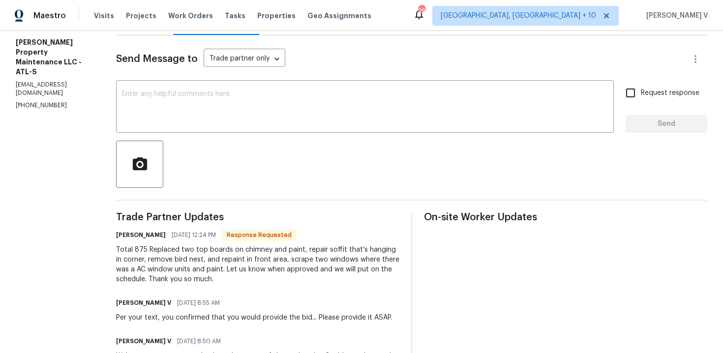
scroll to position [0, 0]
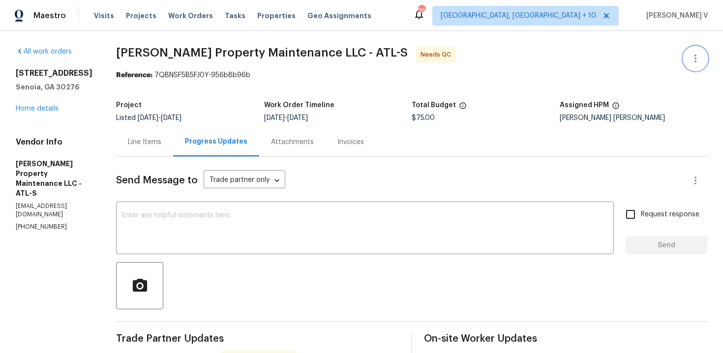
click at [697, 52] on button "button" at bounding box center [695, 59] width 24 height 24
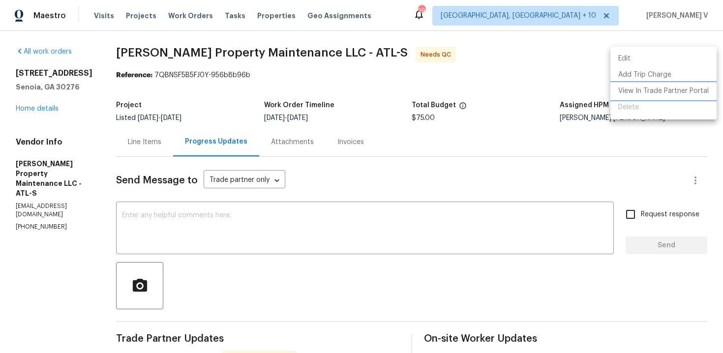
click at [640, 97] on li "View In Trade Partner Portal" at bounding box center [663, 91] width 106 height 16
click at [44, 117] on div at bounding box center [361, 176] width 723 height 353
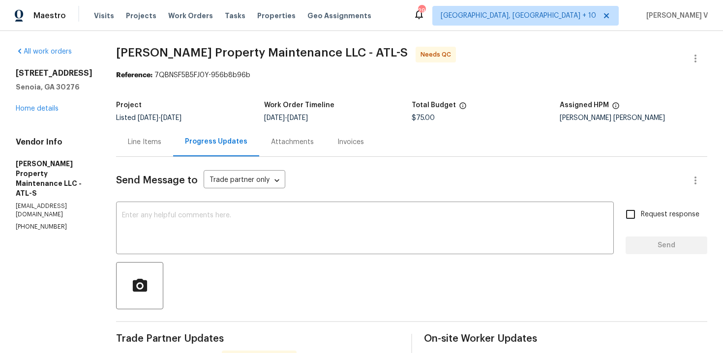
click at [44, 117] on div "Edit Add Trip Charge View In Trade Partner Portal Delete" at bounding box center [361, 176] width 723 height 353
click at [44, 112] on link "Home details" at bounding box center [37, 108] width 43 height 7
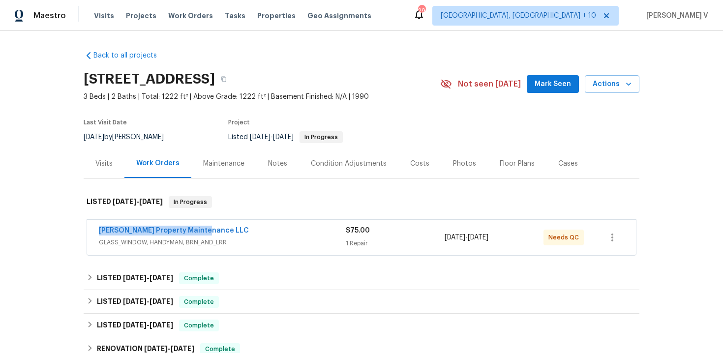
drag, startPoint x: 88, startPoint y: 232, endPoint x: 231, endPoint y: 231, distance: 143.1
click at [231, 231] on div "[PERSON_NAME] Property Maintenance LLC GLASS_WINDOW, HANDYMAN, BRN_AND_LRR $75.…" at bounding box center [361, 237] width 549 height 35
copy link "[PERSON_NAME] Property Maintenance LLC"
click at [241, 247] on span "GLASS_WINDOW, HANDYMAN, BRN_AND_LRR" at bounding box center [222, 242] width 247 height 10
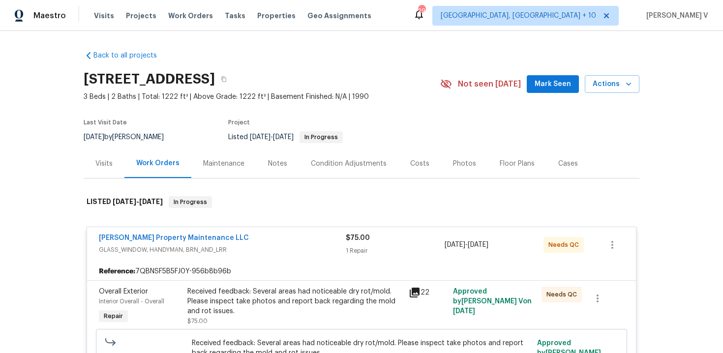
scroll to position [70, 0]
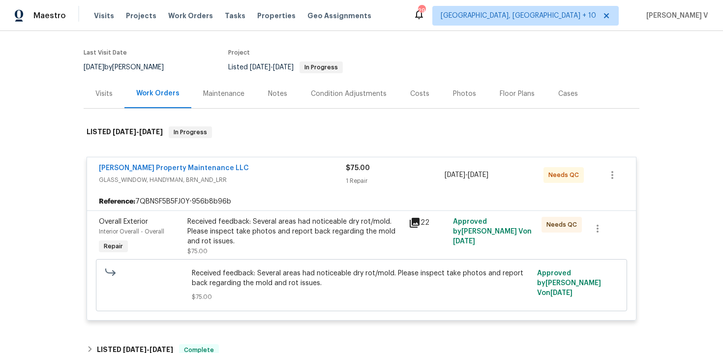
click at [215, 244] on div "Received feedback: Several areas had noticeable dry rot/mold. Please inspect ta…" at bounding box center [294, 231] width 215 height 29
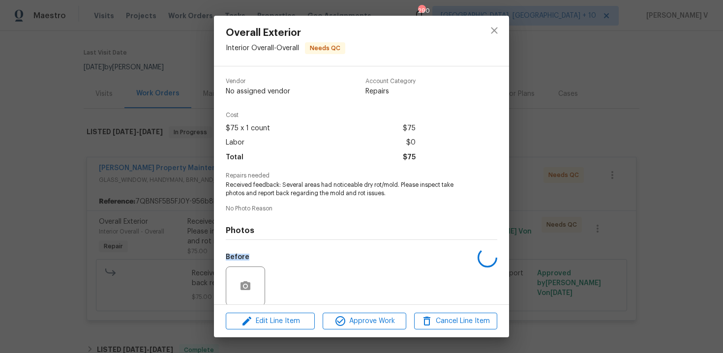
click at [215, 244] on div "Vendor No assigned vendor Account Category Repairs Cost $75 x 1 count $75 Labor…" at bounding box center [361, 185] width 295 height 238
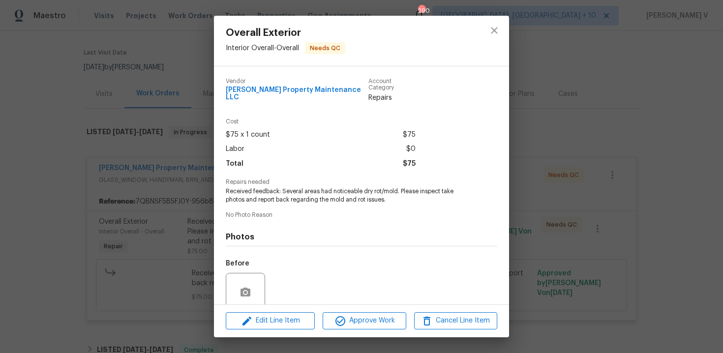
click at [262, 212] on span "No Photo Reason" at bounding box center [361, 215] width 271 height 6
click at [261, 196] on span "Received feedback: Several areas had noticeable dry rot/mold. Please inspect ta…" at bounding box center [348, 195] width 244 height 17
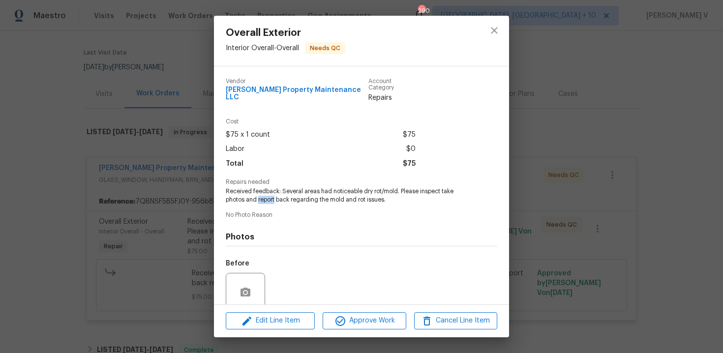
click at [261, 196] on span "Received feedback: Several areas had noticeable dry rot/mold. Please inspect ta…" at bounding box center [348, 195] width 244 height 17
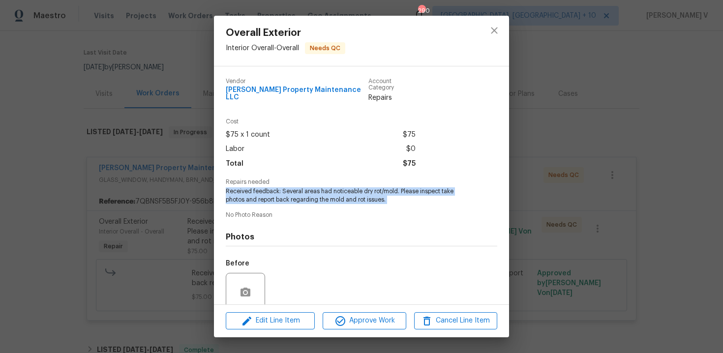
copy span "Received feedback: Several areas had noticeable dry rot/mold. Please inspect ta…"
click at [152, 170] on div "Overall Exterior Interior Overall - Overall Needs QC Vendor [PERSON_NAME] Prope…" at bounding box center [361, 176] width 723 height 353
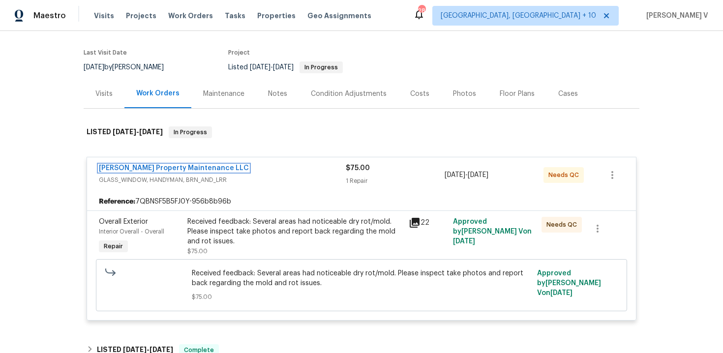
click at [152, 170] on link "[PERSON_NAME] Property Maintenance LLC" at bounding box center [174, 168] width 150 height 7
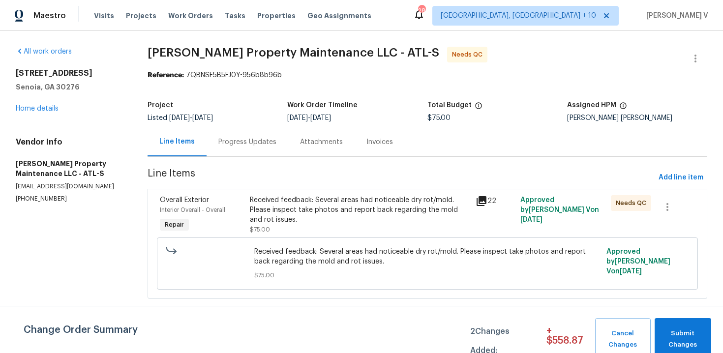
click at [254, 138] on div "Progress Updates" at bounding box center [247, 142] width 58 height 10
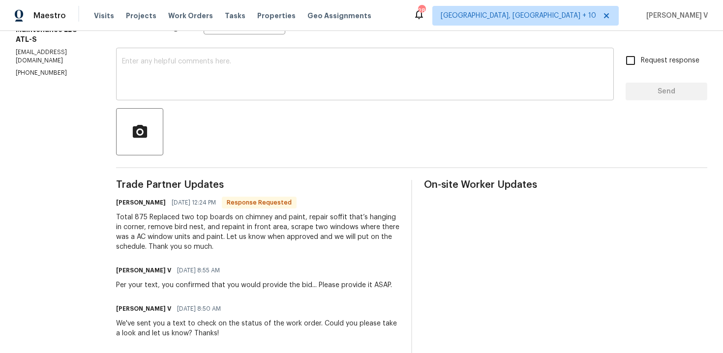
scroll to position [170, 0]
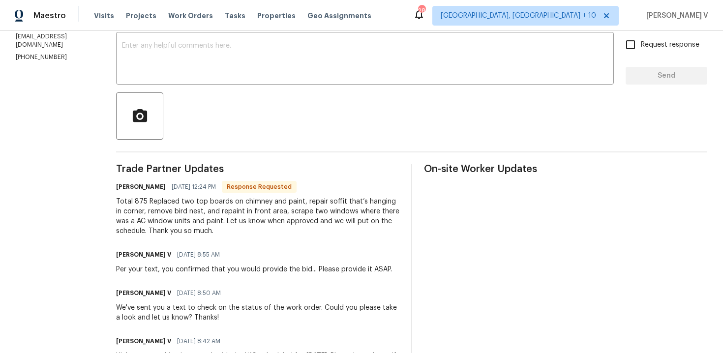
click at [199, 206] on div "Total 875 Replaced two top boards on chimney and paint, repair soffit that’s ha…" at bounding box center [257, 216] width 283 height 39
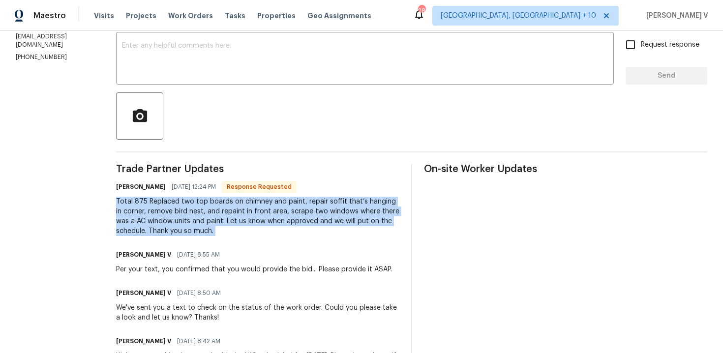
copy div "Total 875 Replaced two top boards on chimney and paint, repair soffit that’s ha…"
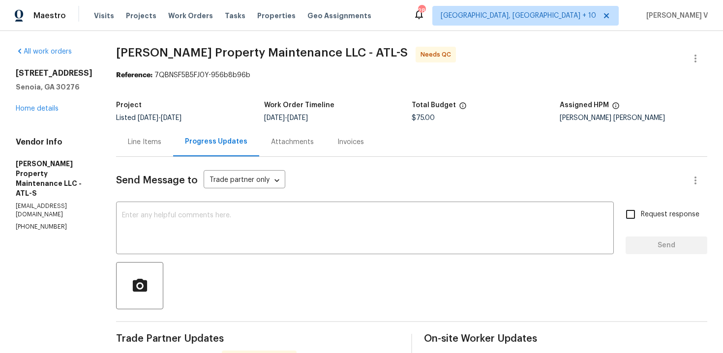
click at [130, 136] on div "Line Items" at bounding box center [144, 141] width 57 height 29
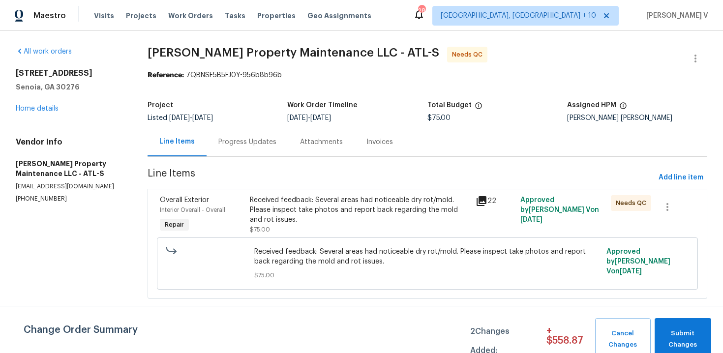
click at [237, 165] on section "[PERSON_NAME] Property Maintenance LLC - ATL-S Needs QC Reference: 7QBNSF5B5FJ0…" at bounding box center [426, 179] width 559 height 264
click at [244, 148] on div "Progress Updates" at bounding box center [247, 141] width 82 height 29
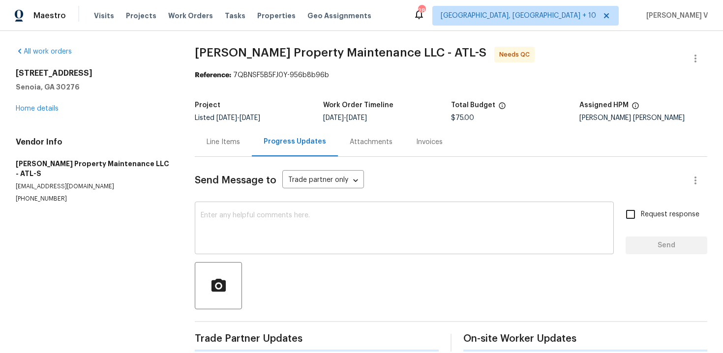
click at [267, 224] on textarea at bounding box center [404, 229] width 407 height 34
paste textarea "Hey thanks! We will review and get back to you."
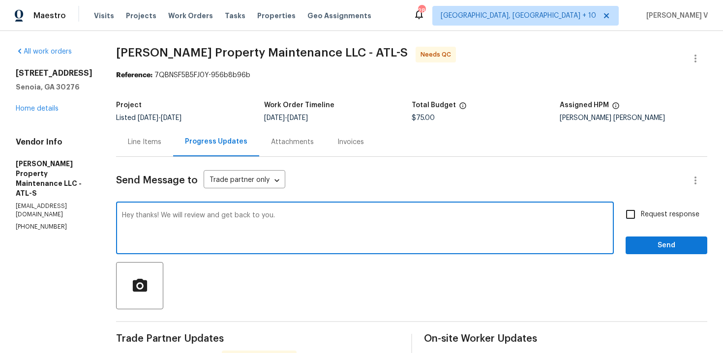
type textarea "Hey thanks! We will review and get back to you."
click at [670, 223] on label "Request response" at bounding box center [659, 214] width 79 height 21
click at [641, 223] on input "Request response" at bounding box center [630, 214] width 21 height 21
checkbox input "true"
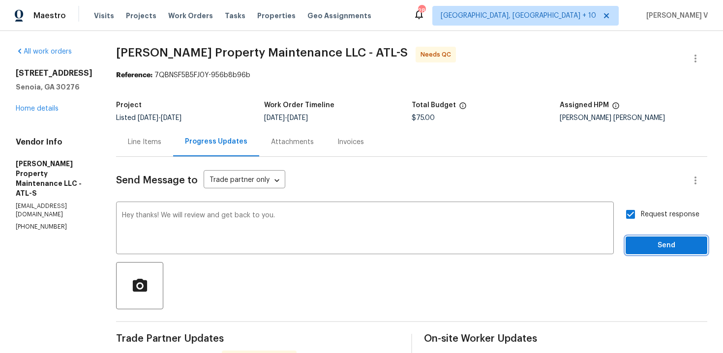
click at [667, 239] on span "Send" at bounding box center [666, 245] width 66 height 12
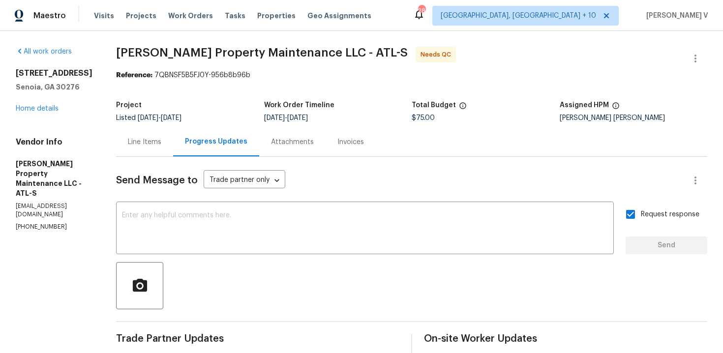
click at [424, 117] on span "$75.00" at bounding box center [422, 118] width 23 height 7
copy span "$75.00"
click at [155, 150] on div "Line Items" at bounding box center [144, 141] width 57 height 29
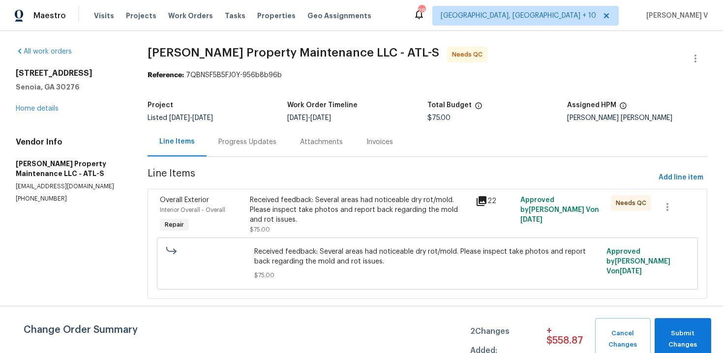
click at [381, 224] on div "Received feedback: Several areas had noticeable dry rot/mold. Please inspect ta…" at bounding box center [359, 214] width 219 height 39
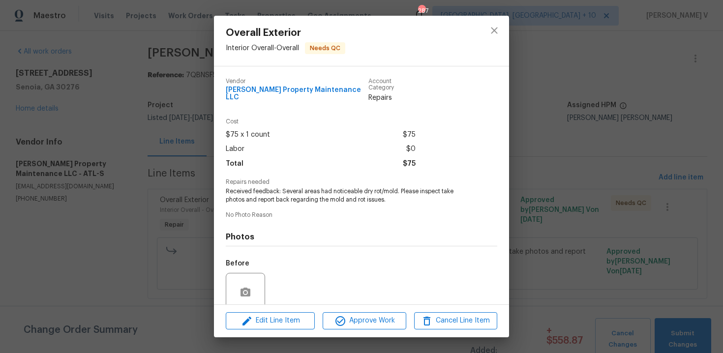
scroll to position [75, 0]
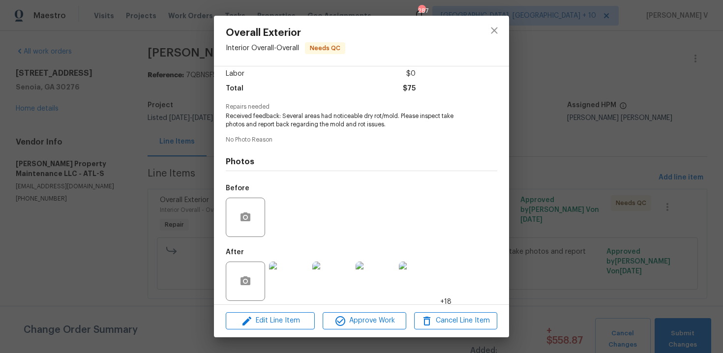
click at [309, 269] on div at bounding box center [288, 281] width 43 height 51
click at [331, 275] on img at bounding box center [331, 281] width 39 height 39
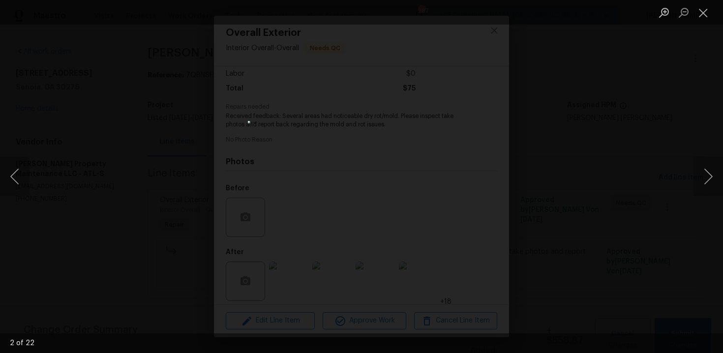
click at [363, 125] on img "Lightbox" at bounding box center [361, 176] width 227 height 111
click at [704, 175] on button "Next image" at bounding box center [707, 176] width 29 height 39
click at [706, 171] on button "Next image" at bounding box center [707, 176] width 29 height 39
click at [714, 175] on button "Next image" at bounding box center [707, 176] width 29 height 39
click at [712, 173] on button "Next image" at bounding box center [707, 176] width 29 height 39
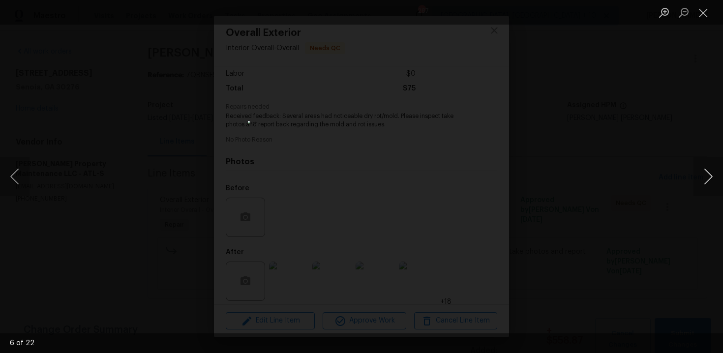
click at [711, 174] on button "Next image" at bounding box center [707, 176] width 29 height 39
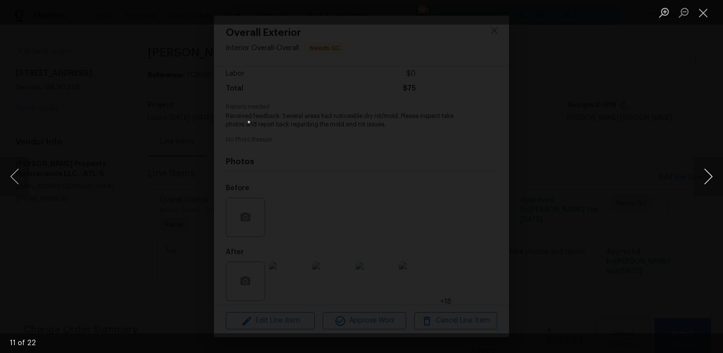
click at [719, 172] on button "Next image" at bounding box center [707, 176] width 29 height 39
click at [711, 177] on button "Next image" at bounding box center [707, 176] width 29 height 39
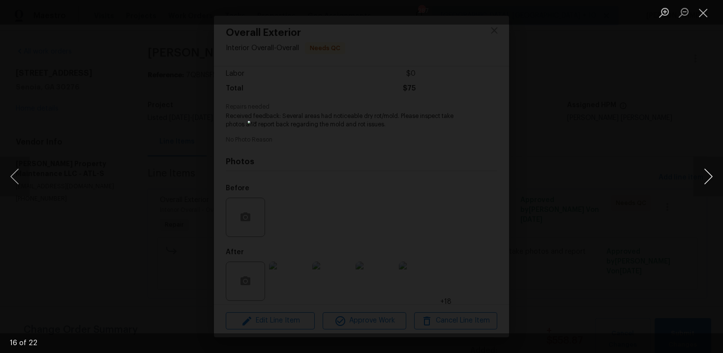
click at [704, 174] on button "Next image" at bounding box center [707, 176] width 29 height 39
click at [705, 175] on button "Next image" at bounding box center [707, 176] width 29 height 39
click at [713, 178] on button "Next image" at bounding box center [707, 176] width 29 height 39
click at [707, 170] on button "Next image" at bounding box center [707, 176] width 29 height 39
click at [170, 205] on div "Lightbox" at bounding box center [361, 176] width 723 height 353
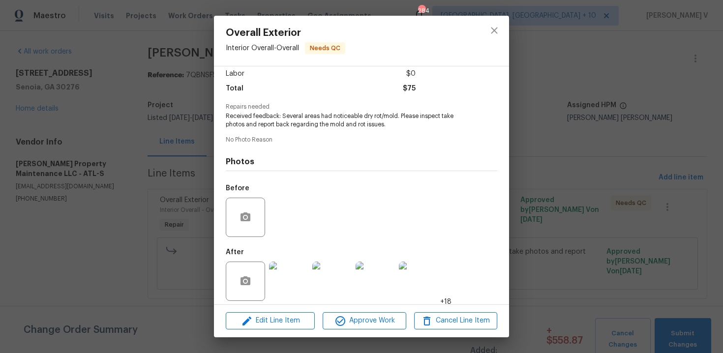
click at [170, 205] on div "Lightbox" at bounding box center [361, 176] width 723 height 353
click at [196, 155] on div "Overall Exterior Interior Overall - Overall Needs QC Vendor [PERSON_NAME] Prope…" at bounding box center [361, 176] width 723 height 353
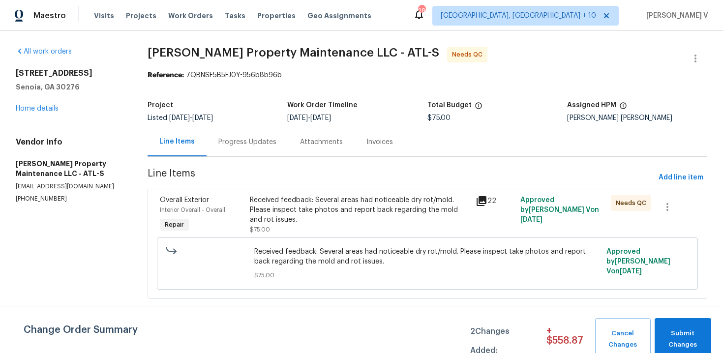
click at [225, 147] on div "Progress Updates" at bounding box center [247, 141] width 82 height 29
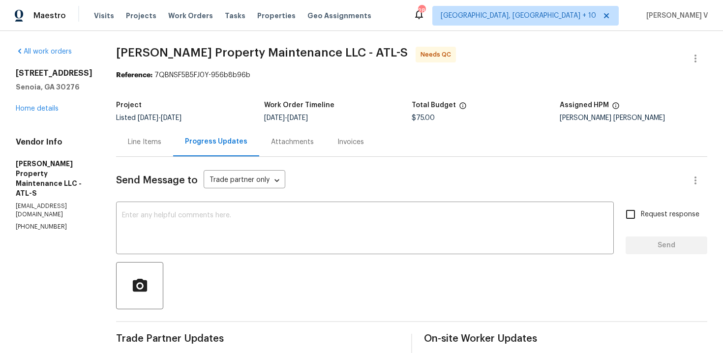
click at [155, 132] on div "Line Items" at bounding box center [144, 141] width 57 height 29
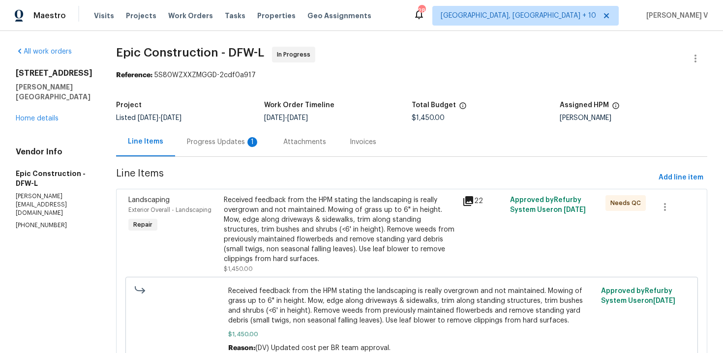
click at [209, 141] on div "Progress Updates 1" at bounding box center [223, 142] width 73 height 10
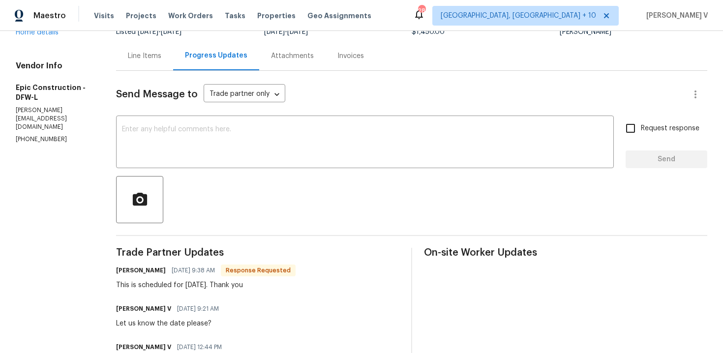
scroll to position [65, 0]
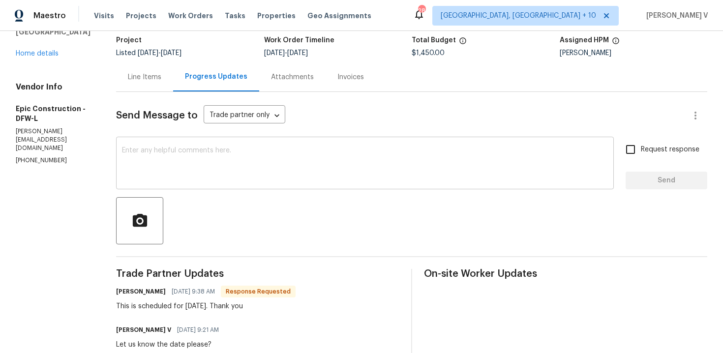
click at [208, 155] on textarea at bounding box center [365, 164] width 486 height 34
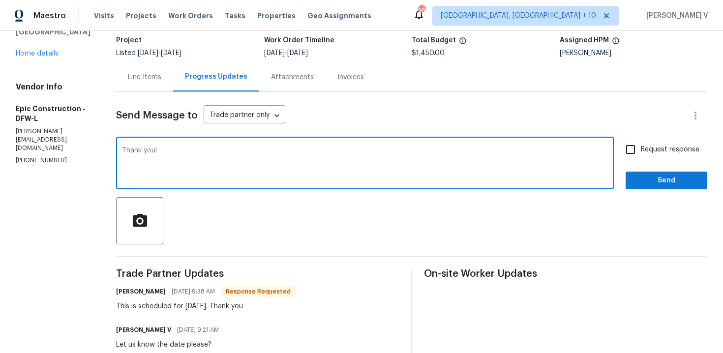
type textarea "Thank you!"
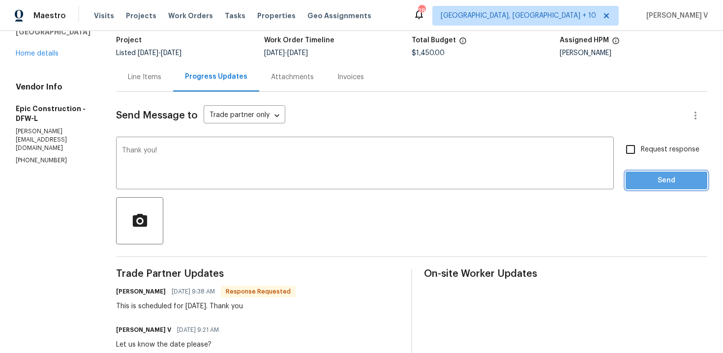
click at [642, 176] on span "Send" at bounding box center [666, 181] width 66 height 12
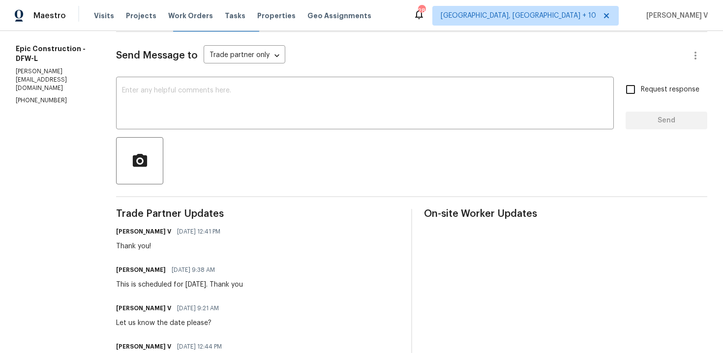
scroll to position [14, 0]
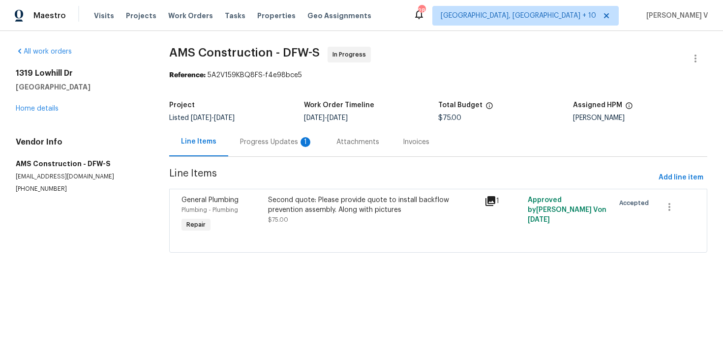
click at [273, 133] on div "Progress Updates 1" at bounding box center [276, 141] width 96 height 29
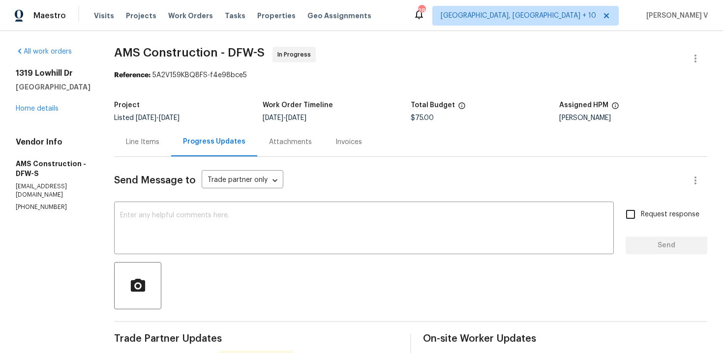
click at [150, 146] on div "Line Items" at bounding box center [142, 142] width 33 height 10
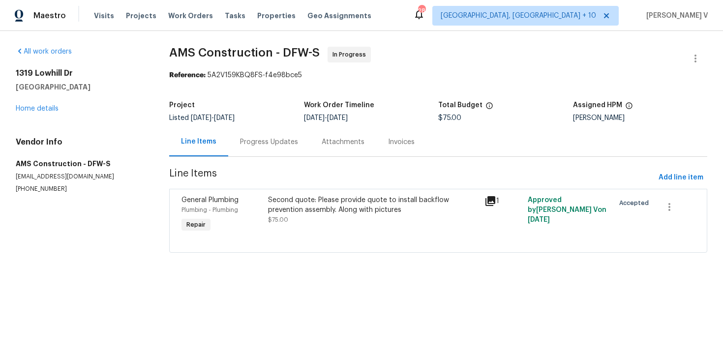
click at [269, 145] on div "Progress Updates" at bounding box center [269, 142] width 58 height 10
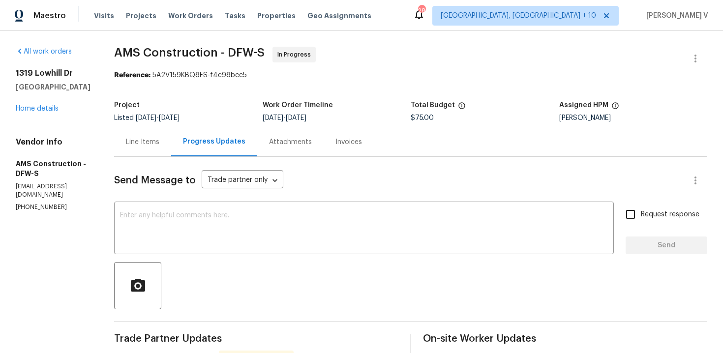
scroll to position [54, 0]
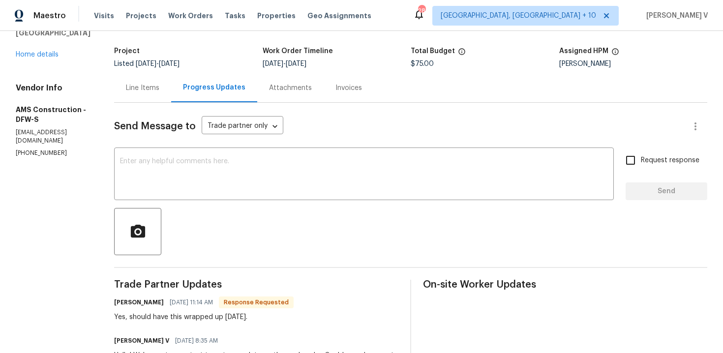
click at [152, 79] on div "Line Items" at bounding box center [142, 87] width 57 height 29
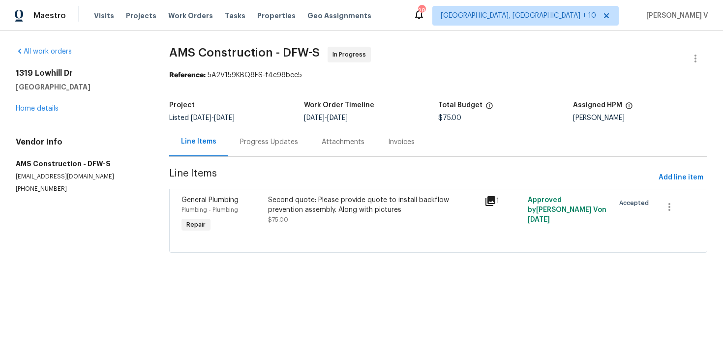
click at [270, 131] on div "Progress Updates" at bounding box center [269, 141] width 82 height 29
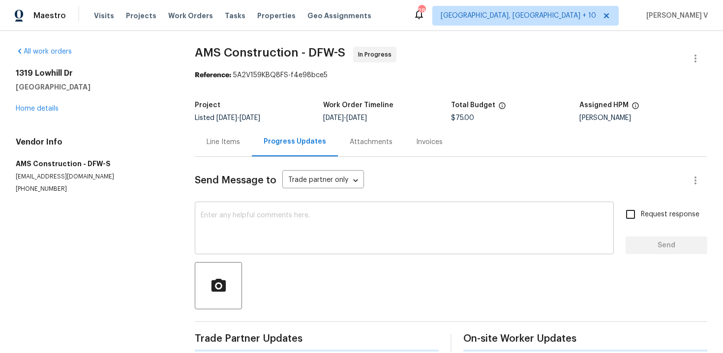
click at [252, 220] on textarea at bounding box center [404, 229] width 407 height 34
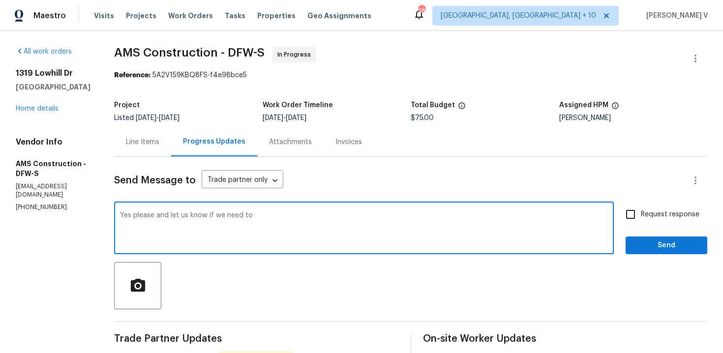
paste textarea "Install backflow prevention assembly."
click at [386, 216] on textarea "Yes please and let us know if we need to Install backflow prevention assembly." at bounding box center [364, 229] width 488 height 34
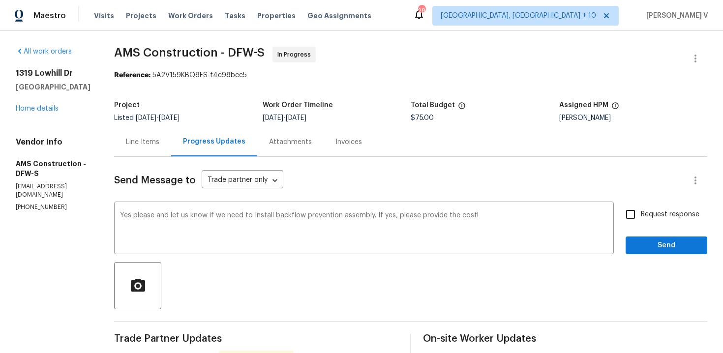
click at [459, 211] on div "Yes please and let us know if we need to Install backflow prevention assembly. …" at bounding box center [363, 229] width 499 height 50
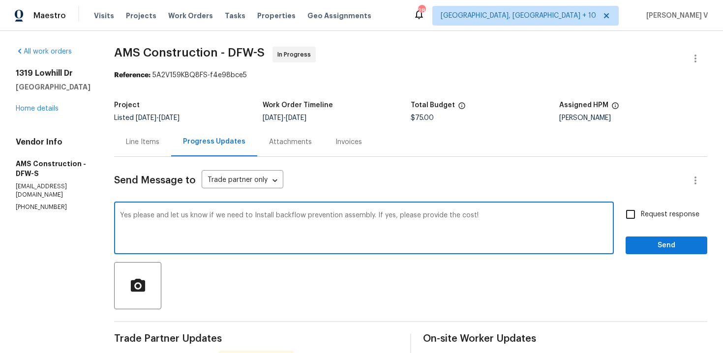
click at [459, 211] on div "Yes please and let us know if we need to Install backflow prevention assembly. …" at bounding box center [363, 229] width 499 height 50
click at [468, 214] on textarea "Yes please and let us know if we need to Install backflow prevention assembly. …" at bounding box center [364, 229] width 488 height 34
click at [466, 215] on textarea "Yes please and let us know if we need to Install backflow prevention assembly. …" at bounding box center [364, 229] width 488 height 34
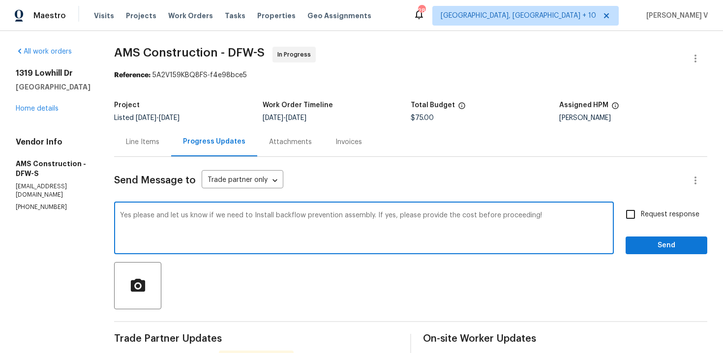
click at [466, 215] on textarea "Yes please and let us know if we need to Install backflow prevention assembly. …" at bounding box center [364, 229] width 488 height 34
paste textarea ", please proceed and let us know if installation of a backflow prevention assem…"
type textarea "Yes, please proceed and let us know if installation of a backflow prevention as…"
click at [657, 214] on span "Request response" at bounding box center [670, 214] width 58 height 10
click at [641, 214] on input "Request response" at bounding box center [630, 214] width 21 height 21
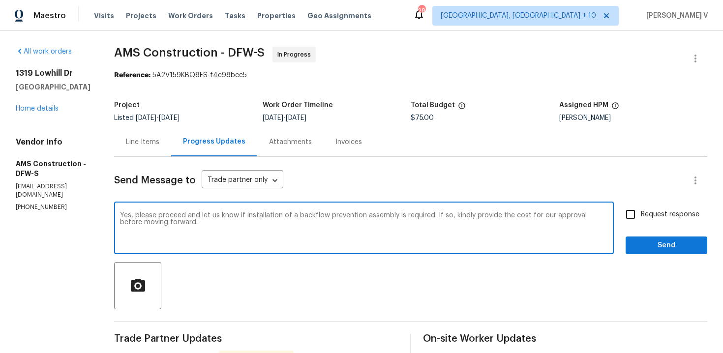
checkbox input "true"
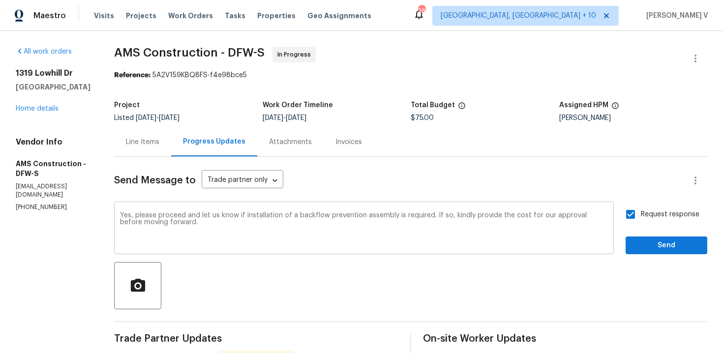
scroll to position [5, 0]
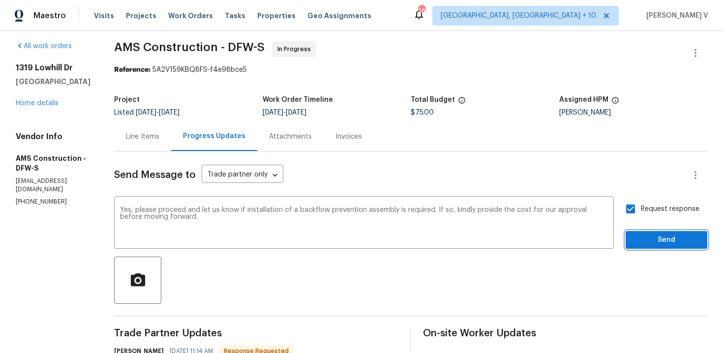
click at [662, 244] on span "Send" at bounding box center [666, 240] width 66 height 12
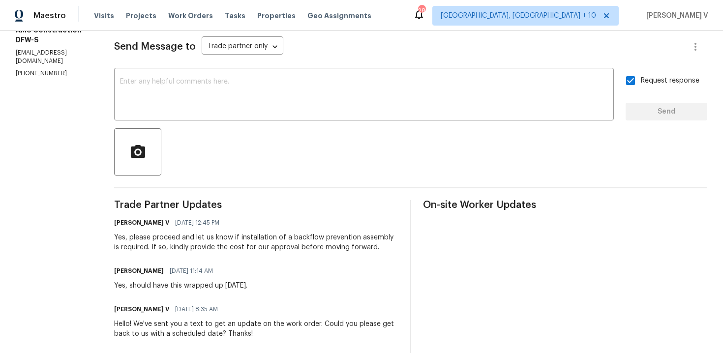
scroll to position [94, 0]
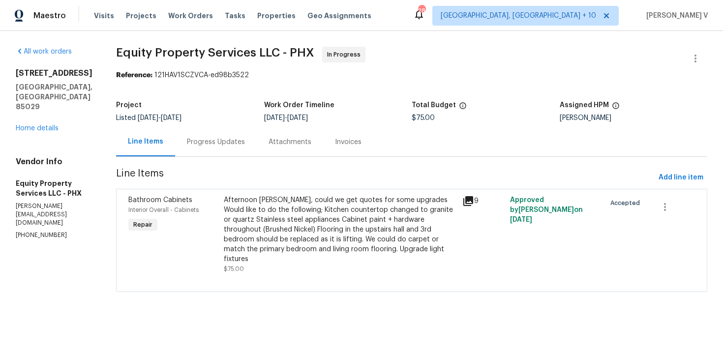
click at [257, 142] on div "Attachments" at bounding box center [290, 141] width 66 height 29
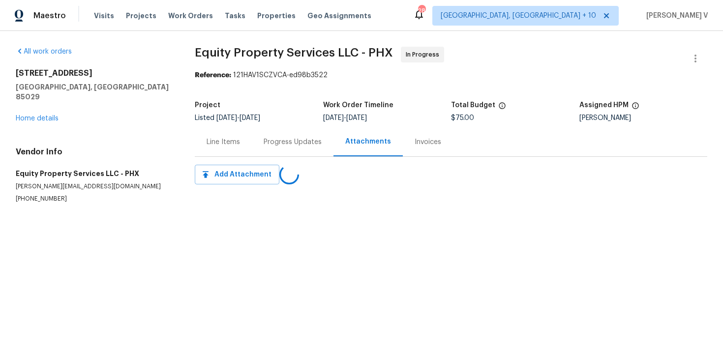
click at [240, 142] on div "Line Items" at bounding box center [223, 141] width 57 height 29
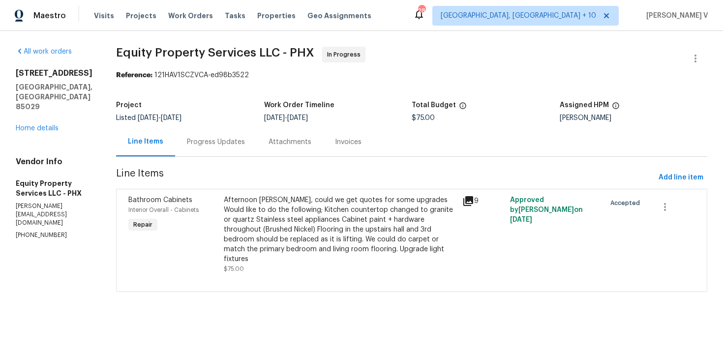
click at [227, 142] on div "Progress Updates" at bounding box center [216, 141] width 82 height 29
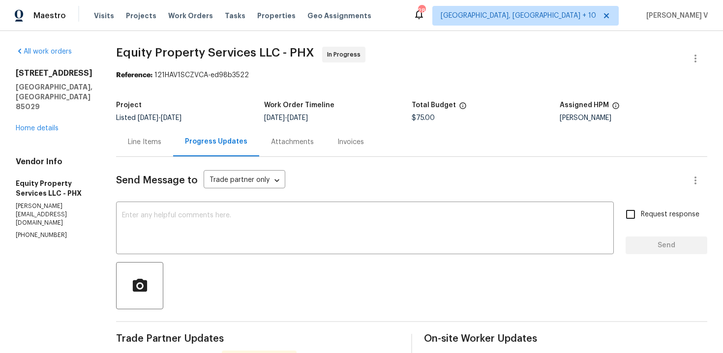
click at [137, 123] on div "Project Listed 8/15/2025 - 9/26/2025 Work Order Timeline 8/15/2025 - 8/18/2025 …" at bounding box center [411, 111] width 591 height 31
click at [132, 140] on div "Line Items" at bounding box center [144, 142] width 33 height 10
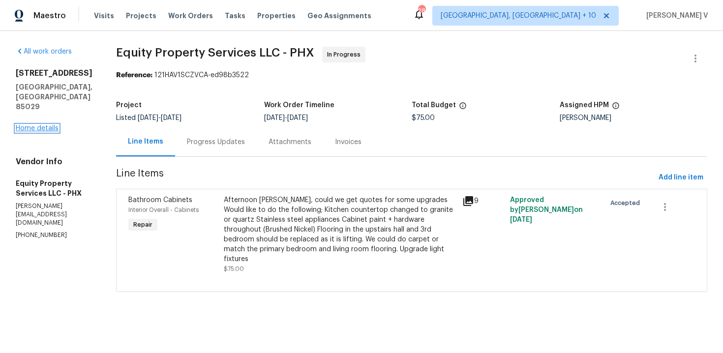
click at [51, 129] on link "Home details" at bounding box center [37, 128] width 43 height 7
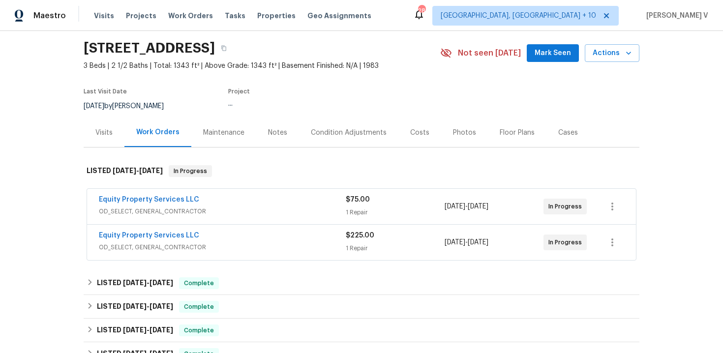
scroll to position [68, 0]
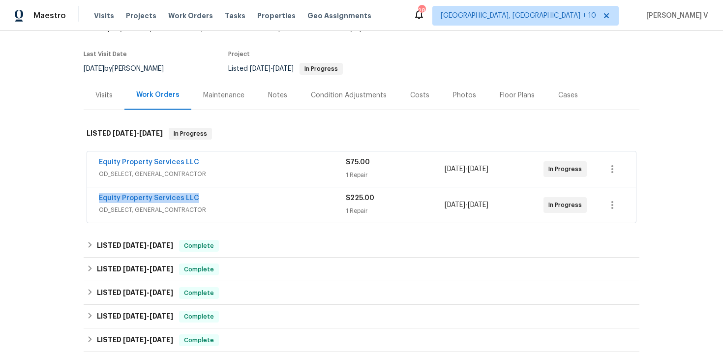
drag, startPoint x: 88, startPoint y: 199, endPoint x: 284, endPoint y: 199, distance: 195.7
click at [284, 199] on div "Equity Property Services LLC OD_SELECT, GENERAL_CONTRACTOR $225.00 1 Repair 9/2…" at bounding box center [361, 204] width 549 height 35
copy link "Equity Property Services LLC"
click at [181, 196] on link "Equity Property Services LLC" at bounding box center [149, 198] width 100 height 7
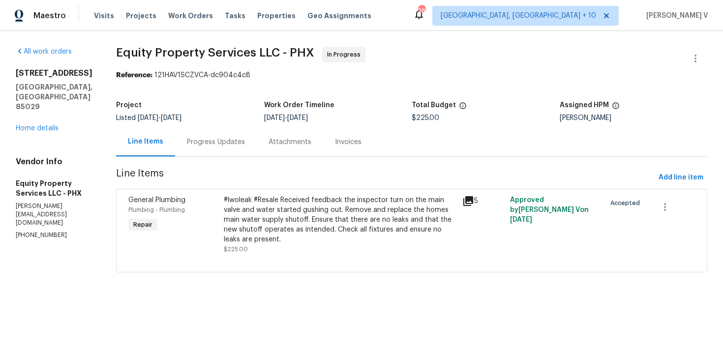
click at [187, 138] on div "Progress Updates" at bounding box center [216, 142] width 58 height 10
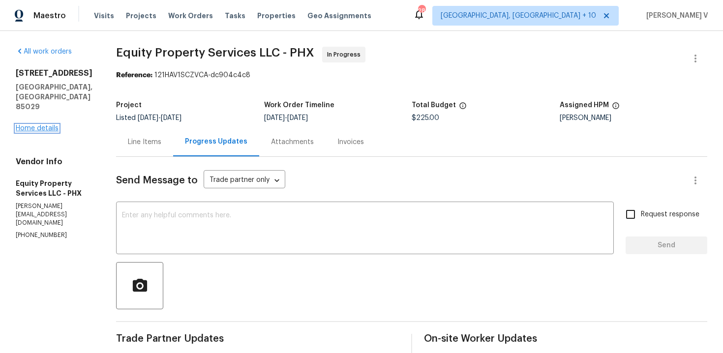
click at [42, 125] on link "Home details" at bounding box center [37, 128] width 43 height 7
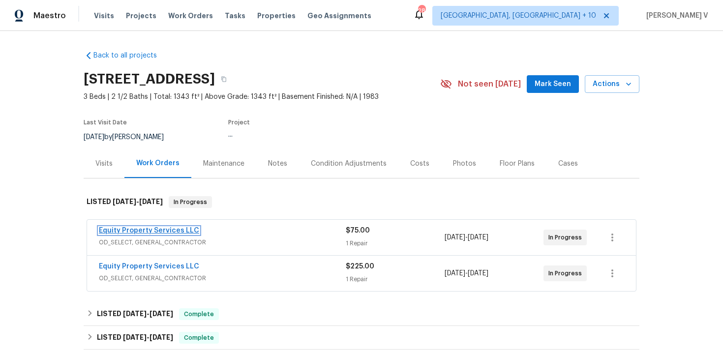
click at [144, 229] on link "Equity Property Services LLC" at bounding box center [149, 230] width 100 height 7
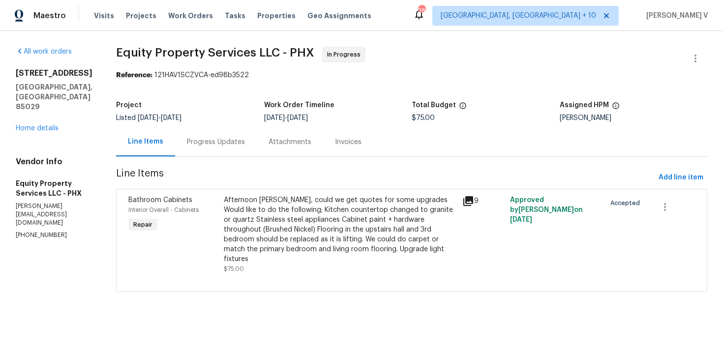
click at [268, 141] on div "Attachments" at bounding box center [289, 142] width 43 height 10
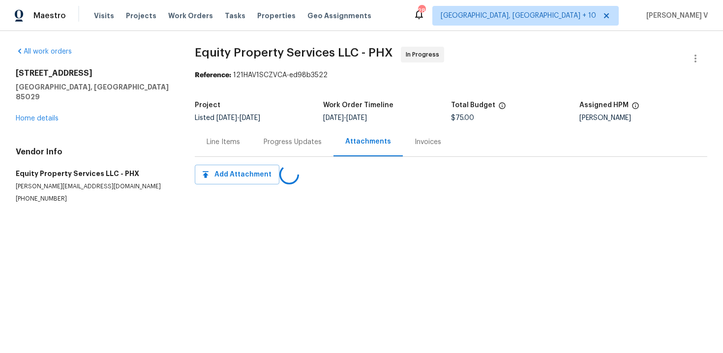
click at [257, 141] on div "Progress Updates" at bounding box center [293, 141] width 82 height 29
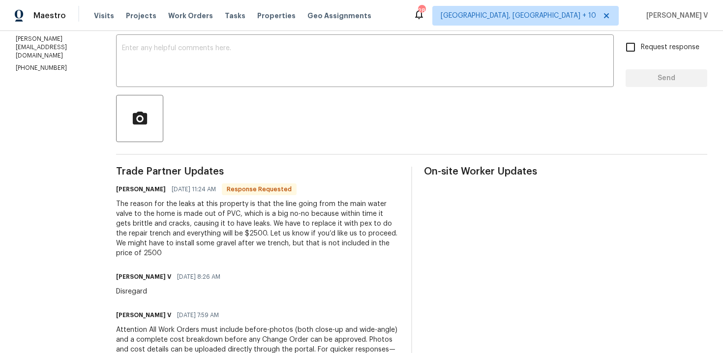
scroll to position [165, 0]
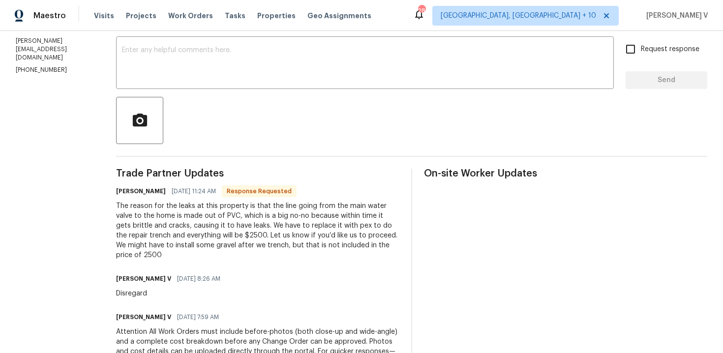
click at [201, 220] on div "The reason for the leaks at this property is that the line going from the main …" at bounding box center [257, 230] width 283 height 59
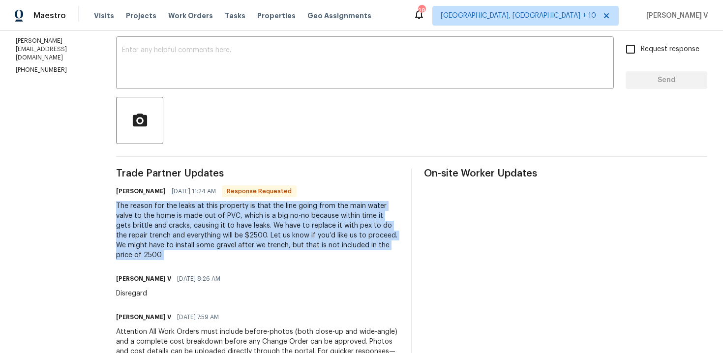
copy div "The reason for the leaks at this property is that the line going from the main …"
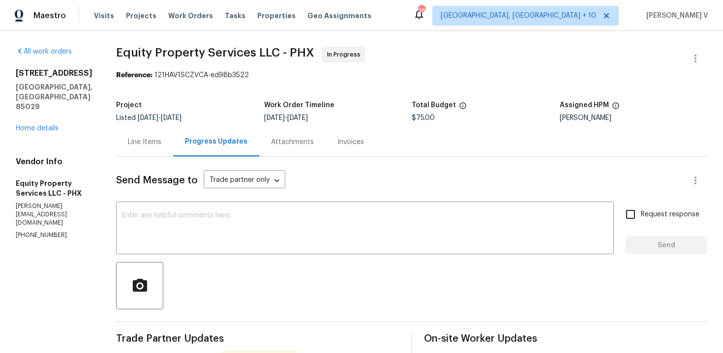
click at [136, 133] on div "Line Items" at bounding box center [144, 141] width 57 height 29
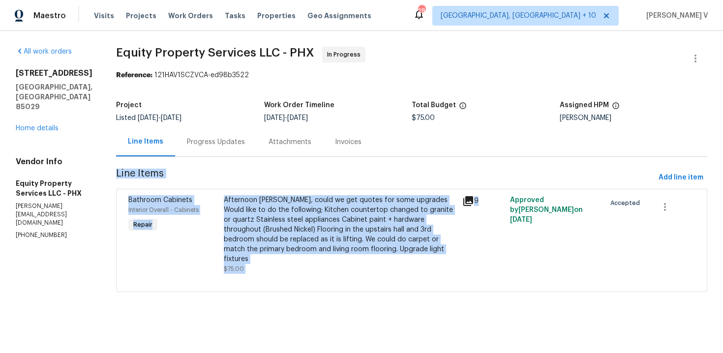
drag, startPoint x: 109, startPoint y: 171, endPoint x: 461, endPoint y: 246, distance: 360.3
click at [461, 246] on section "Equity Property Services LLC - PHX In Progress Reference: 121HAV1SCZVCA-ed98b35…" at bounding box center [411, 175] width 591 height 257
copy section "Line Items Add line item Bathroom Cabinets Interior Overall - Cabinets Repair A…"
click at [216, 139] on div "Progress Updates" at bounding box center [216, 142] width 58 height 10
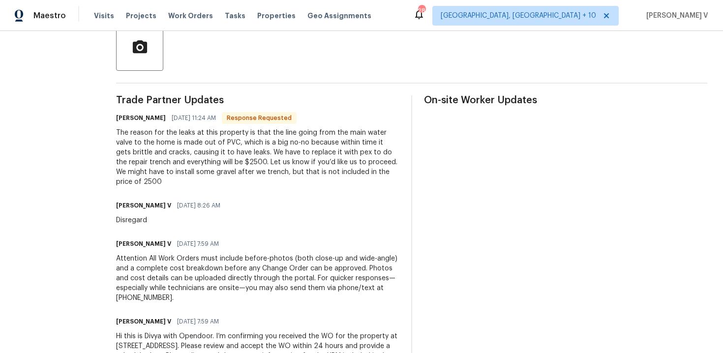
scroll to position [332, 0]
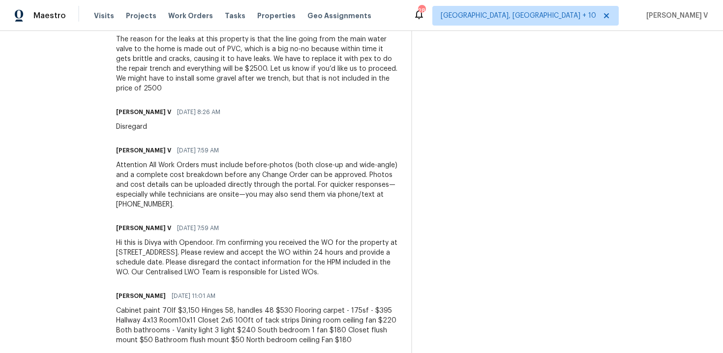
click at [184, 72] on div "The reason for the leaks at this property is that the line going from the main …" at bounding box center [257, 63] width 283 height 59
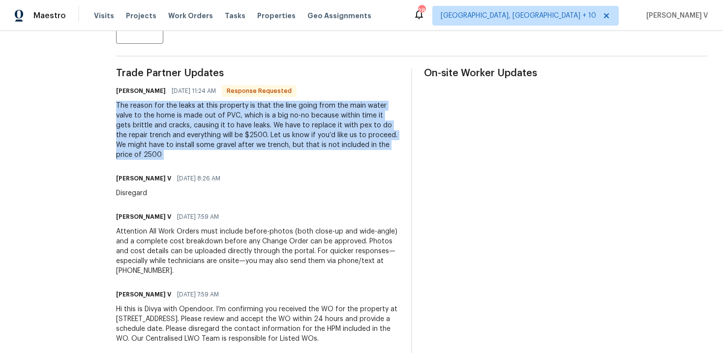
scroll to position [258, 0]
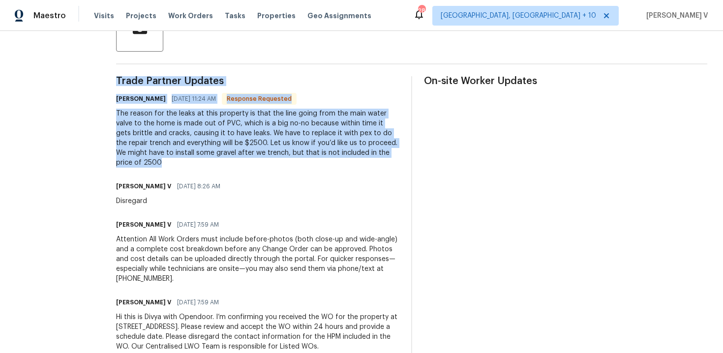
drag, startPoint x: 101, startPoint y: 80, endPoint x: 350, endPoint y: 149, distance: 258.4
click at [350, 151] on div "Trade Partner Updates Charles Crouthamel 09/24/2025 11:24 AM Response Requested…" at bounding box center [257, 253] width 283 height 355
copy div "Trade Partner Updates Charles Crouthamel 09/24/2025 11:24 AM Response Requested…"
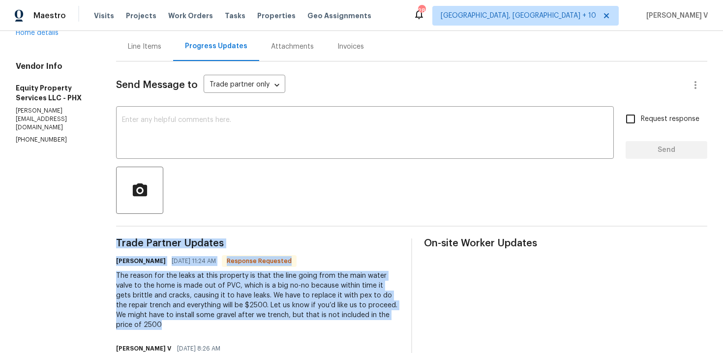
scroll to position [186, 0]
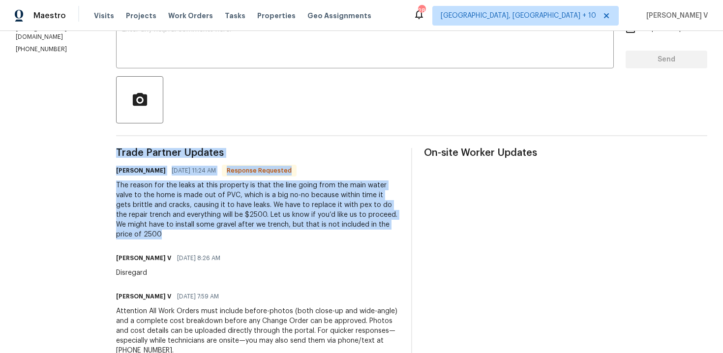
click at [180, 199] on div "The reason for the leaks at this property is that the line going from the main …" at bounding box center [257, 209] width 283 height 59
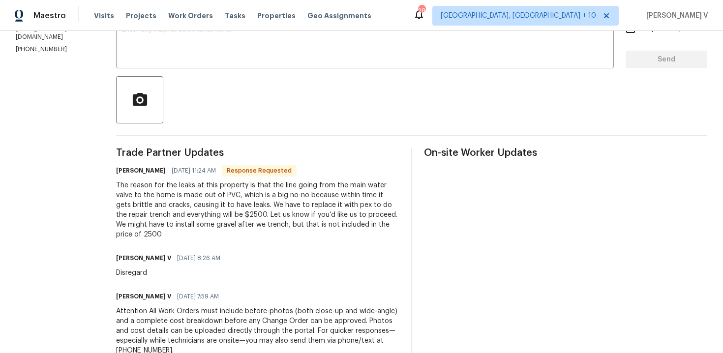
scroll to position [0, 0]
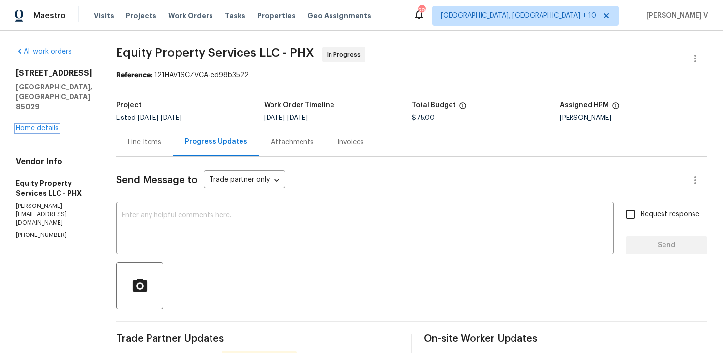
click at [28, 127] on link "Home details" at bounding box center [37, 128] width 43 height 7
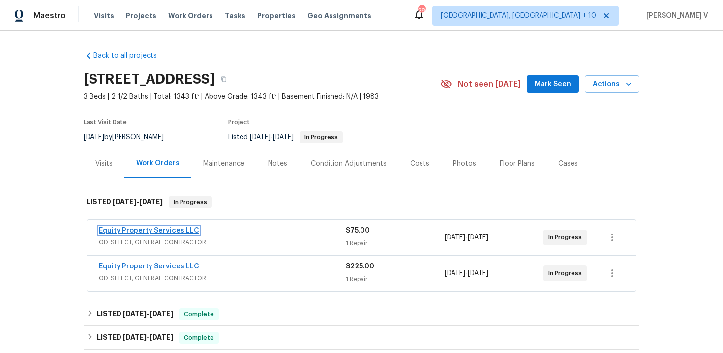
click at [161, 232] on link "Equity Property Services LLC" at bounding box center [149, 230] width 100 height 7
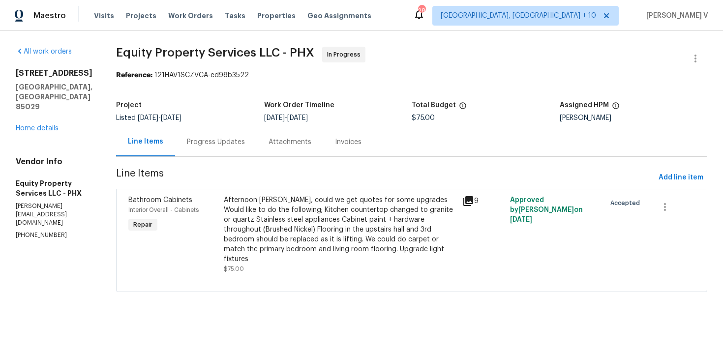
click at [263, 152] on div "Attachments" at bounding box center [290, 141] width 66 height 29
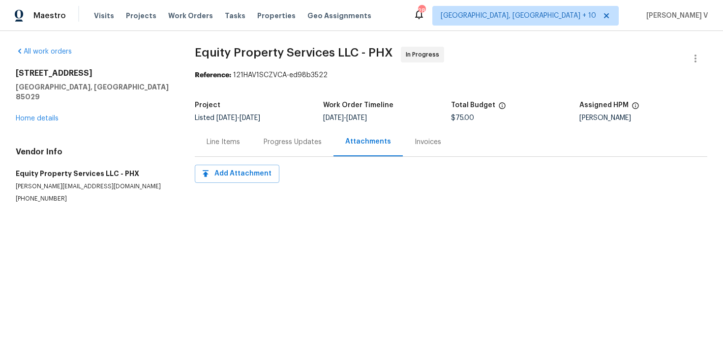
click at [263, 152] on div "Progress Updates" at bounding box center [293, 141] width 82 height 29
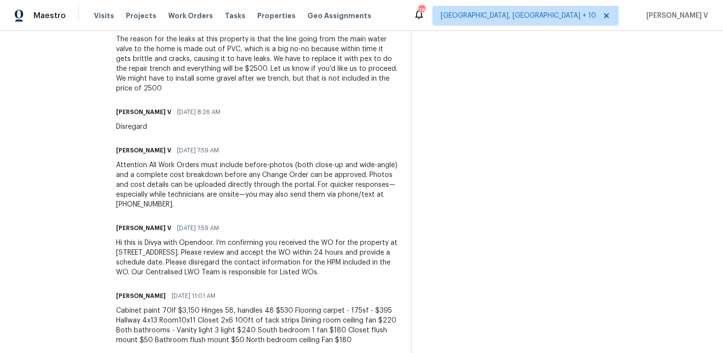
scroll to position [208, 0]
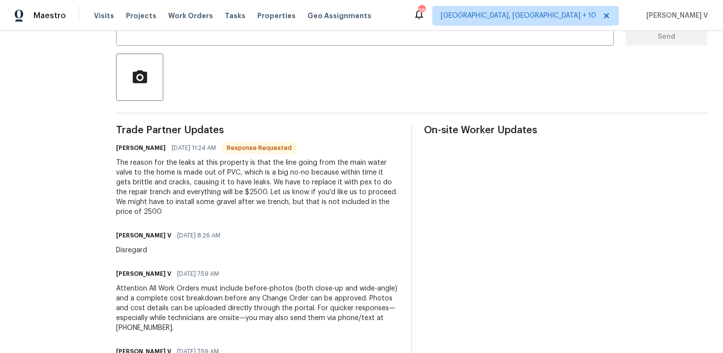
click at [146, 165] on div "The reason for the leaks at this property is that the line going from the main …" at bounding box center [257, 187] width 283 height 59
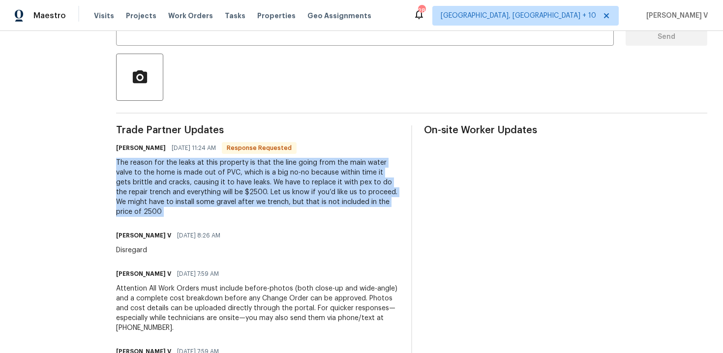
copy div "The reason for the leaks at this property is that the line going from the main …"
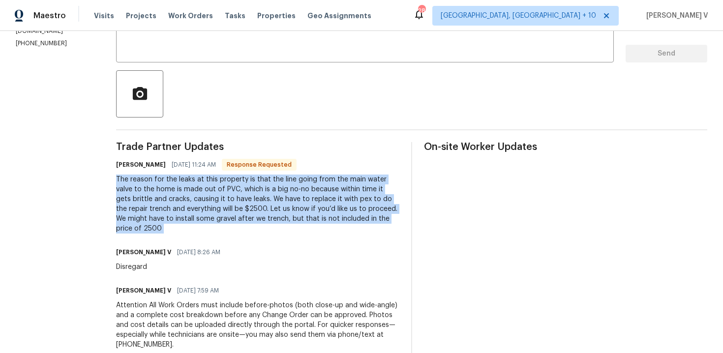
scroll to position [0, 0]
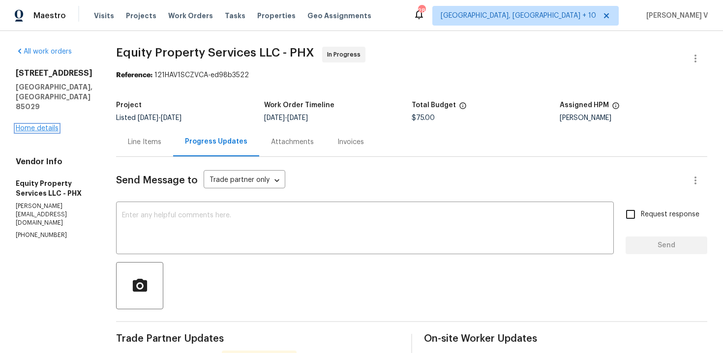
click at [50, 129] on link "Home details" at bounding box center [37, 128] width 43 height 7
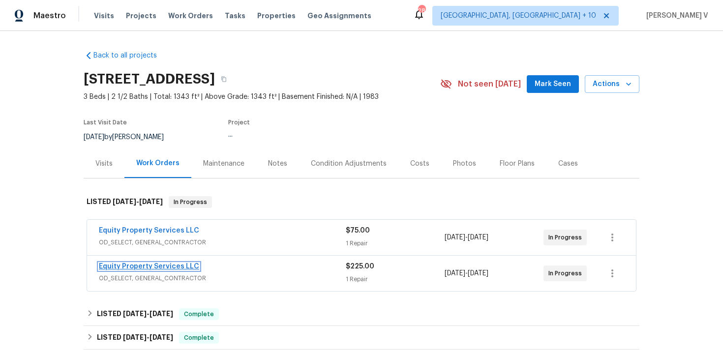
click at [143, 267] on link "Equity Property Services LLC" at bounding box center [149, 266] width 100 height 7
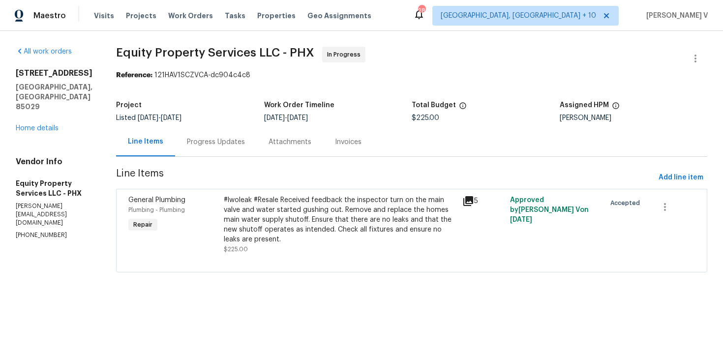
click at [236, 139] on div "Progress Updates" at bounding box center [216, 142] width 58 height 10
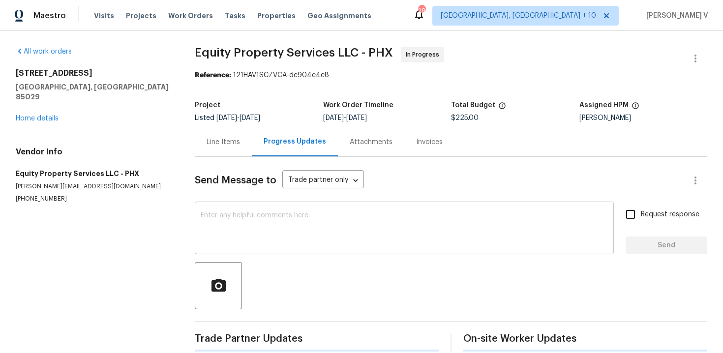
click at [261, 238] on textarea at bounding box center [404, 229] width 407 height 34
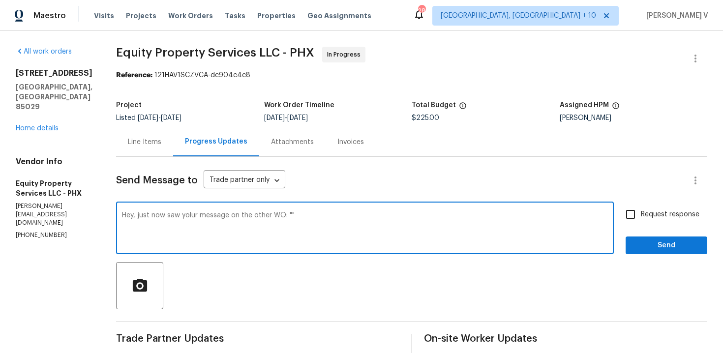
paste textarea "The reason for the leaks at this property is that the line going from the main …"
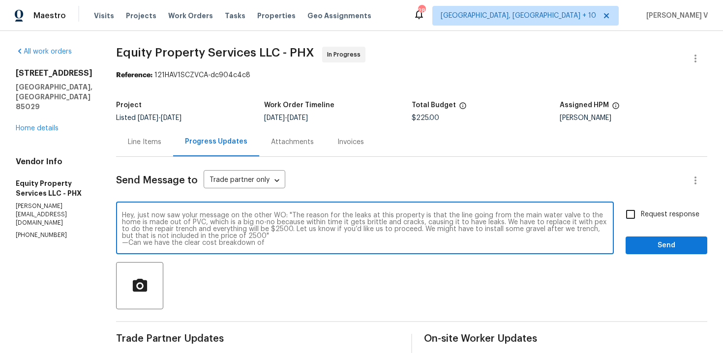
drag, startPoint x: 194, startPoint y: 238, endPoint x: 210, endPoint y: 238, distance: 15.7
click at [210, 238] on textarea "Hey, just now saw yolur message on the other WO: "The reason for the leaks at t…" at bounding box center [365, 229] width 486 height 34
click at [308, 250] on div "Hey, just now saw yolur message on the other WO: "The reason for the leaks at t…" at bounding box center [364, 229] width 497 height 50
click at [300, 244] on textarea "Hey, just now saw yolur message on the other WO: "The reason for the leaks at t…" at bounding box center [365, 229] width 486 height 34
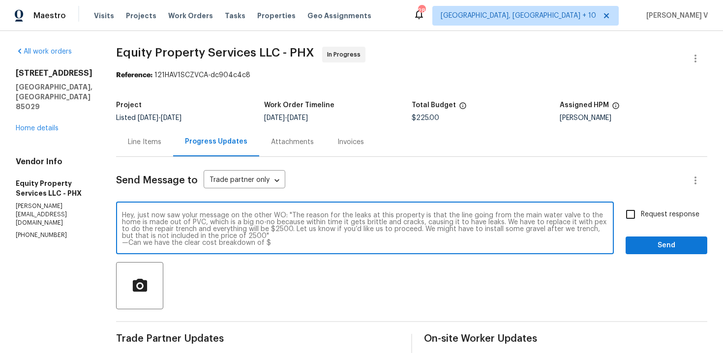
paste textarea "2500"
click at [0, 0] on span """ at bounding box center [0, 0] width 0 height 0
click at [314, 245] on textarea "Hey, just now saw yolur message on the other WO: "The reason for the leaks at t…" at bounding box center [365, 229] width 486 height 34
type textarea "Hey, just now saw yolur message on the other WO: "The reason for the leaks at t…"
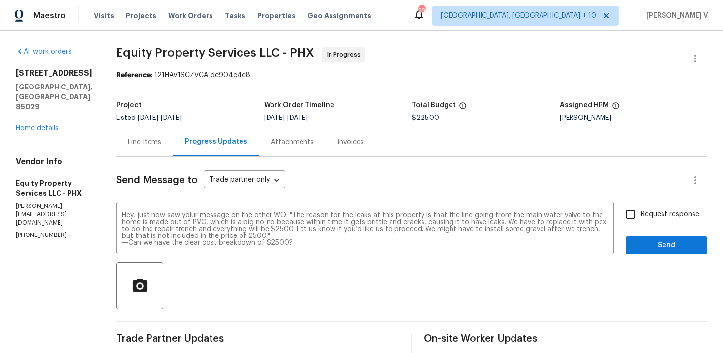
click at [655, 222] on label "Request response" at bounding box center [659, 214] width 79 height 21
click at [641, 222] on input "Request response" at bounding box center [630, 214] width 21 height 21
checkbox input "true"
click at [655, 244] on span "Send" at bounding box center [666, 245] width 66 height 12
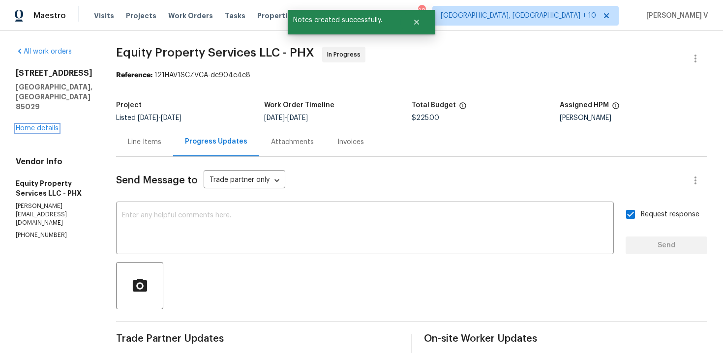
click at [41, 129] on link "Home details" at bounding box center [37, 128] width 43 height 7
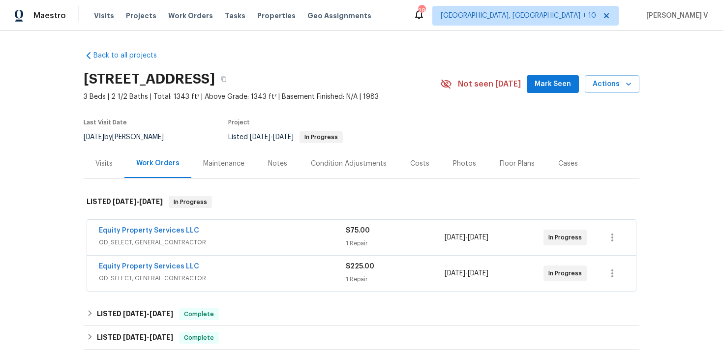
click at [158, 262] on span "Equity Property Services LLC" at bounding box center [149, 267] width 100 height 10
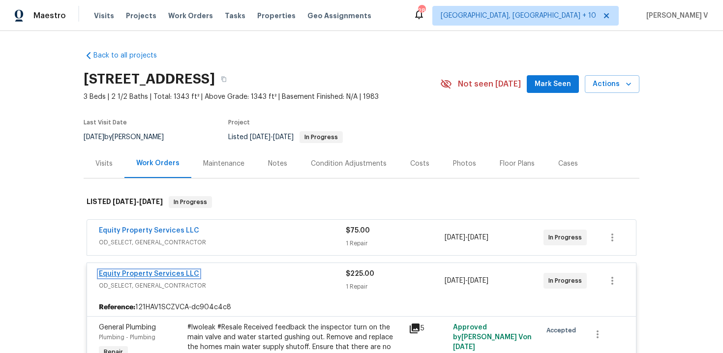
click at [159, 274] on link "Equity Property Services LLC" at bounding box center [149, 273] width 100 height 7
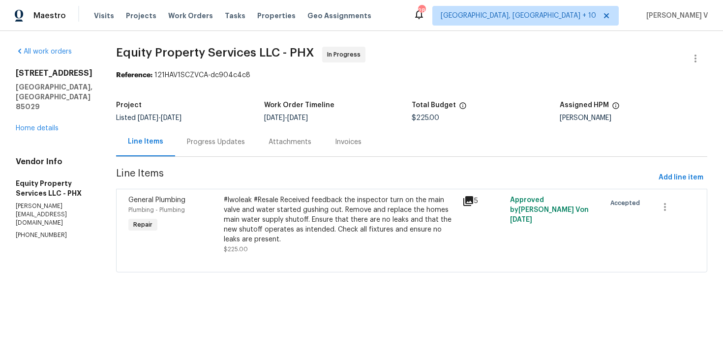
click at [203, 141] on div "Progress Updates" at bounding box center [216, 142] width 58 height 10
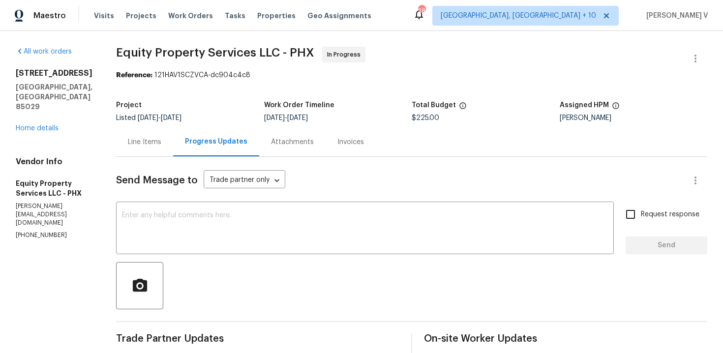
click at [37, 232] on p "(602) 740-2258" at bounding box center [54, 235] width 77 height 8
copy p "(602) 740-2258"
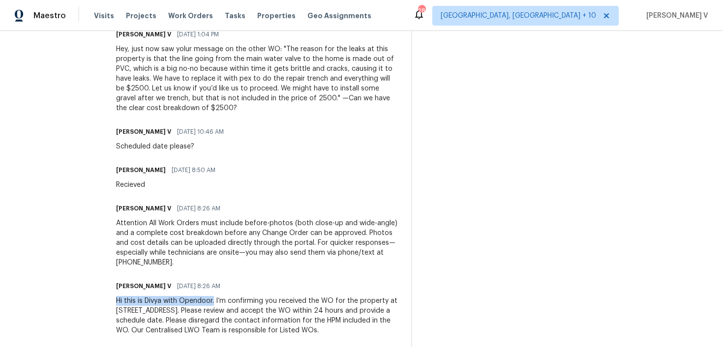
drag, startPoint x: 93, startPoint y: 292, endPoint x: 195, endPoint y: 293, distance: 101.8
click at [195, 293] on div "All work orders 2617 W Willow Ave Phoenix, AZ 85029 Home details Vendor Info Eq…" at bounding box center [361, 36] width 723 height 654
copy div "Hi this is Divya with Opendoor."
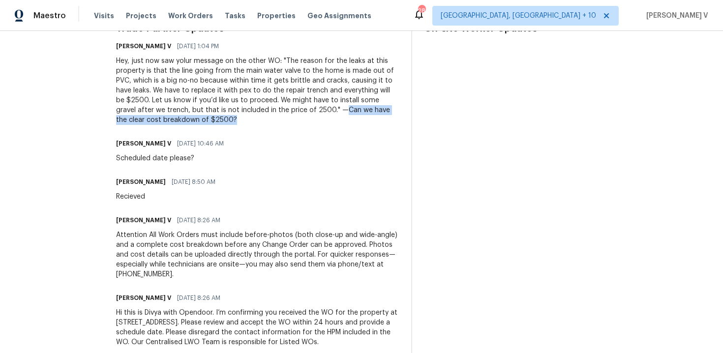
drag, startPoint x: 235, startPoint y: 108, endPoint x: 236, endPoint y: 121, distance: 12.8
click at [236, 121] on div "Hey, just now saw yolur message on the other WO: "The reason for the leaks at t…" at bounding box center [257, 90] width 283 height 69
copy div "Can we have the clear cost breakdown of $2500?"
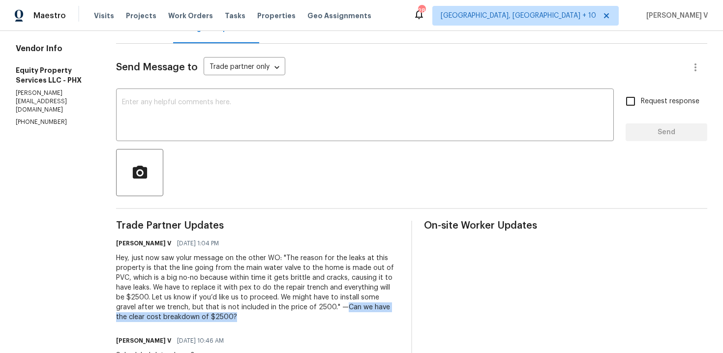
scroll to position [255, 0]
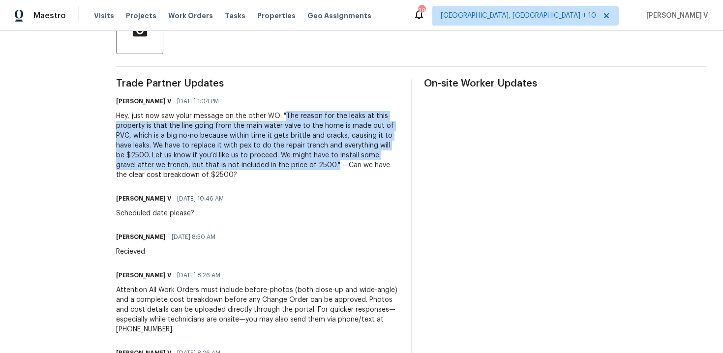
drag, startPoint x: 263, startPoint y: 113, endPoint x: 228, endPoint y: 167, distance: 64.6
click at [228, 167] on div "Hey, just now saw yolur message on the other WO: "The reason for the leaks at t…" at bounding box center [257, 145] width 283 height 69
copy div "The reason for the leaks at this property is that the line going from the main …"
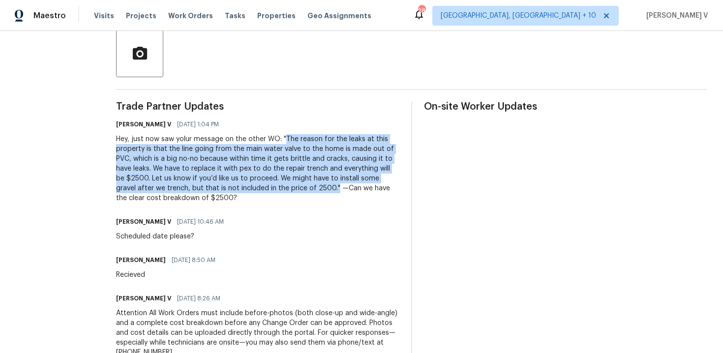
scroll to position [0, 0]
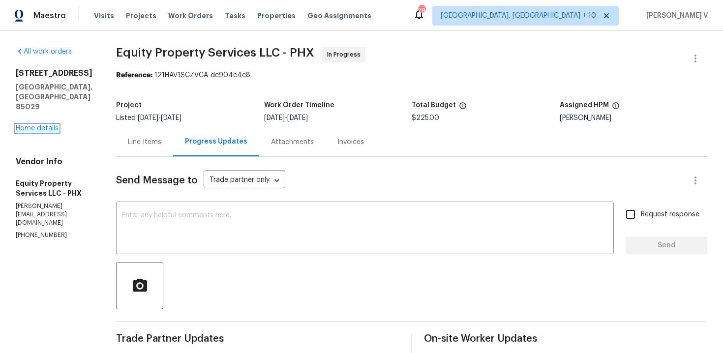
click at [34, 131] on link "Home details" at bounding box center [37, 128] width 43 height 7
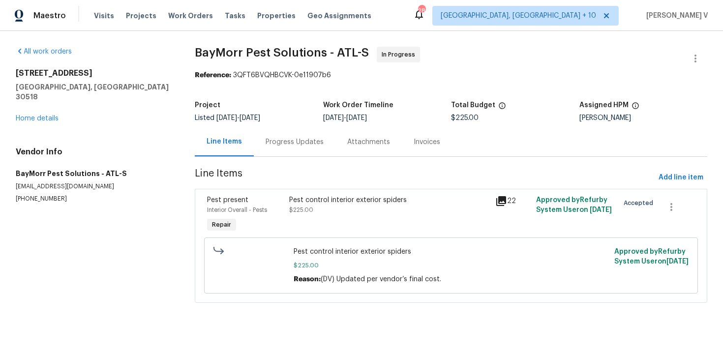
click at [296, 145] on div "Progress Updates" at bounding box center [294, 142] width 58 height 10
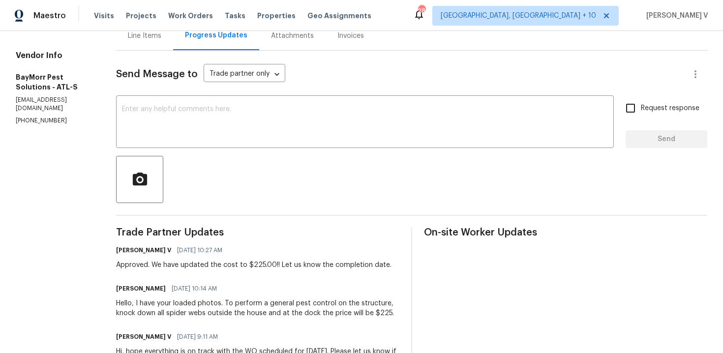
scroll to position [72, 0]
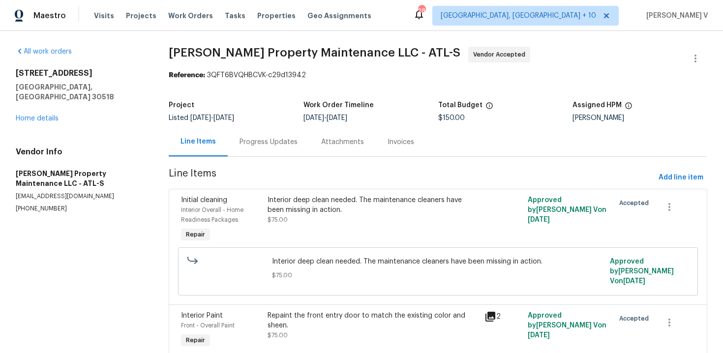
click at [285, 141] on div "Progress Updates" at bounding box center [268, 142] width 58 height 10
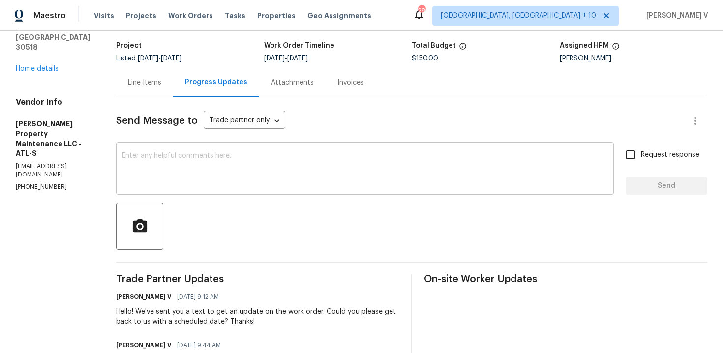
scroll to position [168, 0]
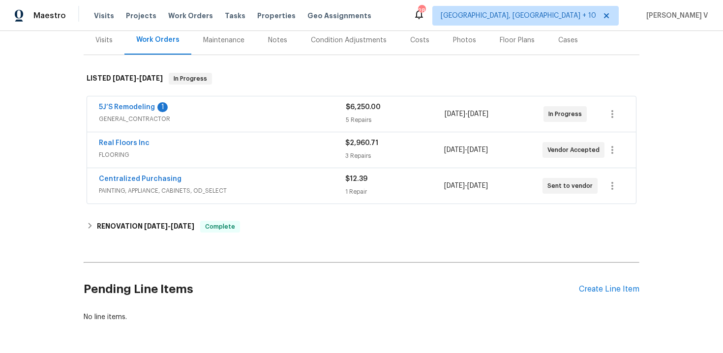
scroll to position [159, 0]
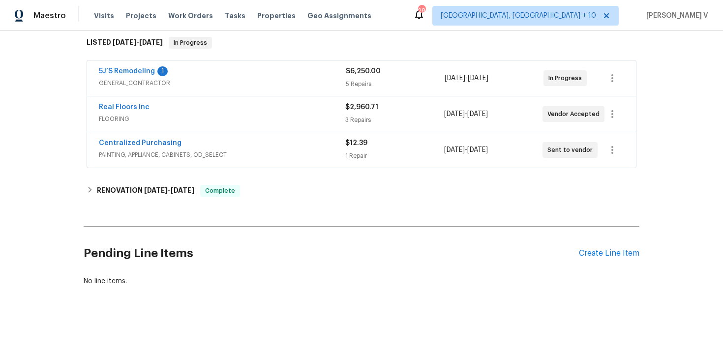
click at [600, 259] on div "Pending Line Items Create Line Item" at bounding box center [361, 254] width 555 height 46
click at [595, 252] on div "Create Line Item" at bounding box center [609, 253] width 60 height 9
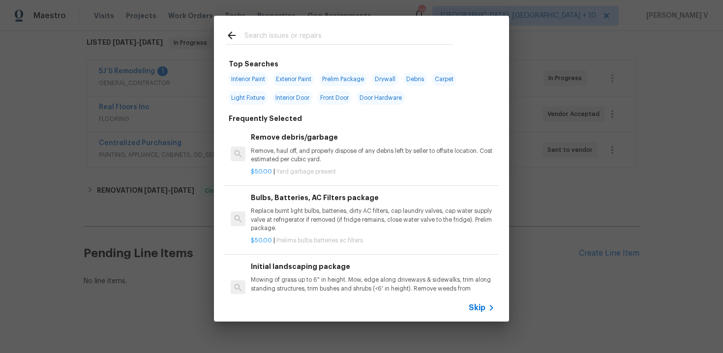
click at [478, 312] on span "Skip" at bounding box center [476, 308] width 17 height 10
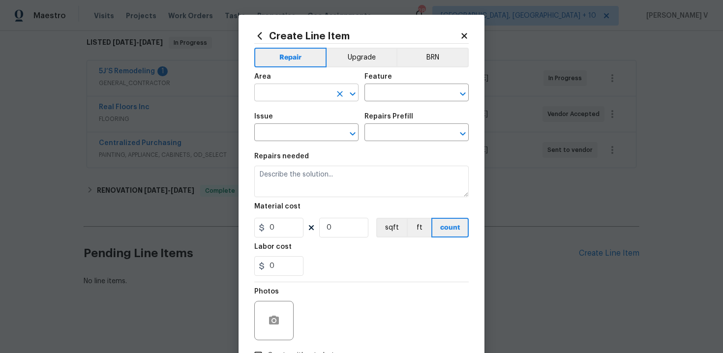
click at [292, 93] on input "text" at bounding box center [292, 93] width 77 height 15
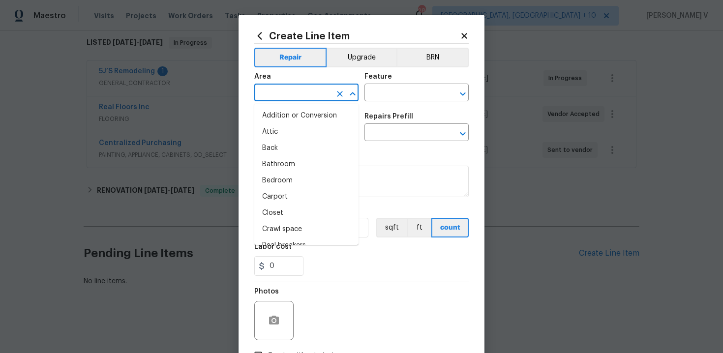
type input "b"
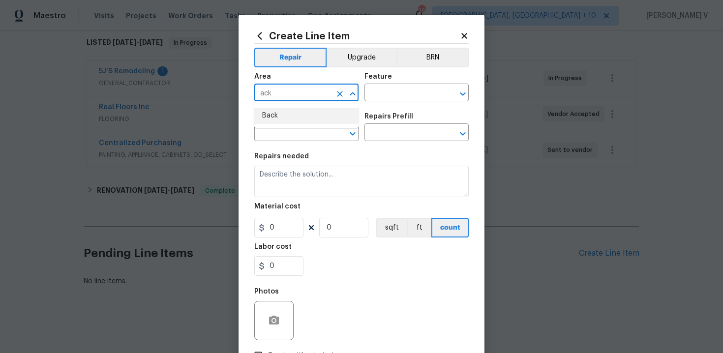
click at [295, 110] on li "Back" at bounding box center [306, 116] width 104 height 16
type input "Back"
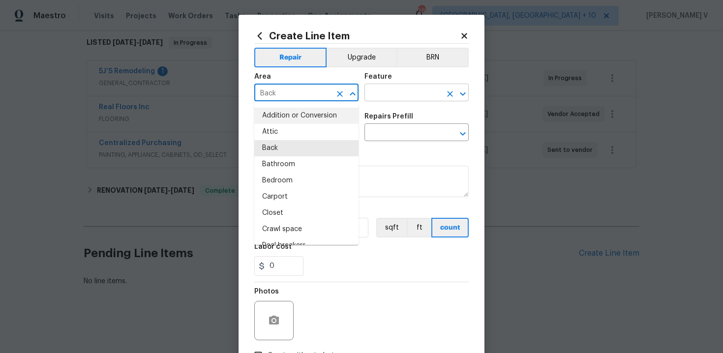
click at [372, 86] on input "text" at bounding box center [402, 93] width 77 height 15
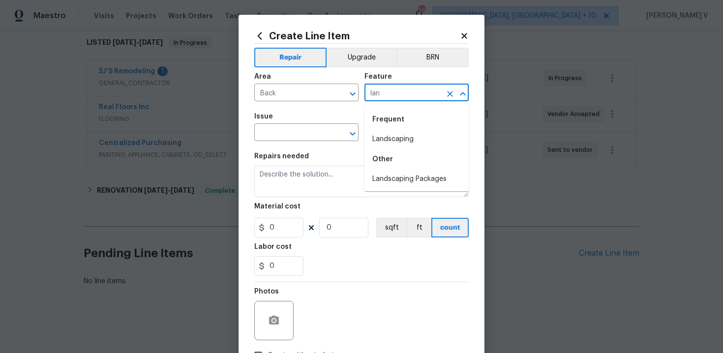
click at [390, 137] on li "Landscaping" at bounding box center [416, 139] width 104 height 16
click at [335, 137] on icon "Clear" at bounding box center [340, 134] width 10 height 10
type input "Landscaping"
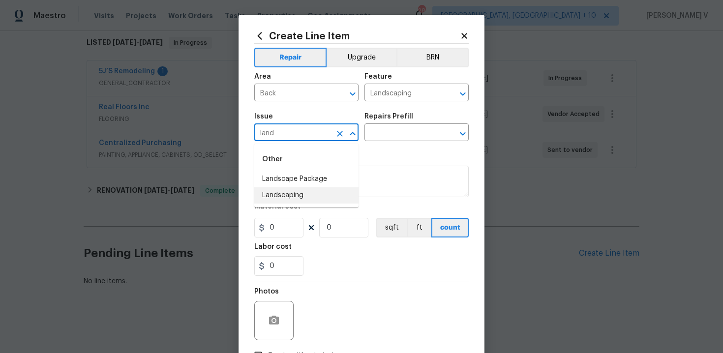
click at [336, 195] on li "Landscaping" at bounding box center [306, 195] width 104 height 16
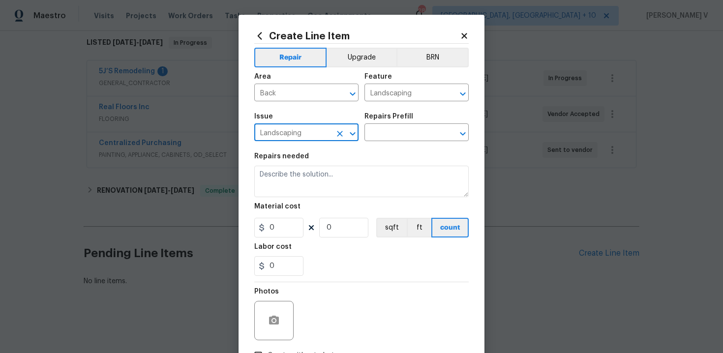
type input "Landscaping"
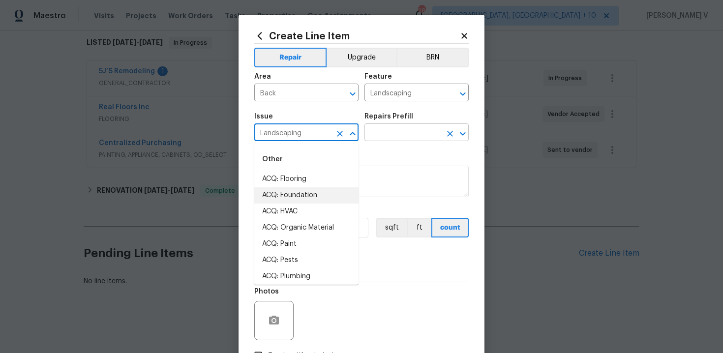
click at [403, 141] on input "text" at bounding box center [402, 133] width 77 height 15
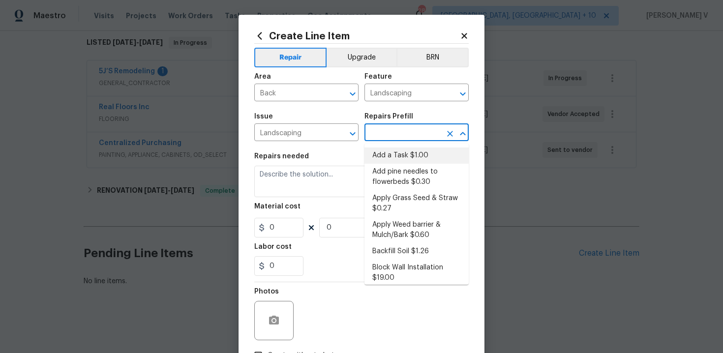
click at [390, 157] on li "Add a Task $1.00" at bounding box center [416, 155] width 104 height 16
type input "Add a Task $1.00"
type textarea "HPM to detail"
type input "1"
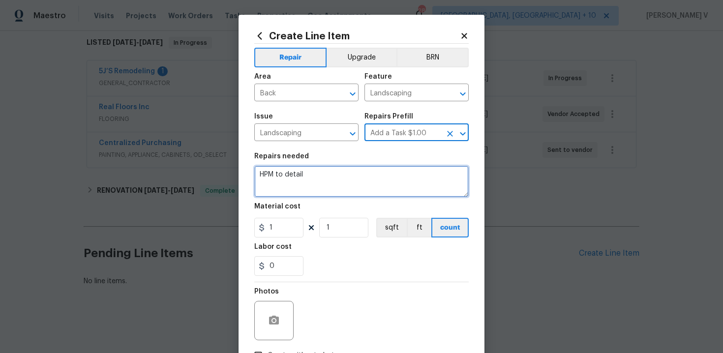
click at [360, 174] on textarea "HPM to detail" at bounding box center [361, 181] width 214 height 31
paste textarea "As per the request, WO is for removing all waste. Cost including labor, dumpste…"
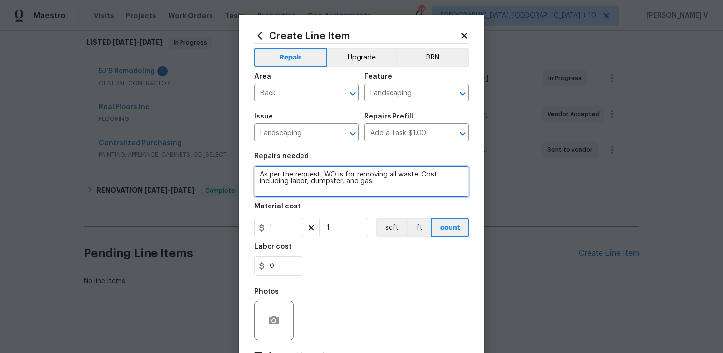
type textarea "As per the request, WO is for removing all waste. Cost including labor, dumpste…"
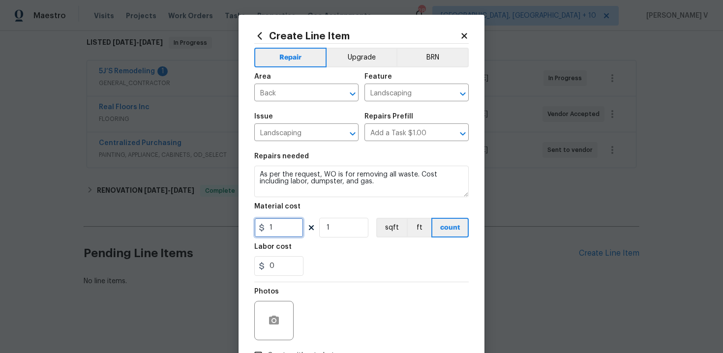
click at [281, 231] on input "1" at bounding box center [278, 228] width 49 height 20
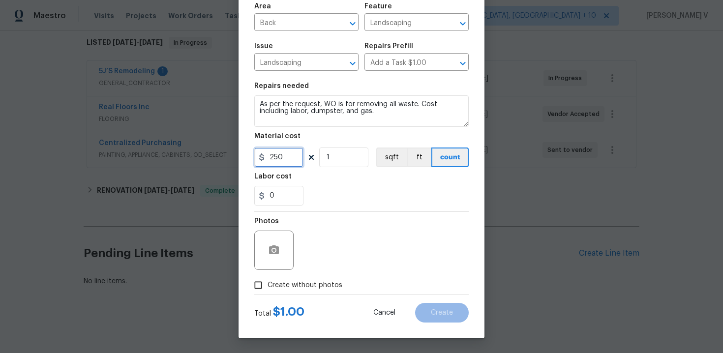
type input "250"
click at [259, 291] on input "Create without photos" at bounding box center [258, 285] width 19 height 19
checkbox input "true"
click at [324, 274] on div "Reason*" at bounding box center [384, 244] width 167 height 64
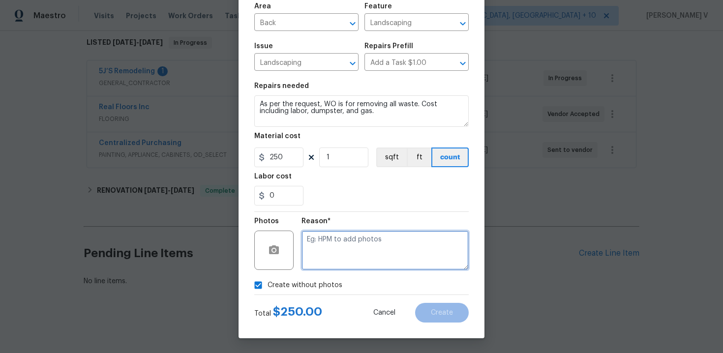
click at [385, 248] on textarea at bounding box center [384, 250] width 167 height 39
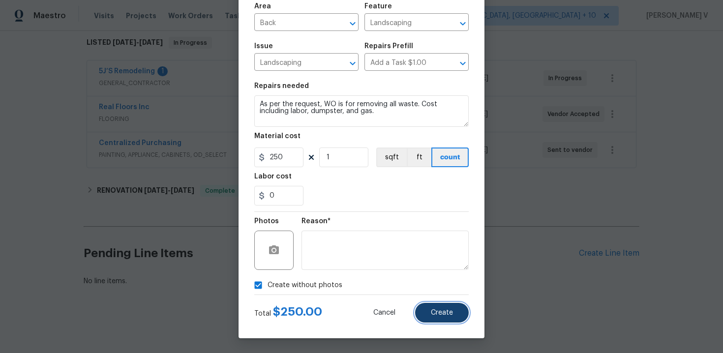
click at [437, 310] on span "Create" at bounding box center [442, 312] width 22 height 7
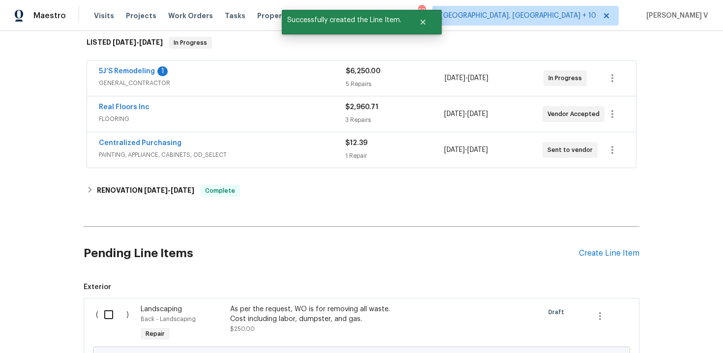
scroll to position [271, 0]
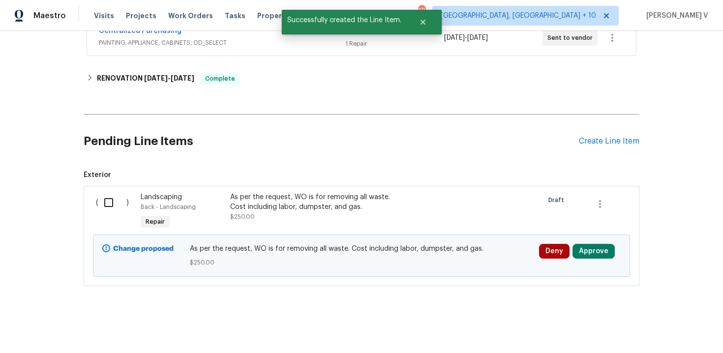
click at [107, 198] on input "checkbox" at bounding box center [112, 202] width 28 height 21
checkbox input "true"
click at [662, 322] on span "Create Work Order" at bounding box center [666, 328] width 65 height 12
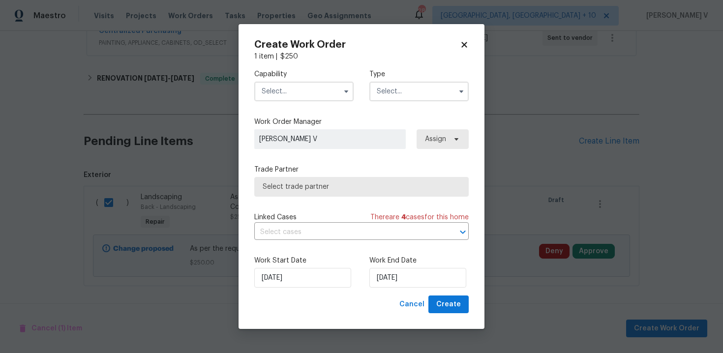
click at [286, 100] on input "text" at bounding box center [303, 92] width 99 height 20
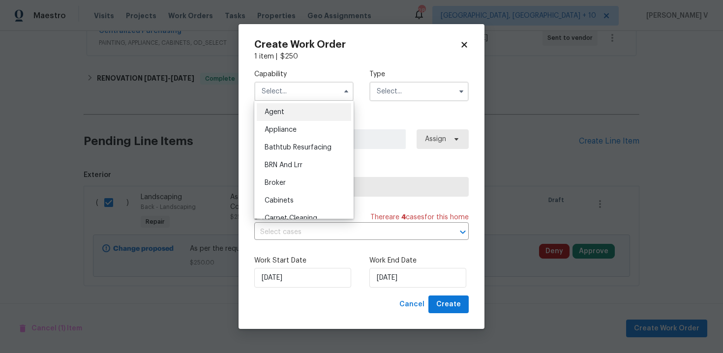
click at [286, 101] on ul "Agent Appliance Bathtub Resurfacing BRN And Lrr Broker Cabinets Carpet Cleaning…" at bounding box center [303, 160] width 99 height 118
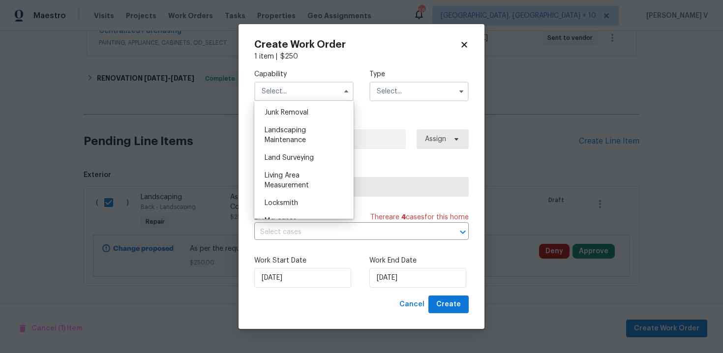
scroll to position [625, 0]
click at [306, 131] on div "Landscaping Maintenance" at bounding box center [304, 139] width 94 height 28
type input "Landscaping Maintenance"
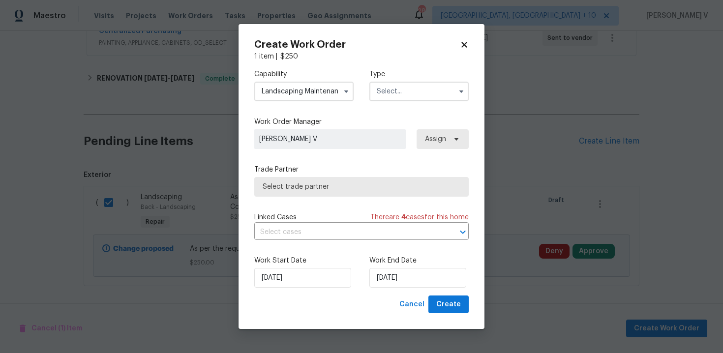
click at [408, 93] on input "text" at bounding box center [418, 92] width 99 height 20
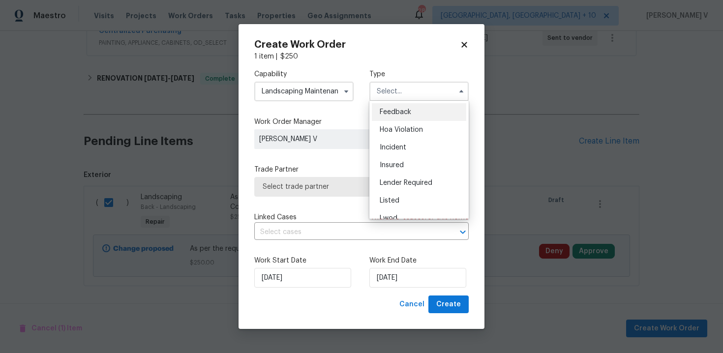
click at [390, 105] on div "Feedback" at bounding box center [419, 112] width 94 height 18
type input "Feedback"
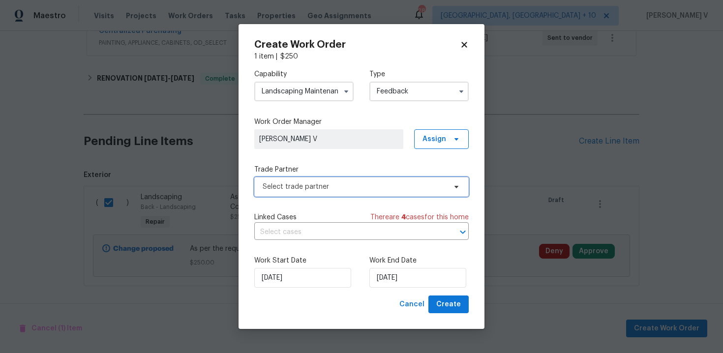
click at [329, 190] on span "Select trade partner" at bounding box center [354, 187] width 183 height 10
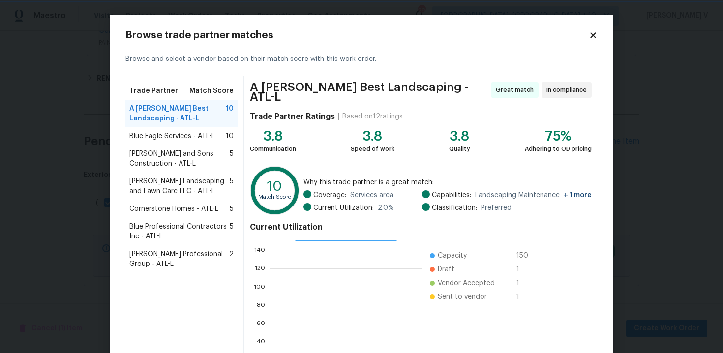
scroll to position [81, 0]
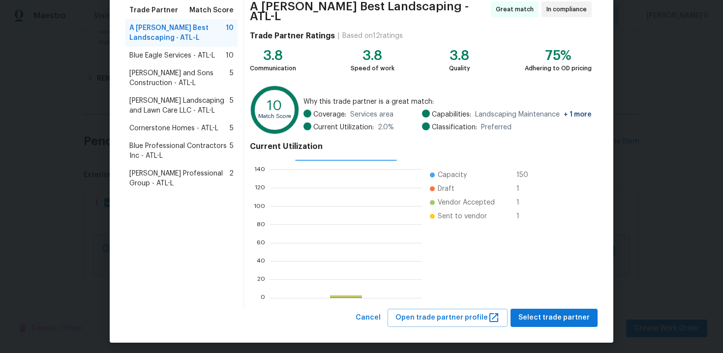
click at [525, 303] on div "A Lopez Best Landscaping - ATL-L Great match In compliance Trade Partner Rating…" at bounding box center [420, 152] width 353 height 313
click at [539, 312] on span "Select trade partner" at bounding box center [553, 318] width 71 height 12
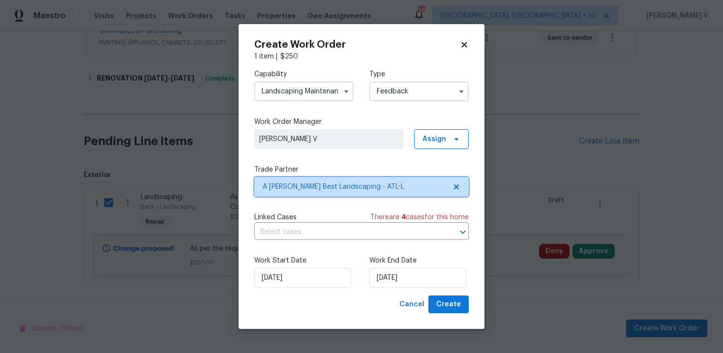
scroll to position [0, 0]
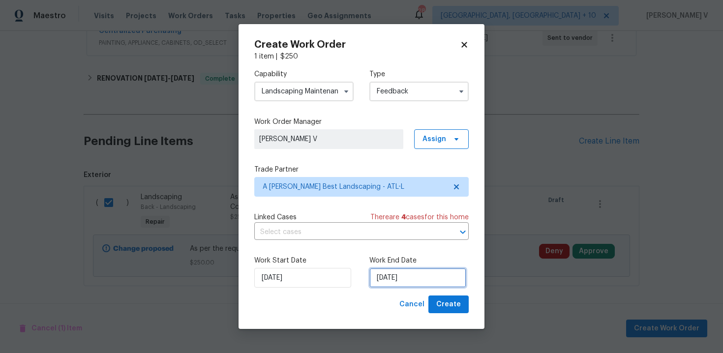
click at [416, 268] on input "24/09/2025" at bounding box center [417, 278] width 97 height 20
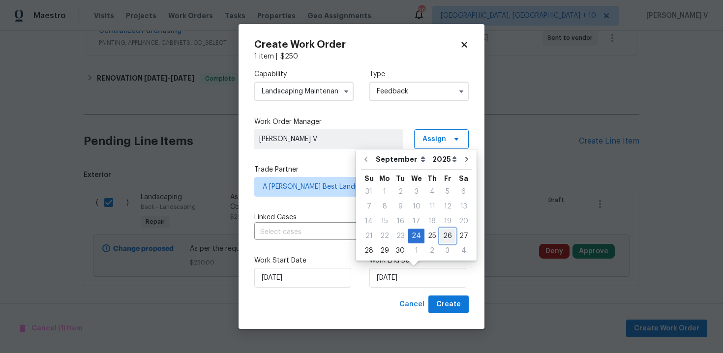
click at [443, 232] on div "26" at bounding box center [447, 236] width 16 height 14
type input "26/09/2025"
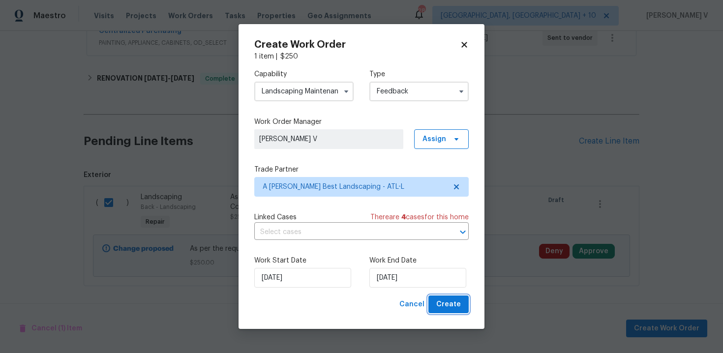
click at [452, 304] on span "Create" at bounding box center [448, 304] width 25 height 12
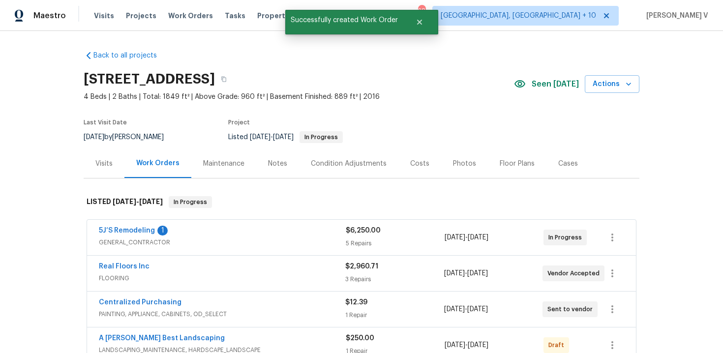
scroll to position [160, 0]
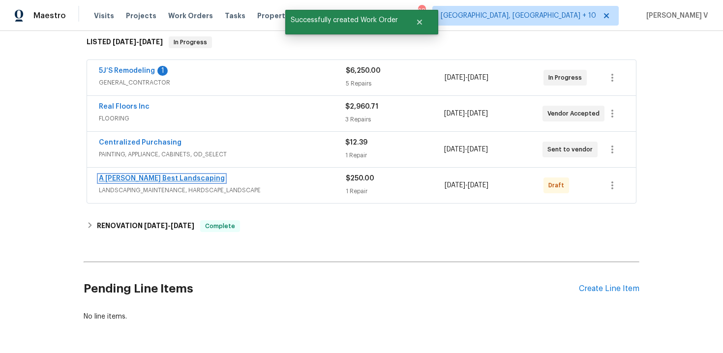
click at [132, 180] on link "A Lopez Best Landscaping" at bounding box center [162, 178] width 126 height 7
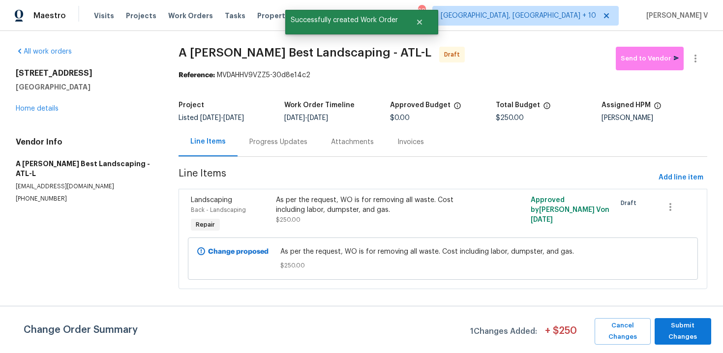
click at [273, 141] on div "Progress Updates" at bounding box center [278, 142] width 58 height 10
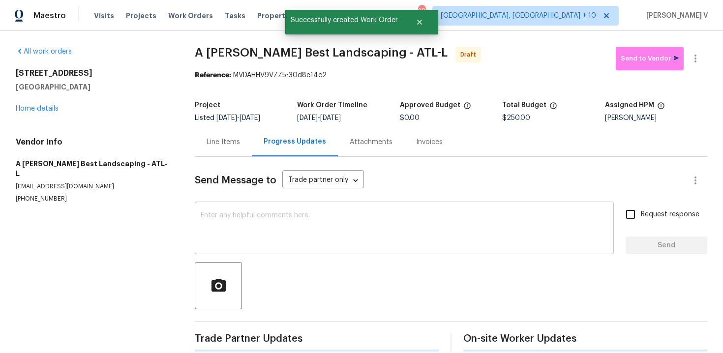
click at [281, 210] on div "x ​" at bounding box center [404, 229] width 419 height 50
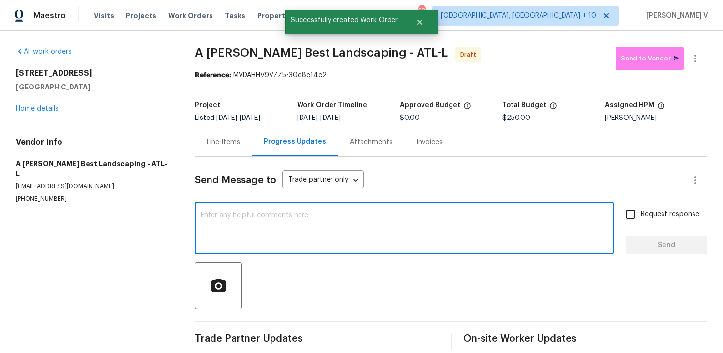
paste textarea "Hi this is Divya with Opendoor. I’m confirming you received the WO for the prop…"
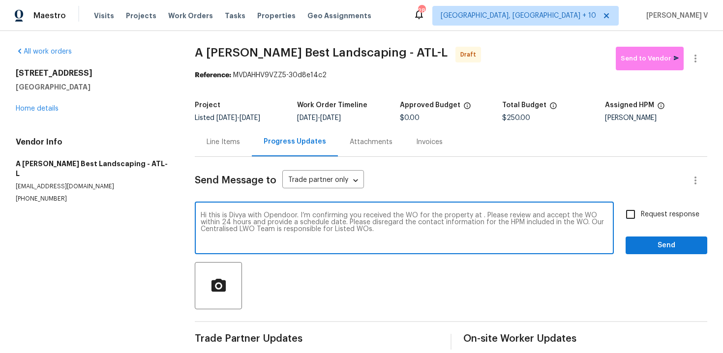
click at [479, 215] on textarea "Hi this is Divya with Opendoor. I’m confirming you received the WO for the prop…" at bounding box center [404, 229] width 407 height 34
paste textarea "6105 Crystal Cove Trl, Gainesville, GA 30506"
type textarea "Hi this is Divya with Opendoor. I’m confirming you received the WO for the prop…"
click at [641, 211] on input "Request response" at bounding box center [630, 214] width 21 height 21
checkbox input "true"
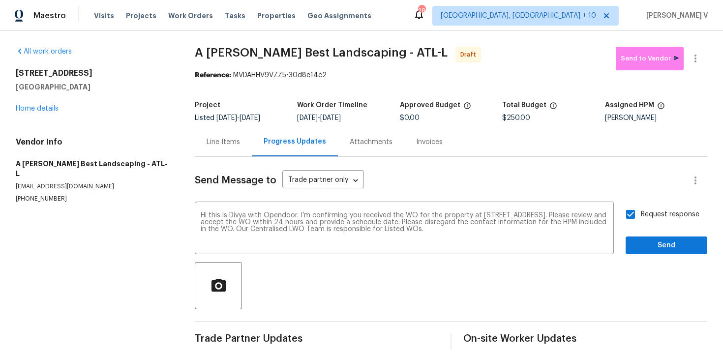
click at [656, 236] on div "Request response Send" at bounding box center [666, 229] width 82 height 50
click at [663, 249] on span "Send" at bounding box center [666, 245] width 66 height 12
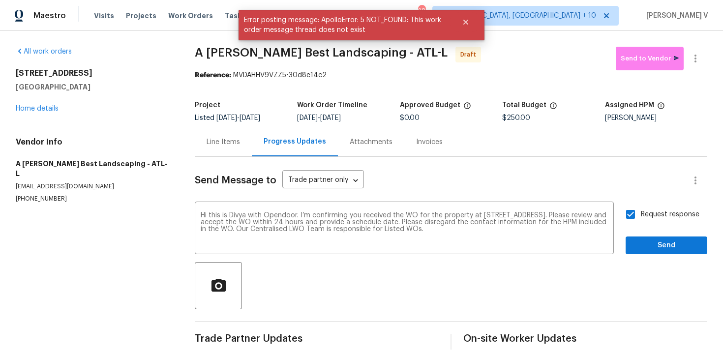
click at [690, 70] on div at bounding box center [695, 59] width 24 height 24
click at [661, 257] on div "Send Message to Trade partner only Trade partner only ​ Hi this is Divya with O…" at bounding box center [451, 253] width 512 height 193
click at [655, 240] on span "Send" at bounding box center [666, 245] width 66 height 12
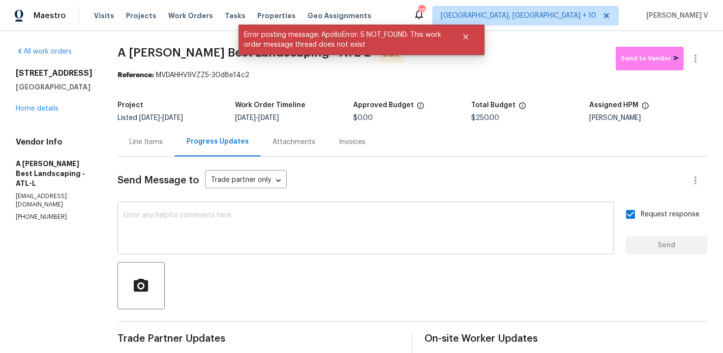
click at [190, 225] on textarea at bounding box center [365, 229] width 484 height 34
paste textarea "Attention All Work Orders must include before-photos (both close-up and wide-an…"
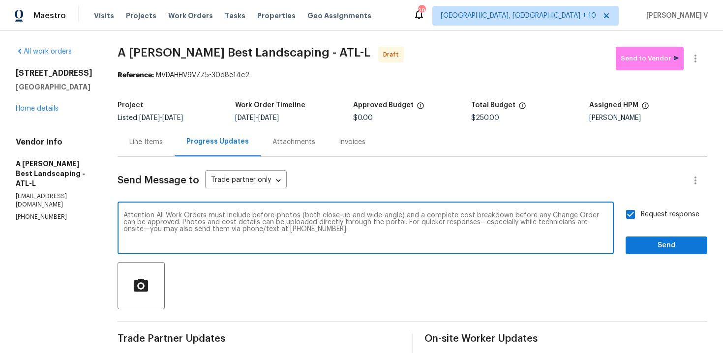
type textarea "Attention All Work Orders must include before-photos (both close-up and wide-an…"
click at [706, 260] on div "Send Message to Trade partner only Trade partner only ​ Attention All Work Orde…" at bounding box center [411, 287] width 589 height 261
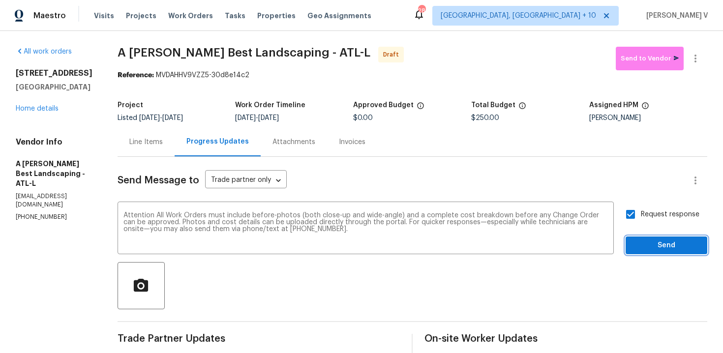
click at [687, 252] on button "Send" at bounding box center [666, 245] width 82 height 18
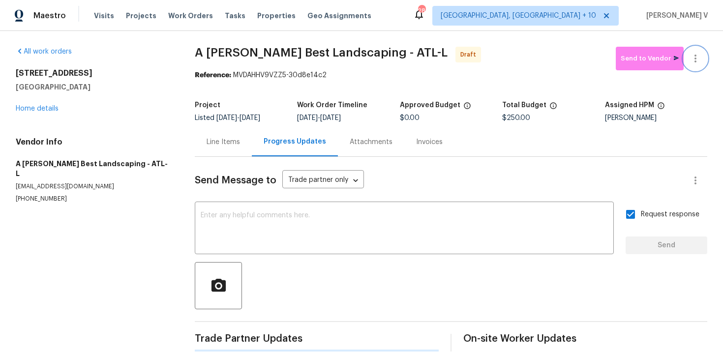
click at [699, 51] on button "button" at bounding box center [695, 59] width 24 height 24
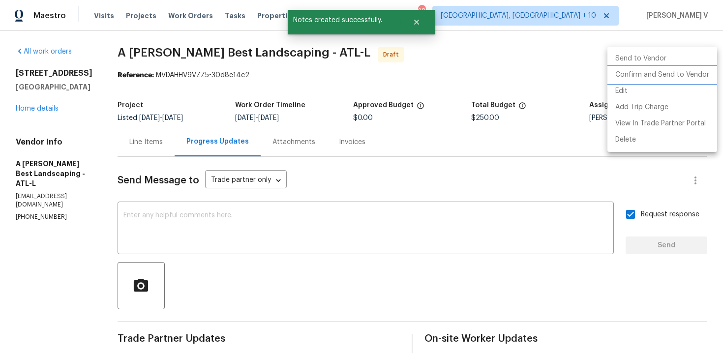
click at [659, 73] on li "Confirm and Send to Vendor" at bounding box center [662, 75] width 110 height 16
click at [213, 47] on div at bounding box center [361, 176] width 723 height 353
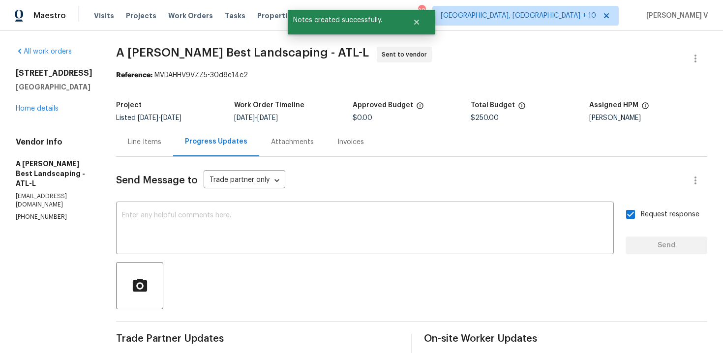
drag, startPoint x: 175, startPoint y: 75, endPoint x: 318, endPoint y: 78, distance: 142.1
click at [318, 78] on div "Reference: MVDAHHV9VZZ5-30d8e14c2" at bounding box center [411, 75] width 591 height 10
drag, startPoint x: 176, startPoint y: 75, endPoint x: 340, endPoint y: 72, distance: 163.7
click at [340, 73] on div "Reference: MVDAHHV9VZZ5-30d8e14c2" at bounding box center [411, 75] width 591 height 10
copy div "MVDAHHV9VZZ5-30d8e14c2"
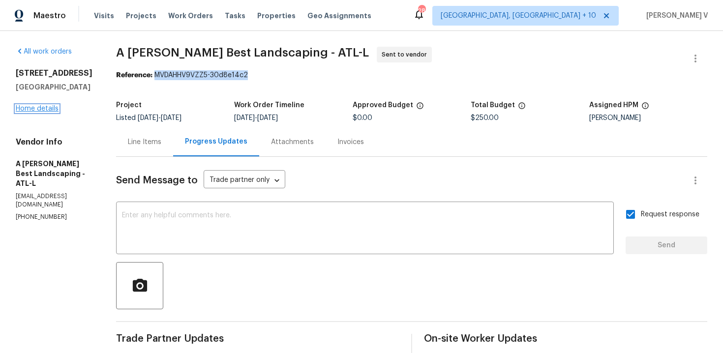
click at [47, 106] on link "Home details" at bounding box center [37, 108] width 43 height 7
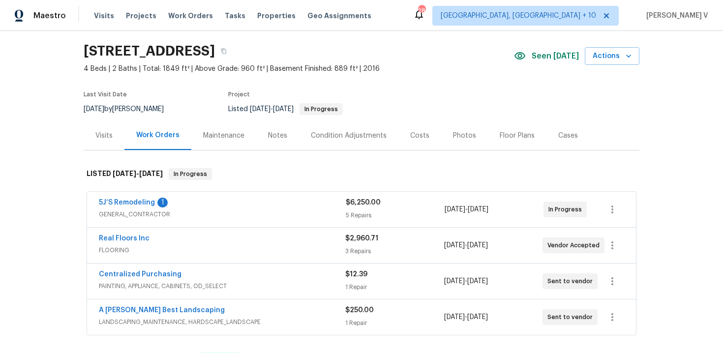
scroll to position [48, 0]
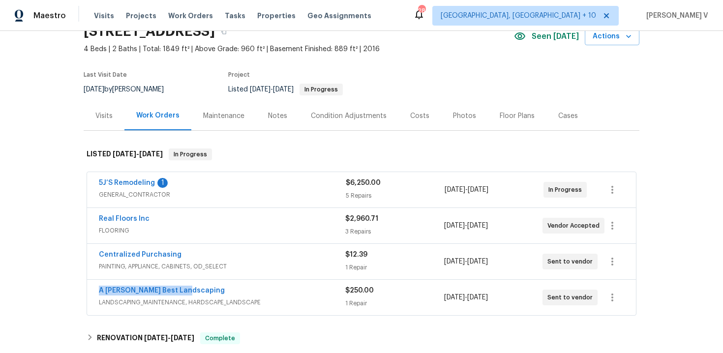
drag, startPoint x: 95, startPoint y: 289, endPoint x: 218, endPoint y: 291, distance: 123.4
click at [218, 291] on div "A Lopez Best Landscaping LANDSCAPING_MAINTENANCE, HARDSCAPE_LANDSCAPE $250.00 1…" at bounding box center [361, 297] width 549 height 35
copy link "A Lopez Best Landscaping"
click at [174, 290] on link "A Lopez Best Landscaping" at bounding box center [162, 290] width 126 height 7
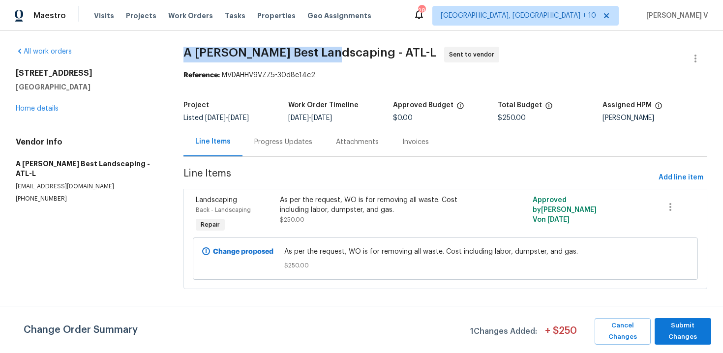
drag, startPoint x: 183, startPoint y: 50, endPoint x: 330, endPoint y: 53, distance: 147.0
click at [330, 53] on span "A Lopez Best Landscaping - ATL-L" at bounding box center [309, 53] width 253 height 12
copy span "A Lopez Best Landscaping"
click at [294, 141] on div "Progress Updates" at bounding box center [283, 142] width 58 height 10
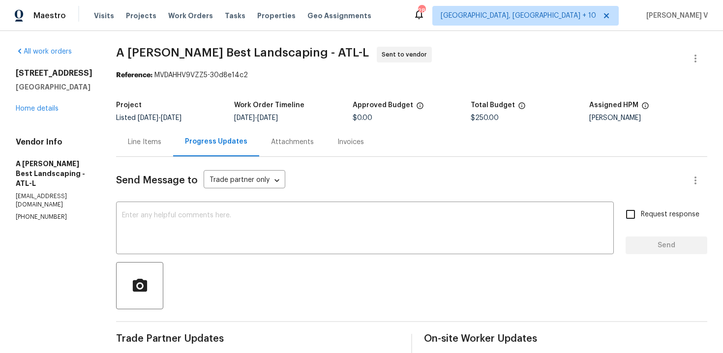
click at [161, 146] on div "Line Items" at bounding box center [144, 142] width 33 height 10
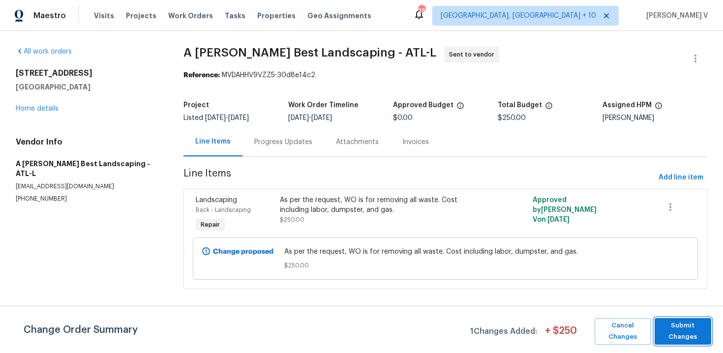
click at [695, 331] on span "Submit Changes" at bounding box center [682, 331] width 47 height 23
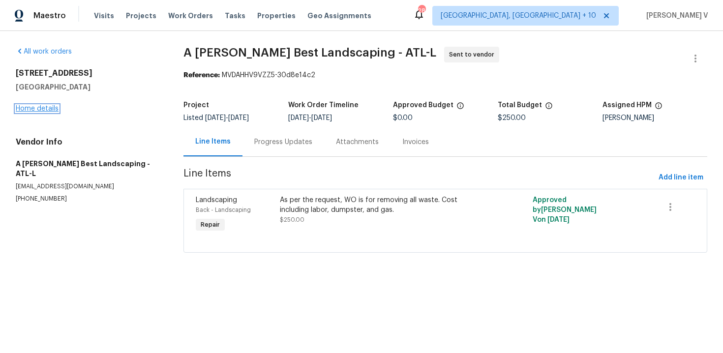
click at [35, 109] on link "Home details" at bounding box center [37, 108] width 43 height 7
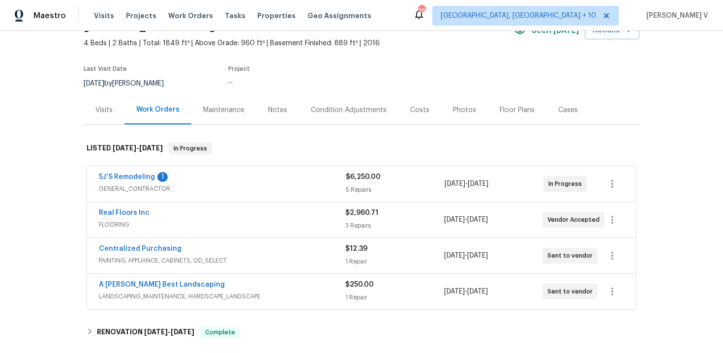
scroll to position [95, 0]
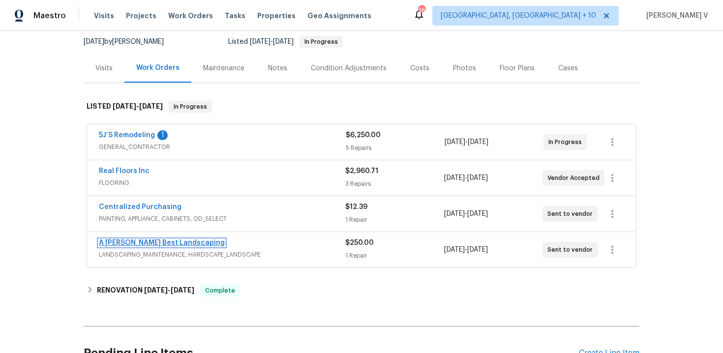
click at [152, 241] on link "A Lopez Best Landscaping" at bounding box center [162, 242] width 126 height 7
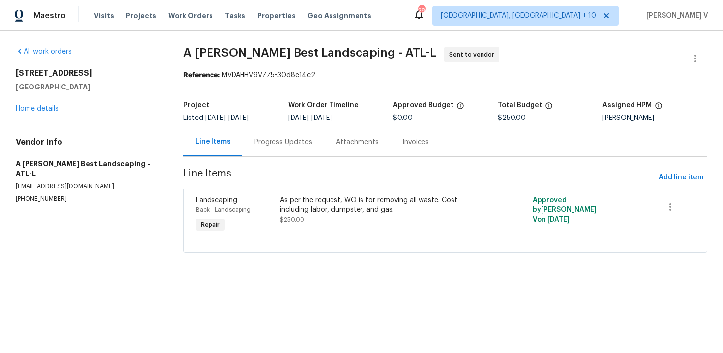
click at [259, 146] on div "Progress Updates" at bounding box center [283, 142] width 58 height 10
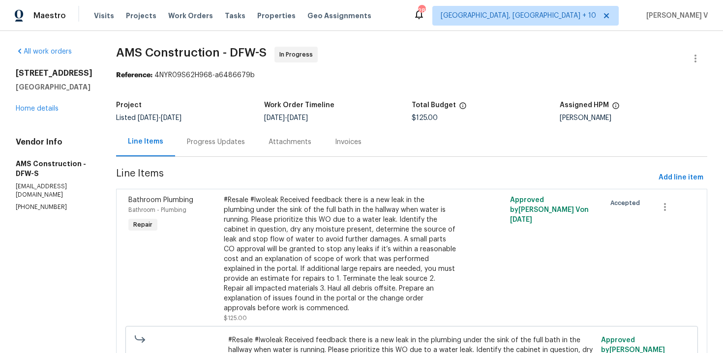
click at [195, 150] on div "Progress Updates" at bounding box center [216, 141] width 82 height 29
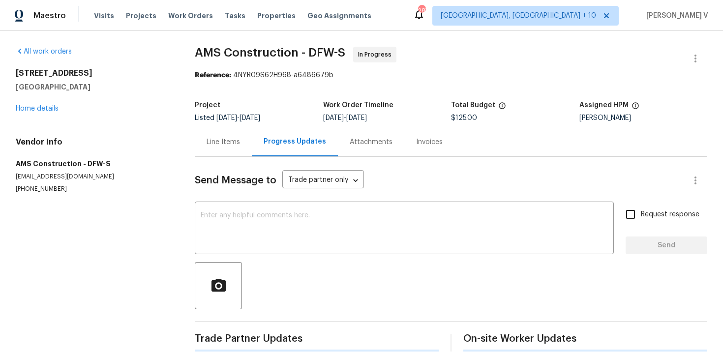
scroll to position [114, 0]
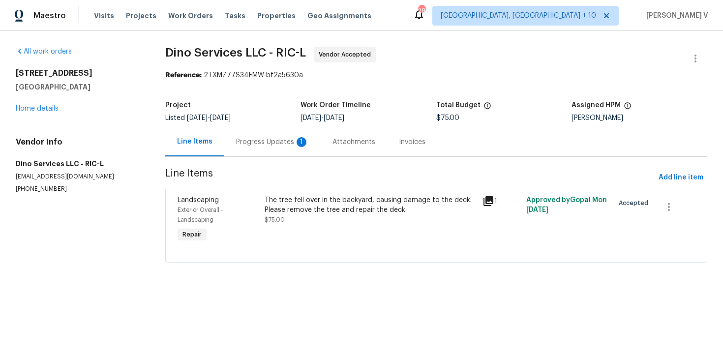
click at [265, 145] on div "Progress Updates 1" at bounding box center [272, 142] width 73 height 10
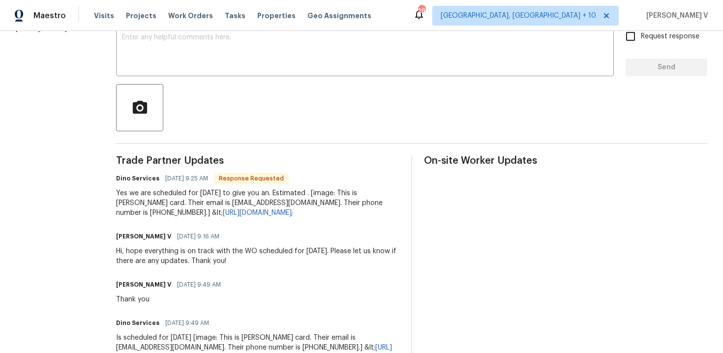
scroll to position [123, 0]
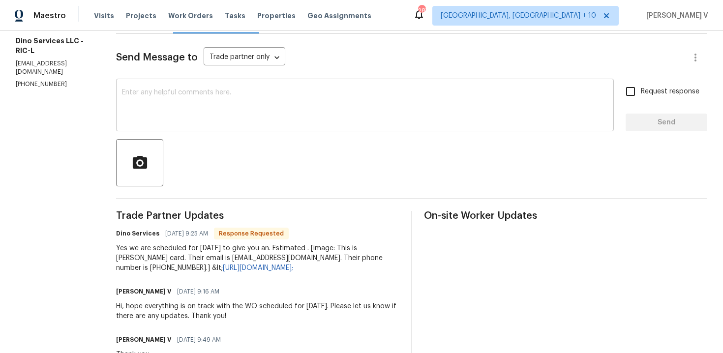
click at [223, 125] on div "x ​" at bounding box center [364, 106] width 497 height 50
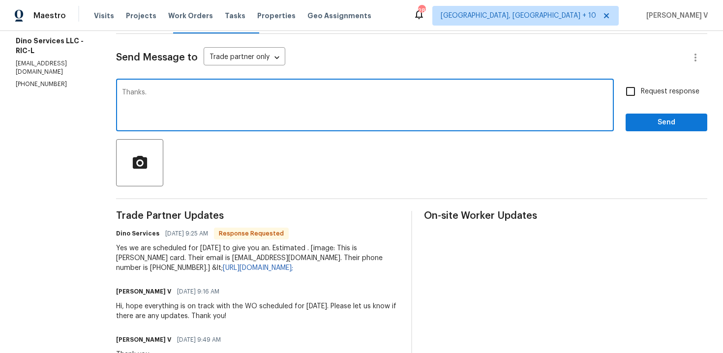
type textarea "Thanks."
click at [672, 126] on span "Send" at bounding box center [666, 123] width 66 height 12
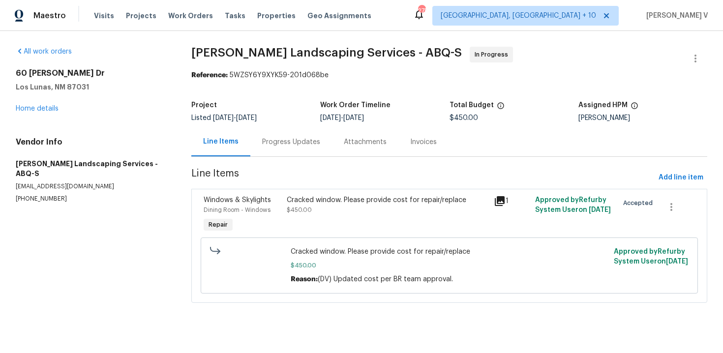
click at [288, 127] on div "Project Listed 9/22/2025 - 9/24/2025 Work Order Timeline 9/22/2025 - 9/24/2025 …" at bounding box center [449, 111] width 516 height 31
click at [288, 137] on div "Progress Updates" at bounding box center [291, 142] width 58 height 10
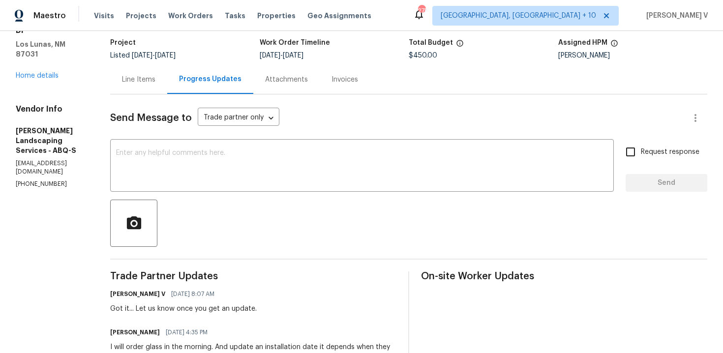
scroll to position [181, 0]
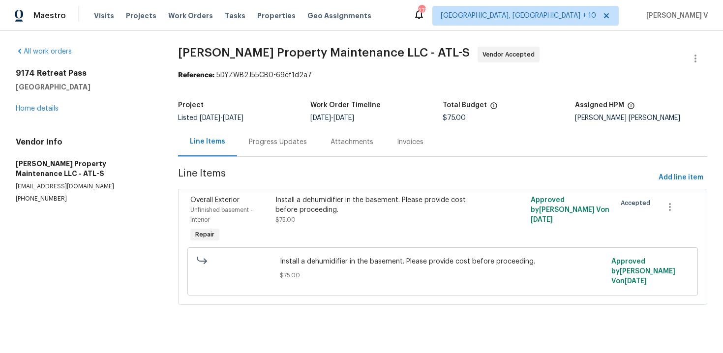
click at [271, 117] on div "Listed [DATE] - [DATE]" at bounding box center [244, 118] width 132 height 7
click at [271, 135] on div "Progress Updates" at bounding box center [278, 141] width 82 height 29
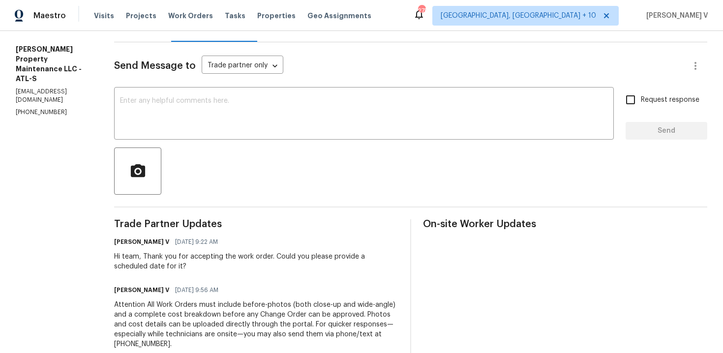
scroll to position [174, 0]
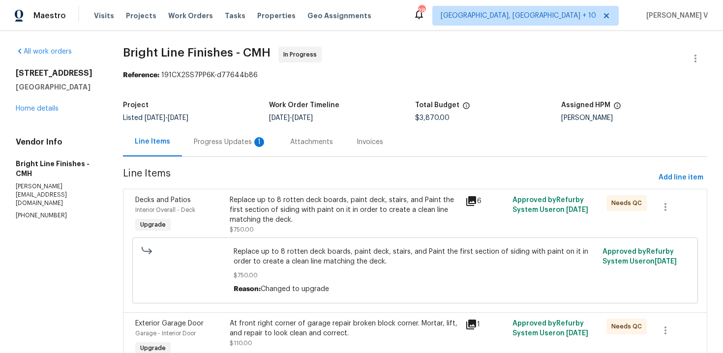
click at [262, 124] on div "Project Listed [DATE] - [DATE] Work Order Timeline [DATE] - [DATE] Total Budget…" at bounding box center [415, 111] width 584 height 31
click at [252, 143] on div "Progress Updates 1" at bounding box center [230, 142] width 73 height 10
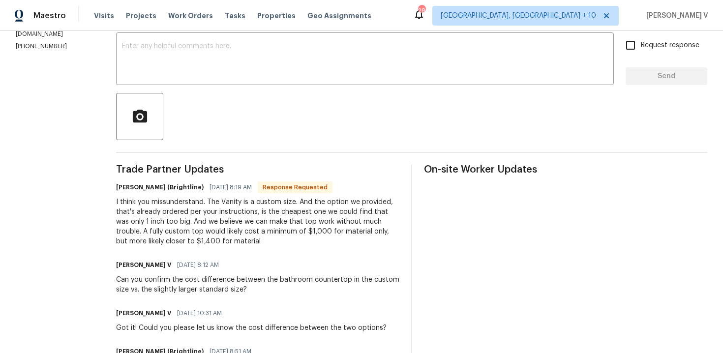
scroll to position [170, 0]
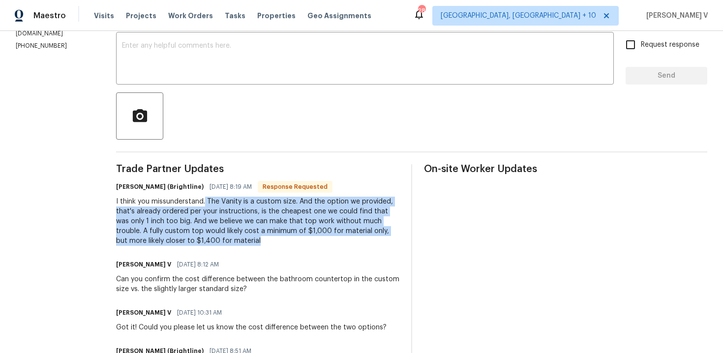
drag, startPoint x: 200, startPoint y: 200, endPoint x: 220, endPoint y: 236, distance: 42.0
click at [220, 237] on div "I think you missunderstand. The Vanity is a custom size. And the option we prov…" at bounding box center [257, 221] width 283 height 49
copy div "The Vanity is a custom size. And the option we provided, that's already ordered…"
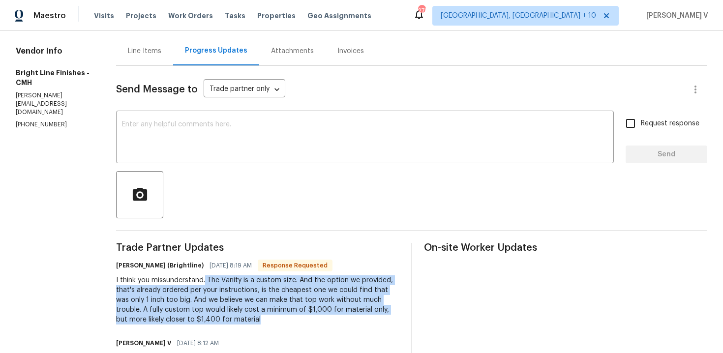
scroll to position [32, 0]
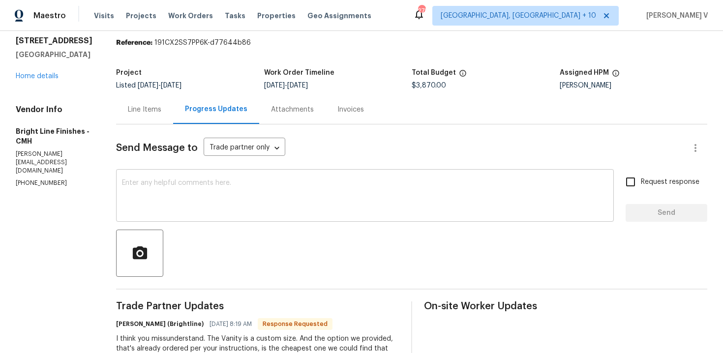
click at [265, 214] on div "x ​" at bounding box center [364, 197] width 497 height 50
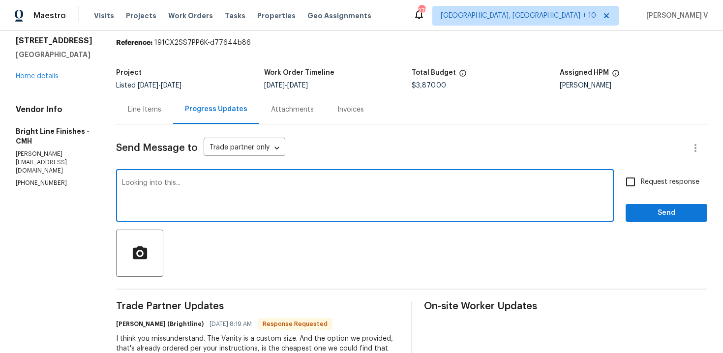
type textarea "Looking into this..."
click at [683, 216] on span "Send" at bounding box center [666, 213] width 66 height 12
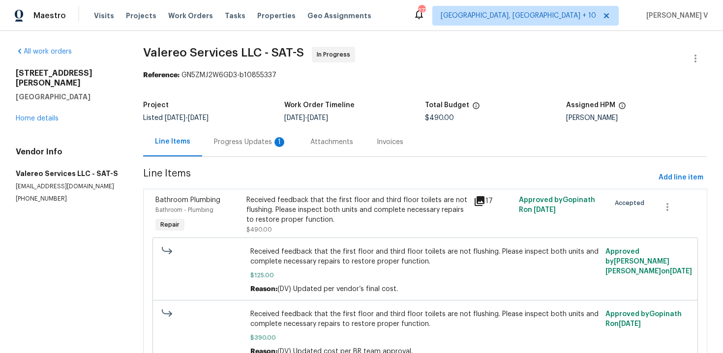
click at [267, 130] on div "Progress Updates 1" at bounding box center [250, 141] width 96 height 29
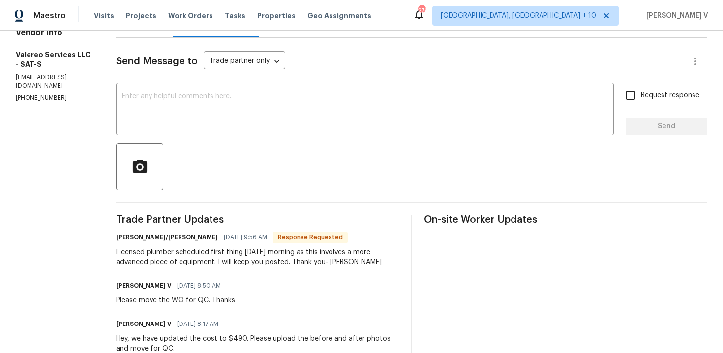
scroll to position [89, 0]
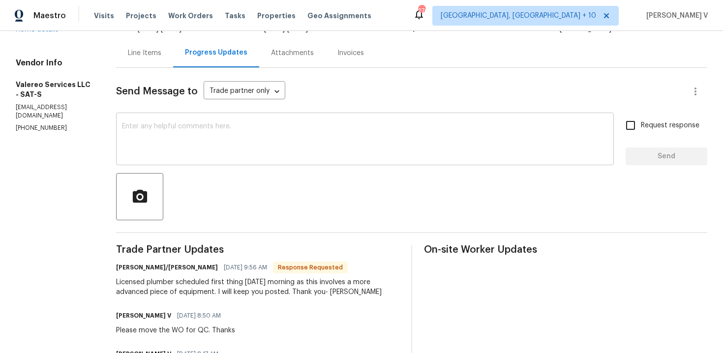
click at [231, 137] on textarea at bounding box center [365, 140] width 486 height 34
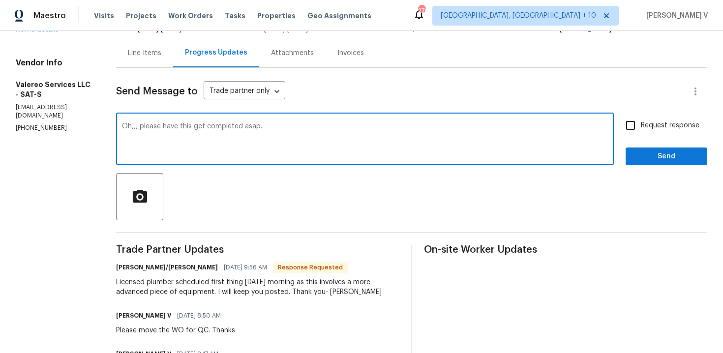
scroll to position [50, 0]
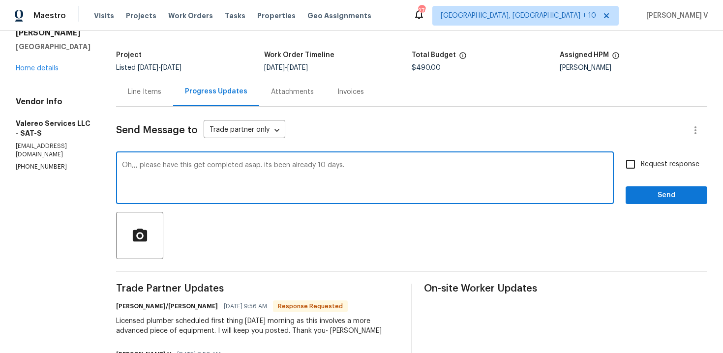
click at [0, 0] on span "ASAP." at bounding box center [0, 0] width 0 height 0
click at [0, 0] on span "It's" at bounding box center [0, 0] width 0 height 0
type textarea "Oh,,, please have this get completed ASAP. It's been already 10 days."
click at [663, 163] on span "Request response" at bounding box center [670, 164] width 58 height 10
click at [641, 163] on input "Request response" at bounding box center [630, 164] width 21 height 21
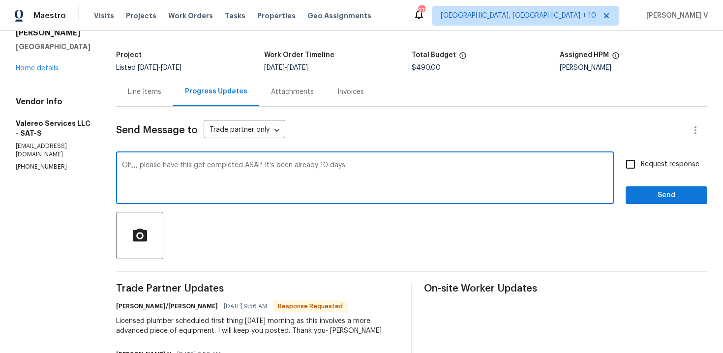
checkbox input "true"
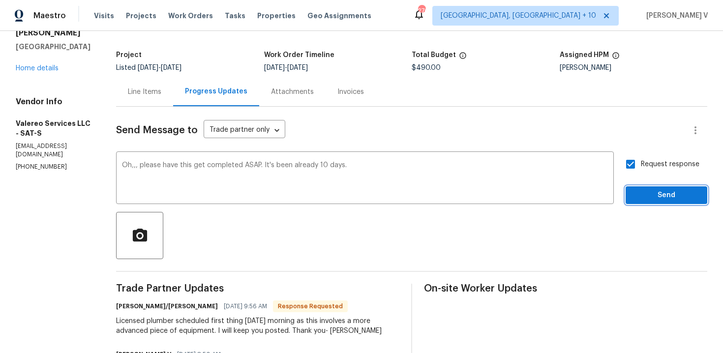
click at [655, 192] on span "Send" at bounding box center [666, 195] width 66 height 12
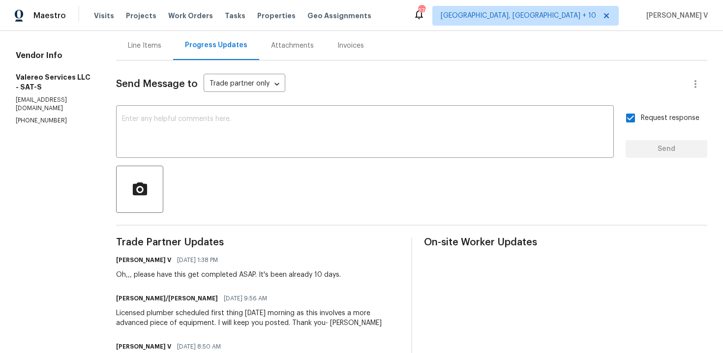
scroll to position [144, 0]
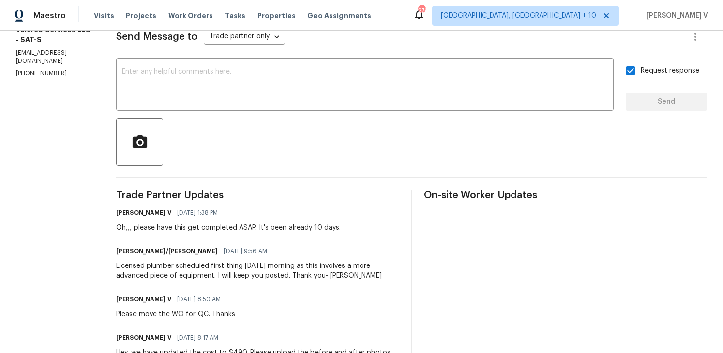
click at [137, 269] on div "Licensed plumber scheduled first thing tomorrow morning as this involves a more…" at bounding box center [257, 271] width 283 height 20
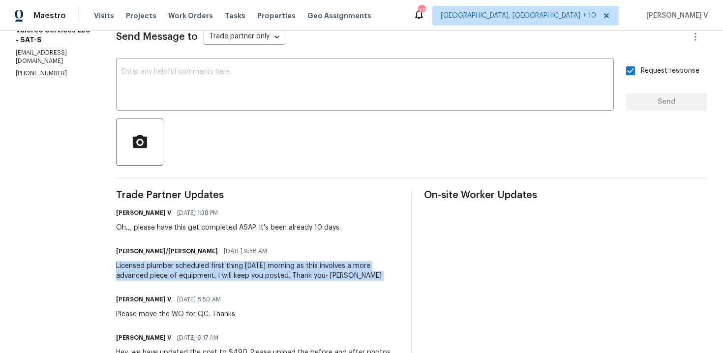
click at [155, 273] on div "Licensed plumber scheduled first thing tomorrow morning as this involves a more…" at bounding box center [257, 271] width 283 height 20
drag, startPoint x: 104, startPoint y: 263, endPoint x: 281, endPoint y: 279, distance: 177.7
copy div "Licensed plumber scheduled first thing tomorrow morning as this involves a more…"
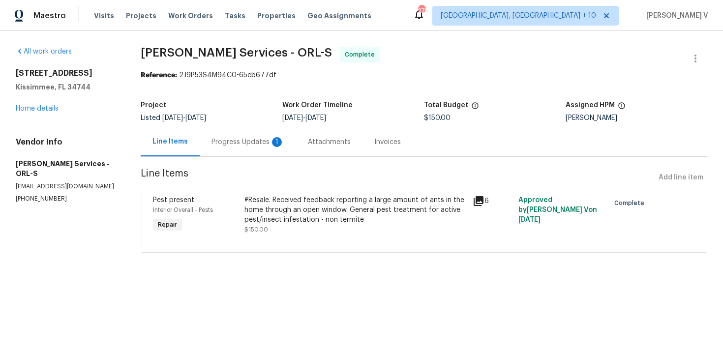
click at [282, 130] on div "Progress Updates 1" at bounding box center [248, 141] width 96 height 29
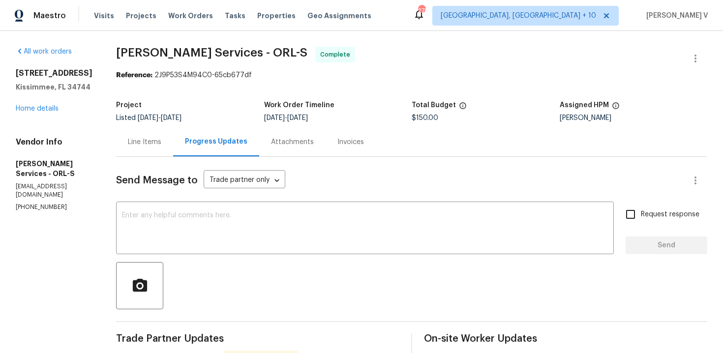
click at [173, 134] on div "Line Items" at bounding box center [144, 141] width 57 height 29
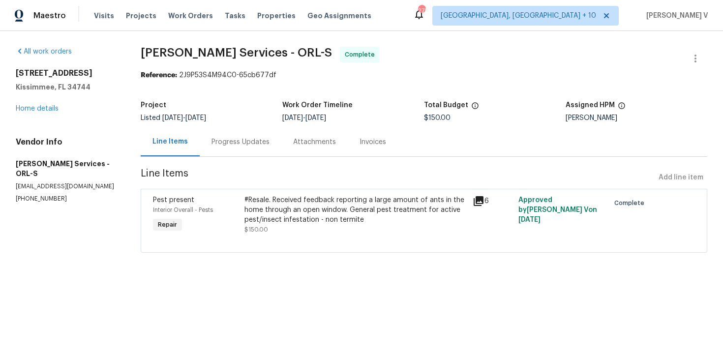
click at [265, 173] on span "Line Items" at bounding box center [398, 178] width 514 height 18
click at [271, 198] on div "#Resale. Received feedback reporting a large amount of ants in the home through…" at bounding box center [355, 209] width 222 height 29
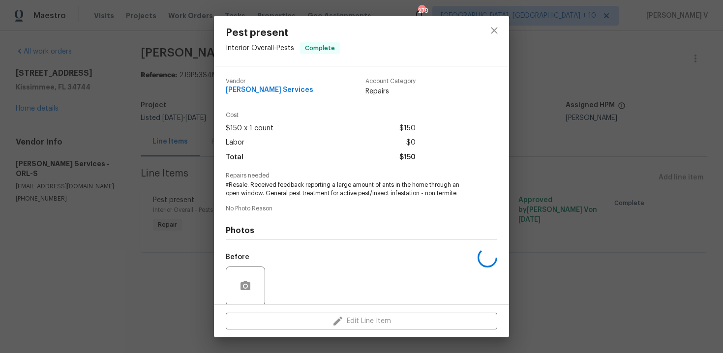
scroll to position [75, 0]
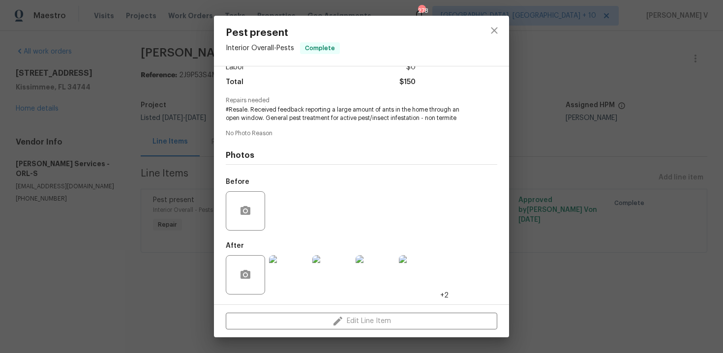
click at [168, 203] on div "Pest present Interior Overall - Pests Complete Vendor [PERSON_NAME] Services Ac…" at bounding box center [361, 176] width 723 height 353
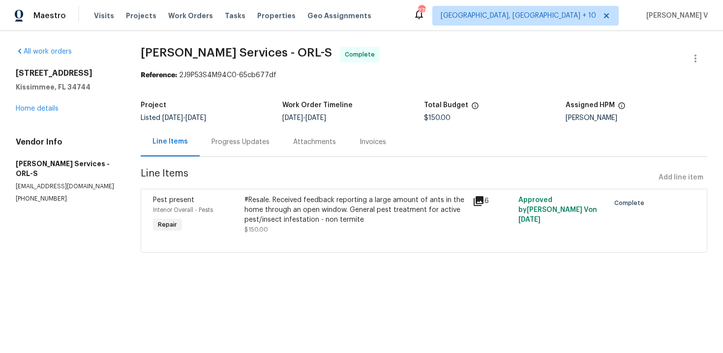
click at [243, 150] on div "Progress Updates" at bounding box center [241, 141] width 82 height 29
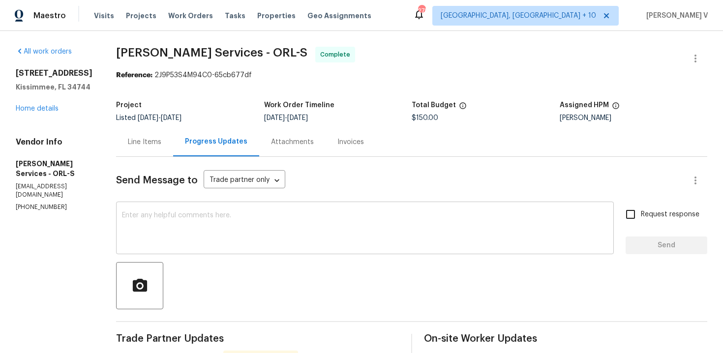
click at [237, 231] on textarea at bounding box center [365, 229] width 486 height 34
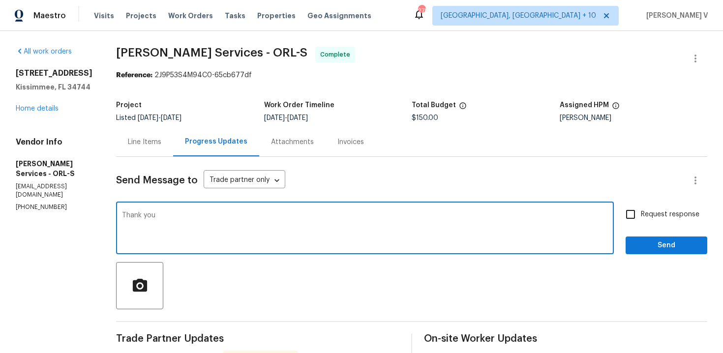
type textarea "Thank you"
click at [672, 241] on span "Send" at bounding box center [666, 245] width 66 height 12
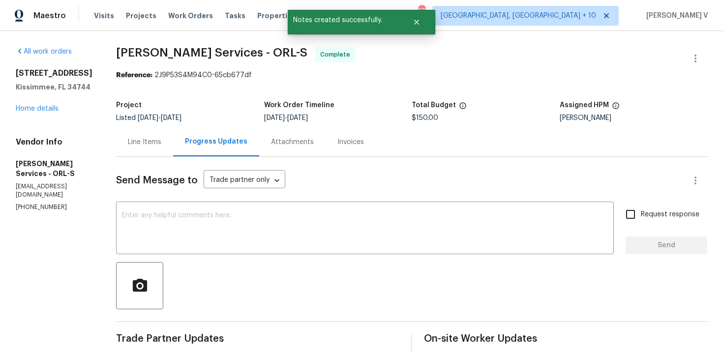
scroll to position [116, 0]
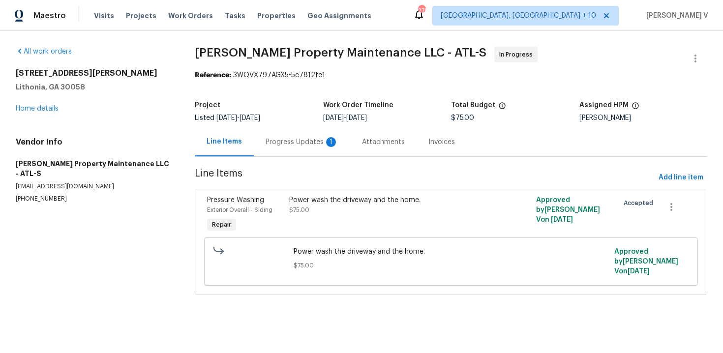
click at [305, 129] on div "Progress Updates 1" at bounding box center [302, 141] width 96 height 29
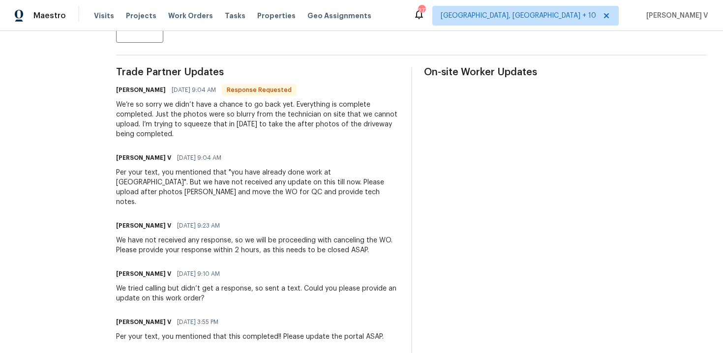
scroll to position [193, 0]
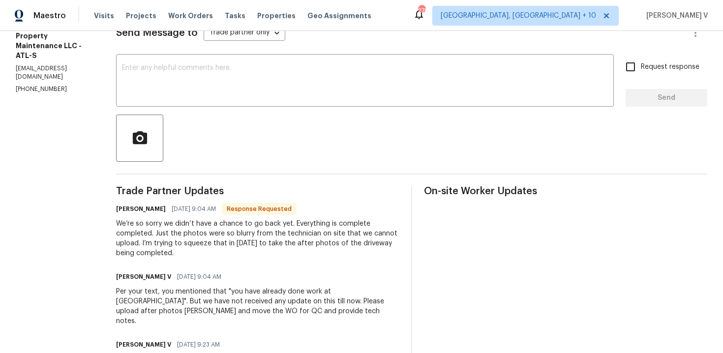
scroll to position [106, 0]
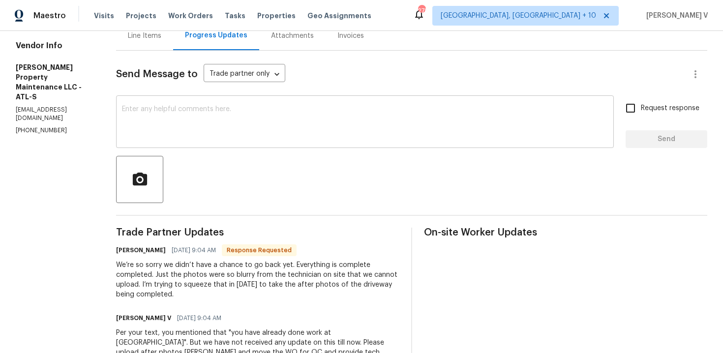
click at [225, 147] on div "x ​" at bounding box center [364, 123] width 497 height 50
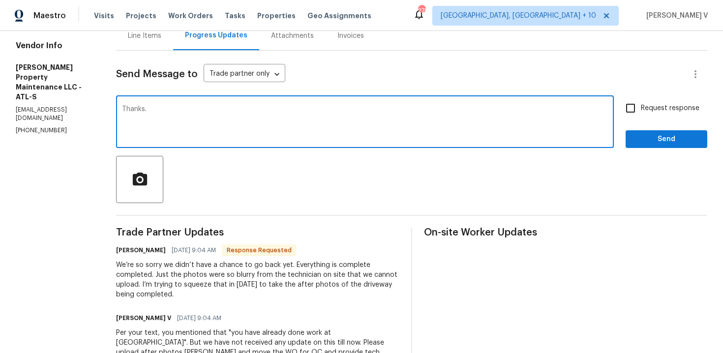
type textarea "Thanks."
click at [664, 138] on span "Send" at bounding box center [666, 139] width 66 height 12
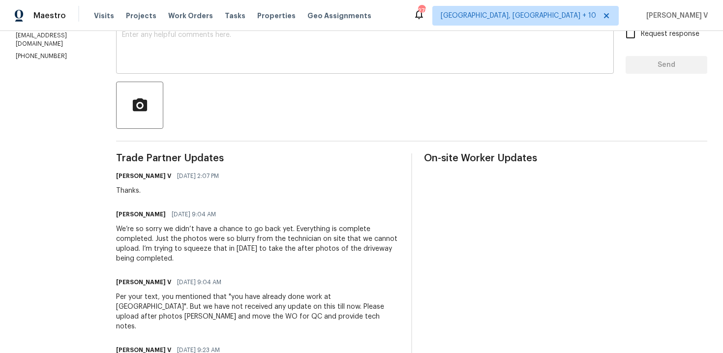
scroll to position [191, 0]
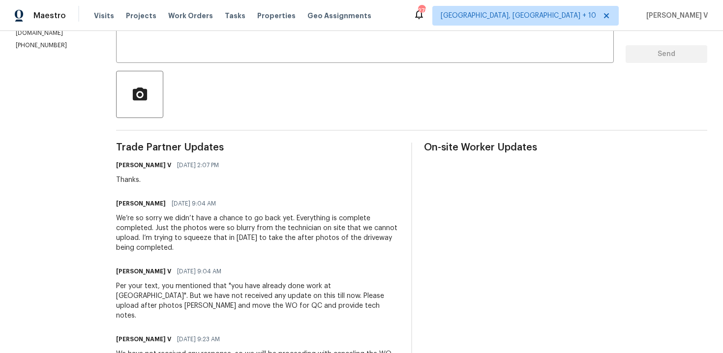
click at [159, 224] on div "We’re so sorry we didn’t have a chance to go back yet. Everything is complete c…" at bounding box center [257, 232] width 283 height 39
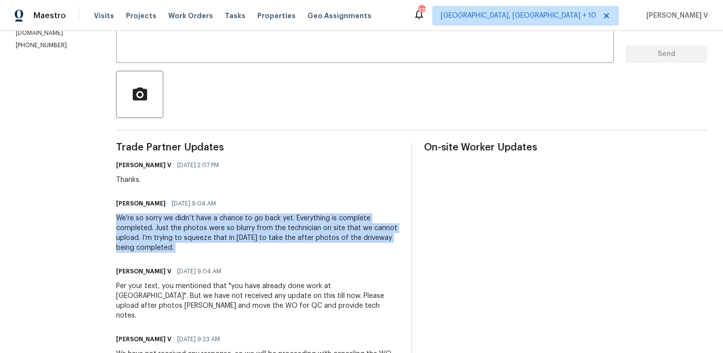
copy div "We’re so sorry we didn’t have a chance to go back yet. Everything is complete c…"
click at [176, 234] on div "We’re so sorry we didn’t have a chance to go back yet. Everything is complete c…" at bounding box center [257, 232] width 283 height 39
drag, startPoint x: 291, startPoint y: 221, endPoint x: 301, endPoint y: 246, distance: 27.4
click at [301, 247] on div "We’re so sorry we didn’t have a chance to go back yet. Everything is complete c…" at bounding box center [257, 232] width 283 height 39
copy div ". Everything is complete completed. Just the photos were so blurry from the tec…"
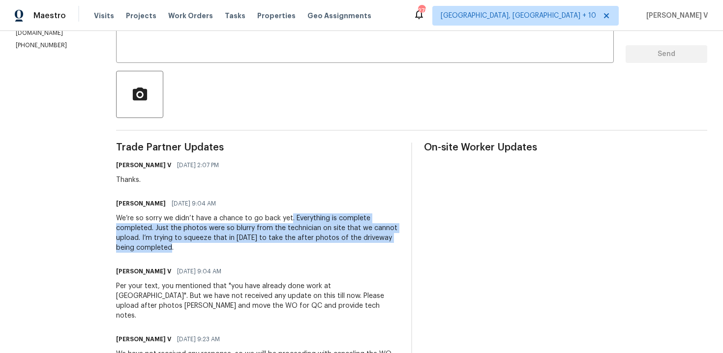
scroll to position [0, 0]
